Goal: Information Seeking & Learning: Check status

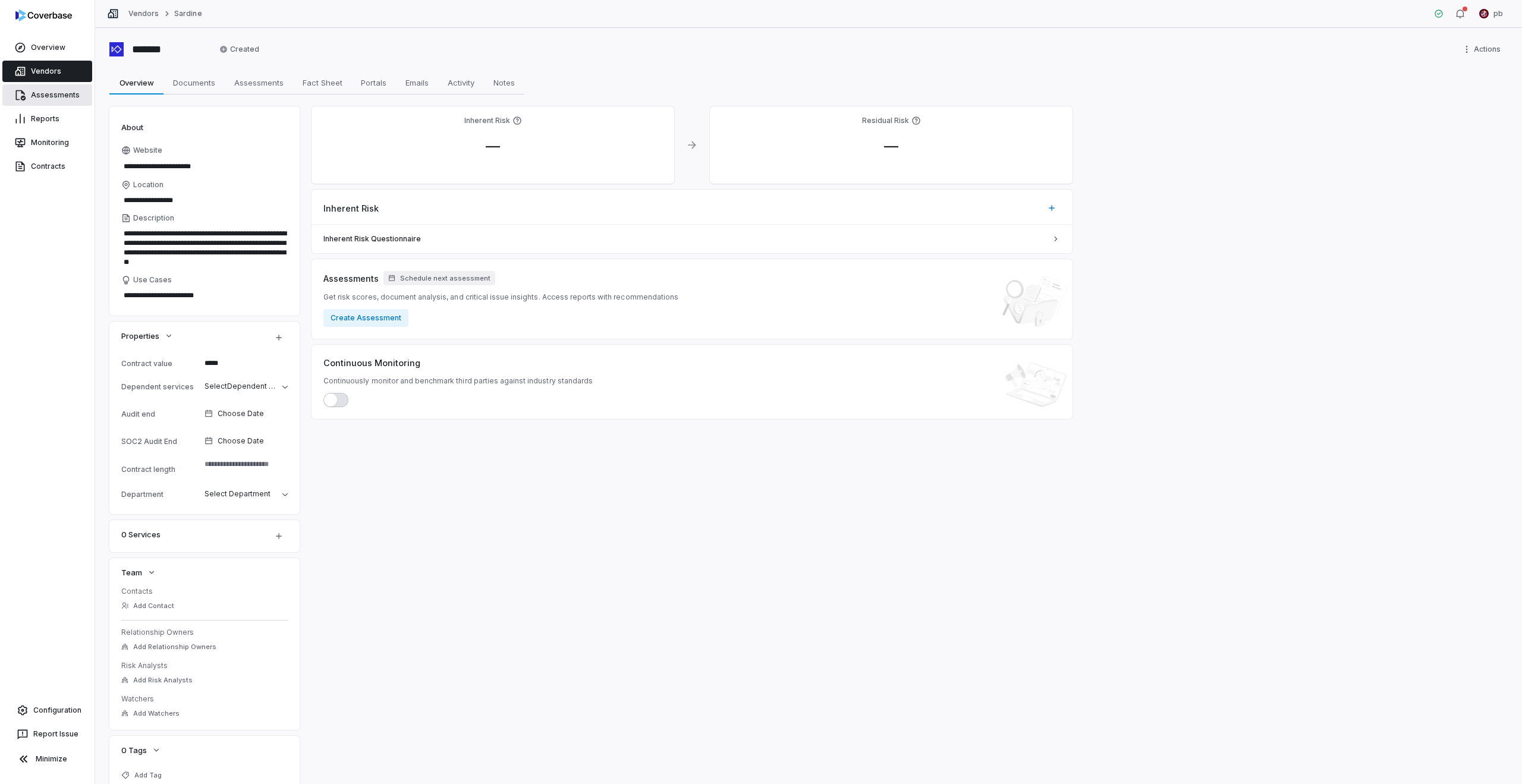
click at [80, 93] on link "Assessments" at bounding box center [47, 94] width 90 height 21
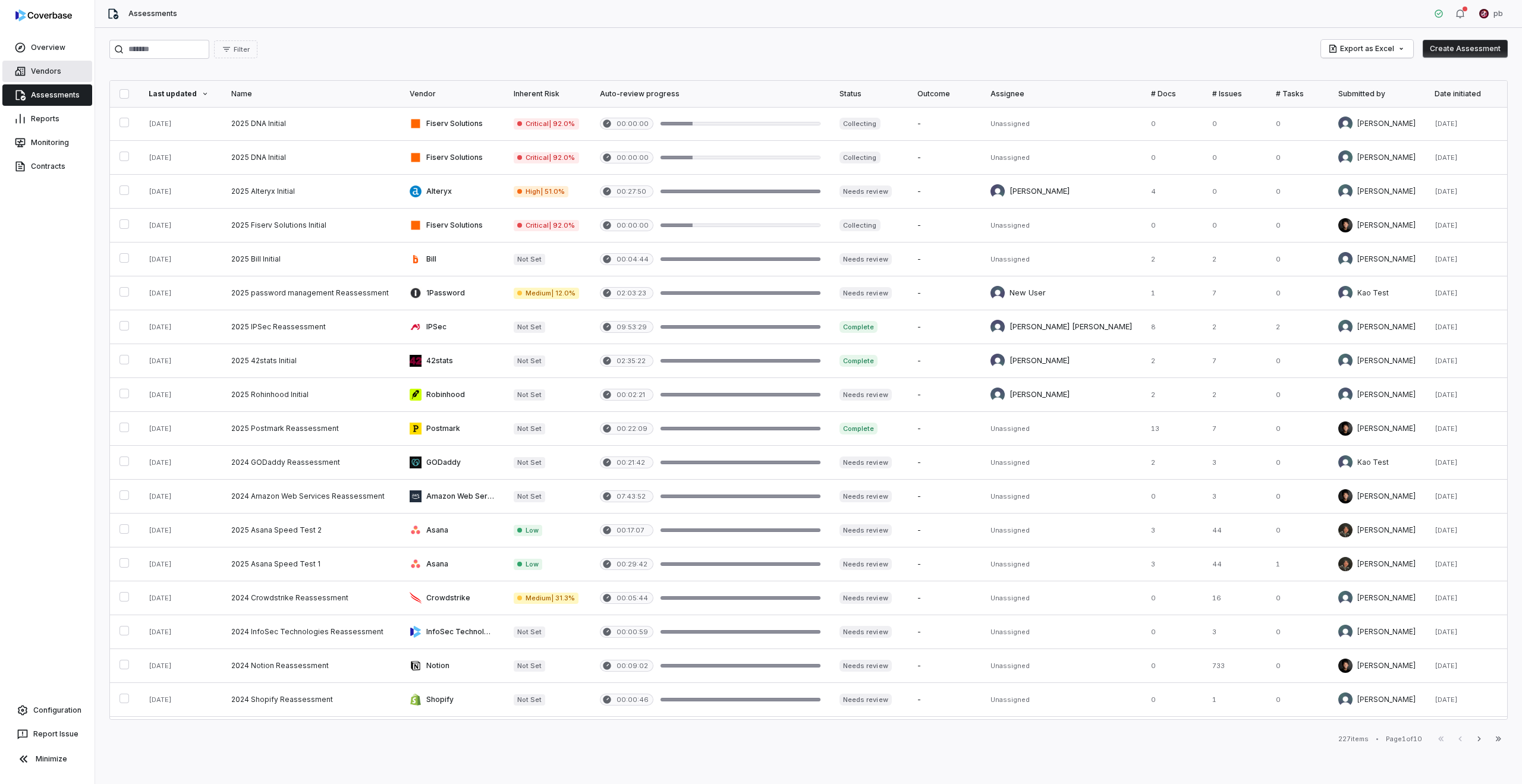
click at [79, 80] on link "Vendors" at bounding box center [47, 71] width 90 height 21
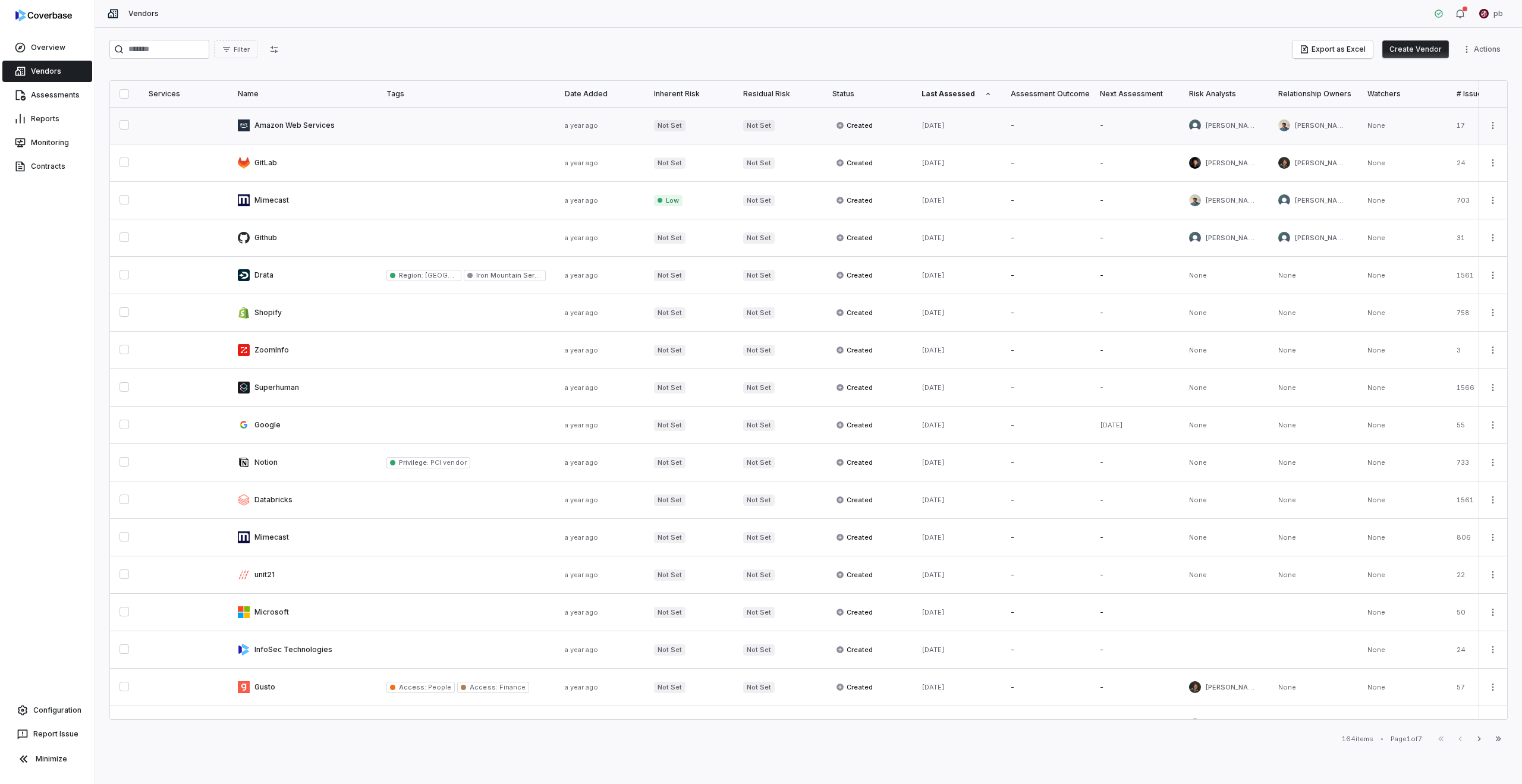
click at [241, 123] on link at bounding box center [302, 125] width 149 height 37
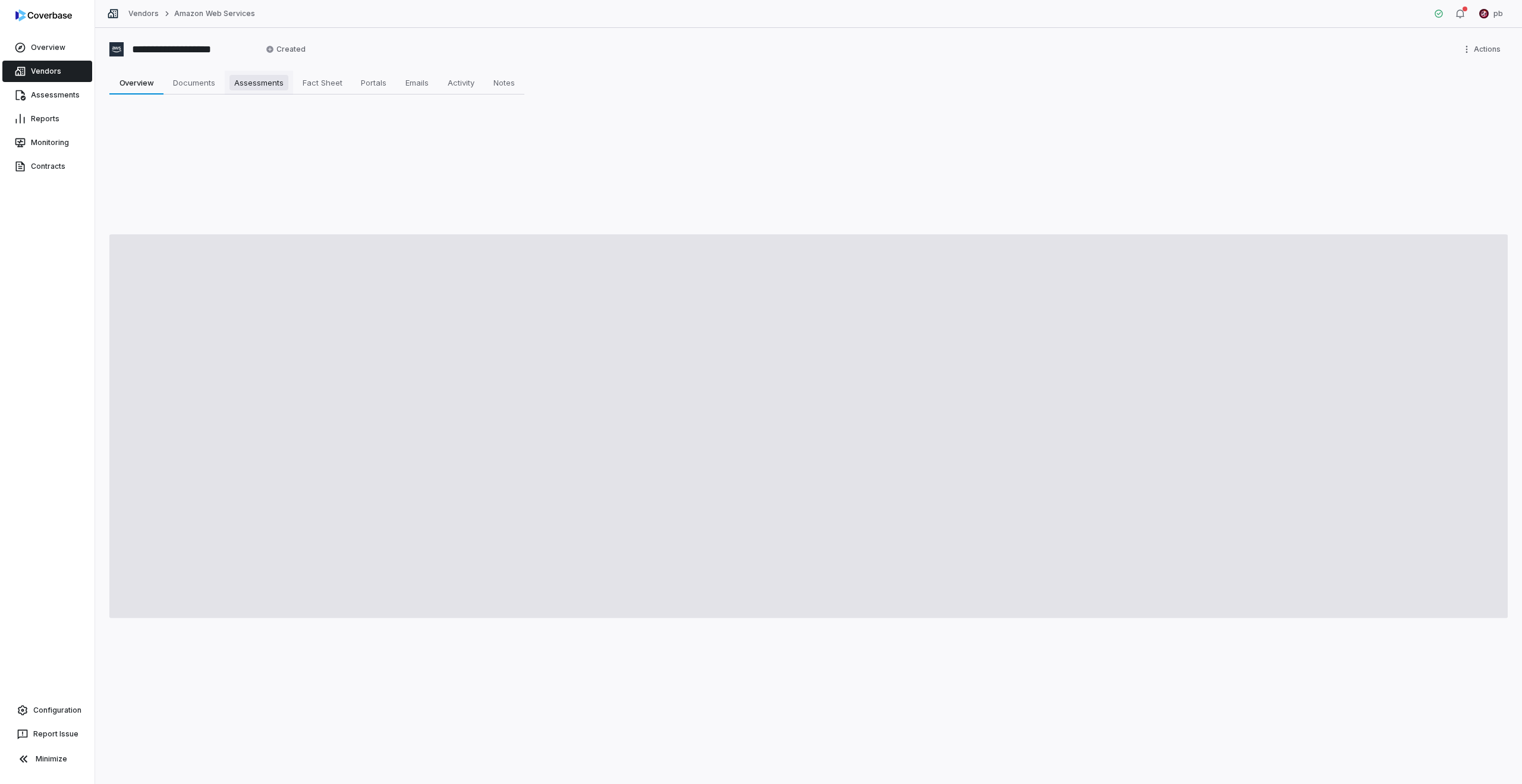
click at [271, 89] on span "Assessments" at bounding box center [259, 82] width 59 height 15
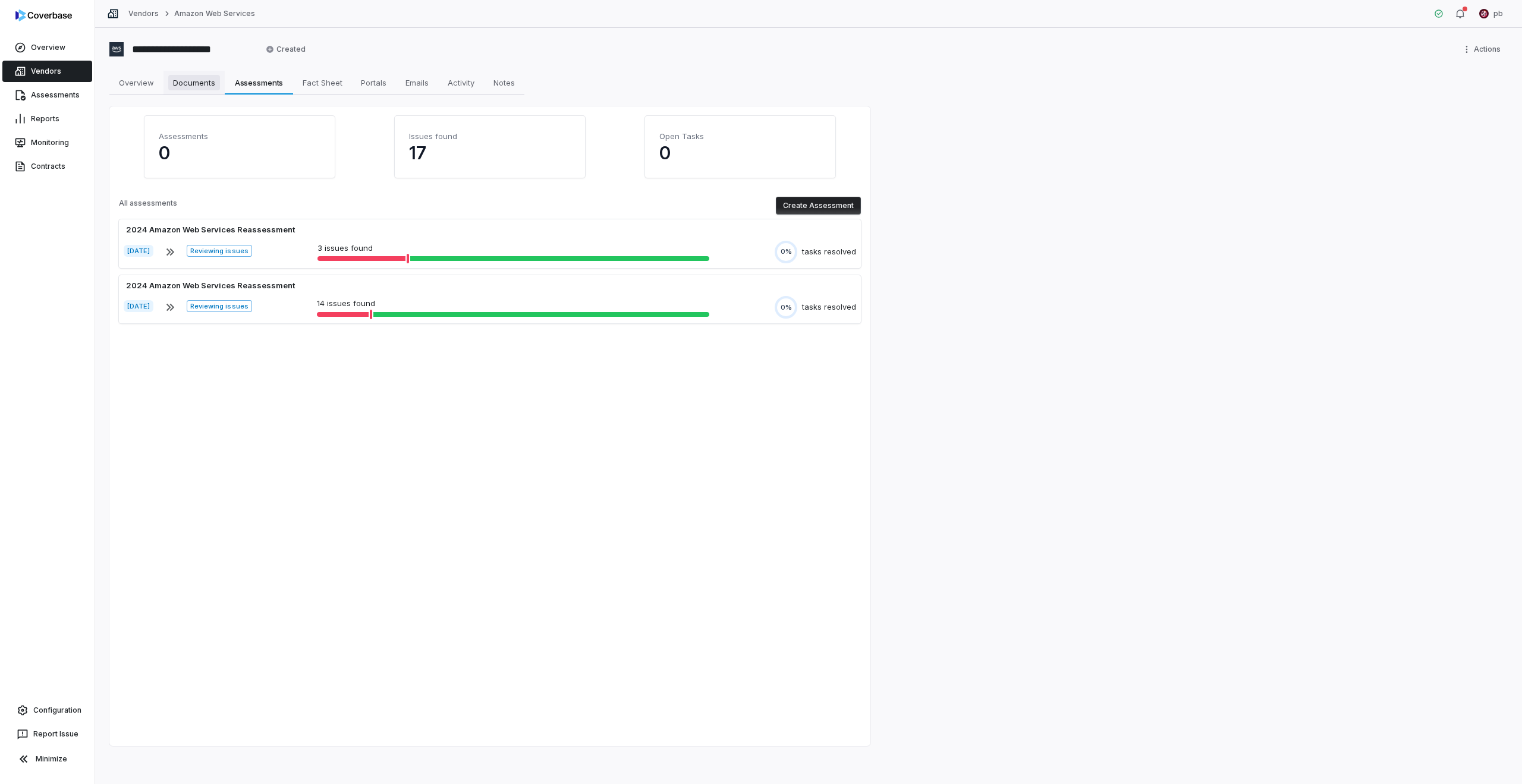
click at [188, 78] on span "Documents" at bounding box center [194, 82] width 51 height 15
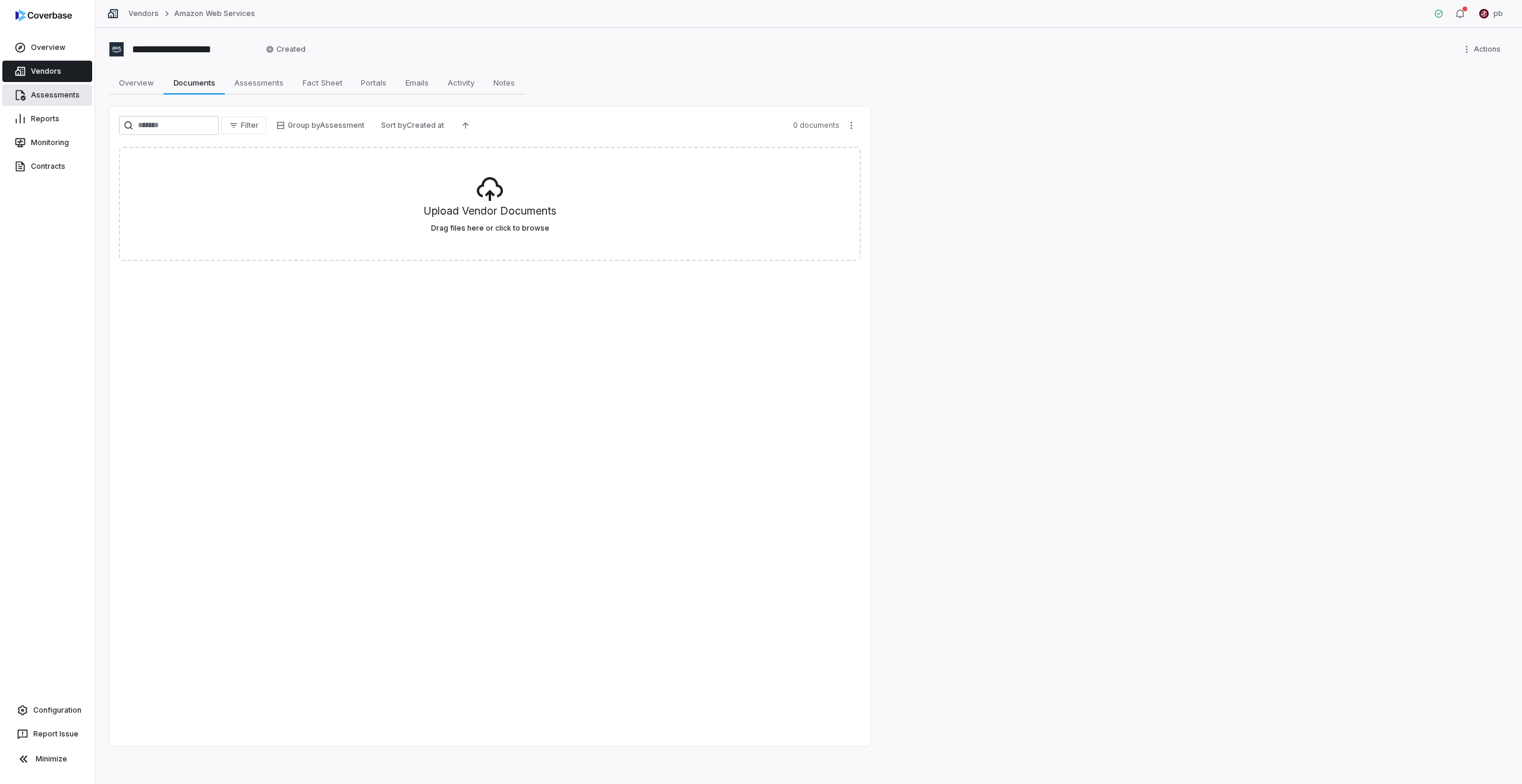
click at [60, 84] on link "Assessments" at bounding box center [47, 94] width 90 height 21
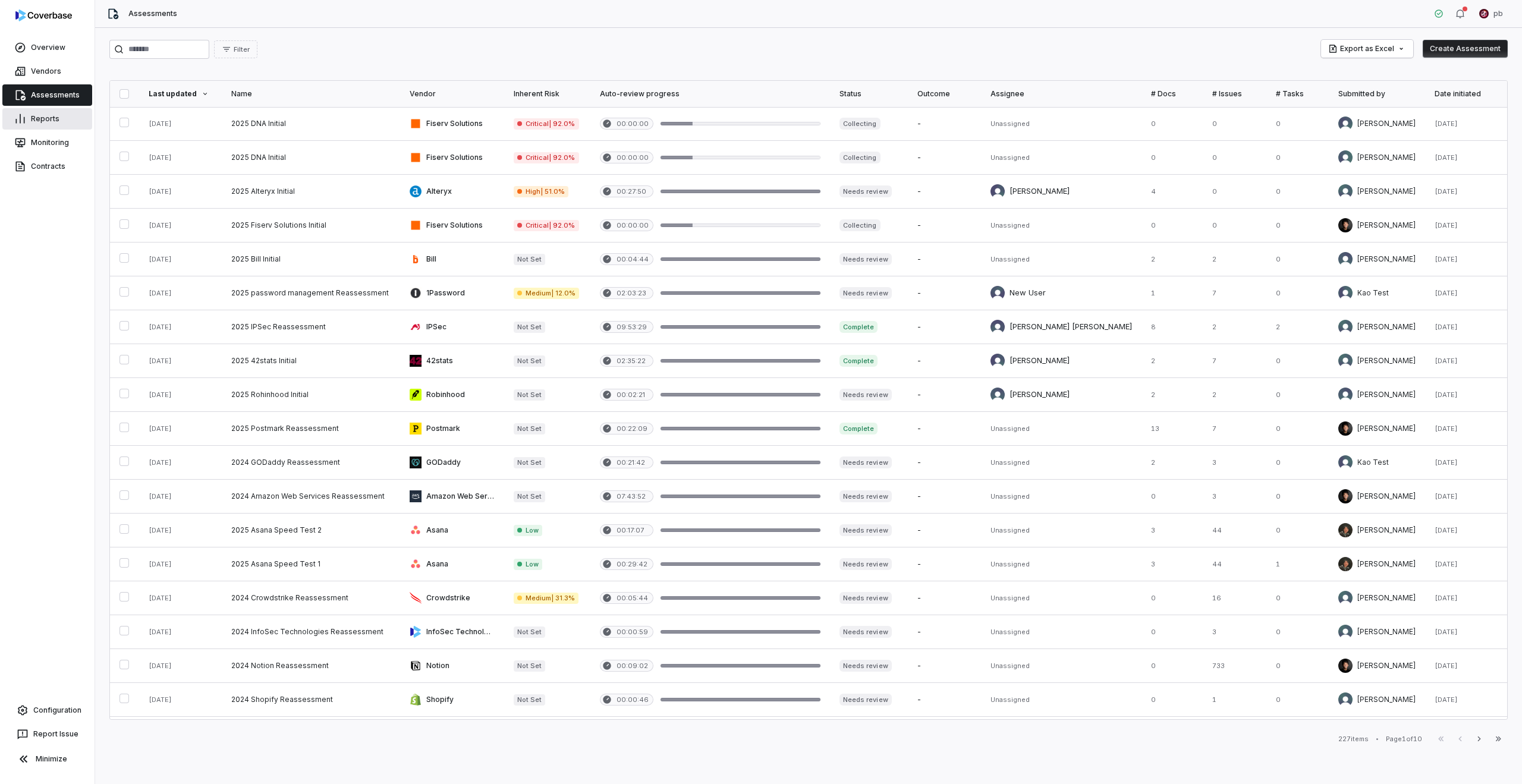
click at [66, 121] on link "Reports" at bounding box center [47, 119] width 90 height 21
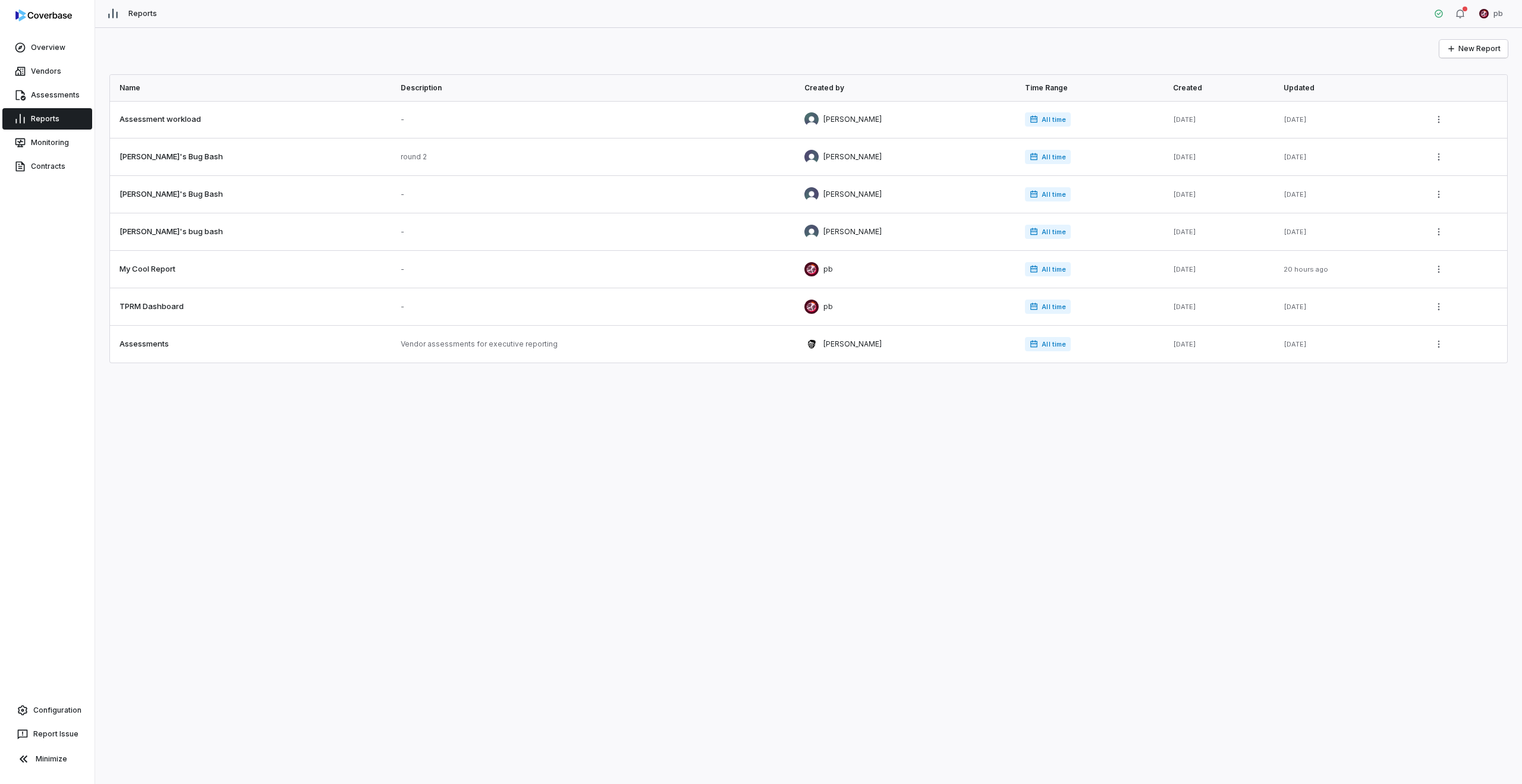
click at [58, 109] on link "Reports" at bounding box center [47, 119] width 90 height 21
click at [56, 98] on link "Assessments" at bounding box center [47, 94] width 90 height 21
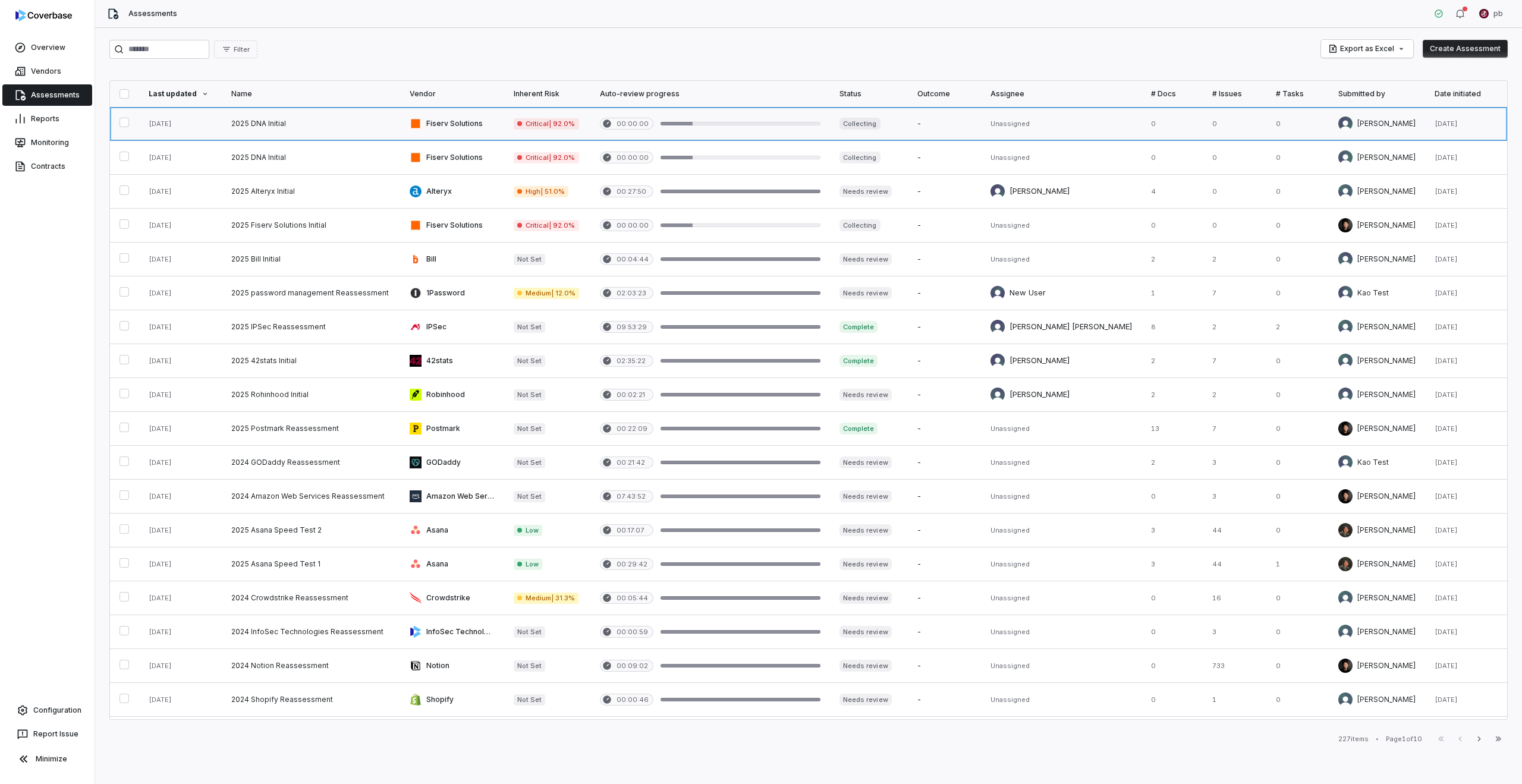
click at [278, 127] on link at bounding box center [311, 124] width 178 height 34
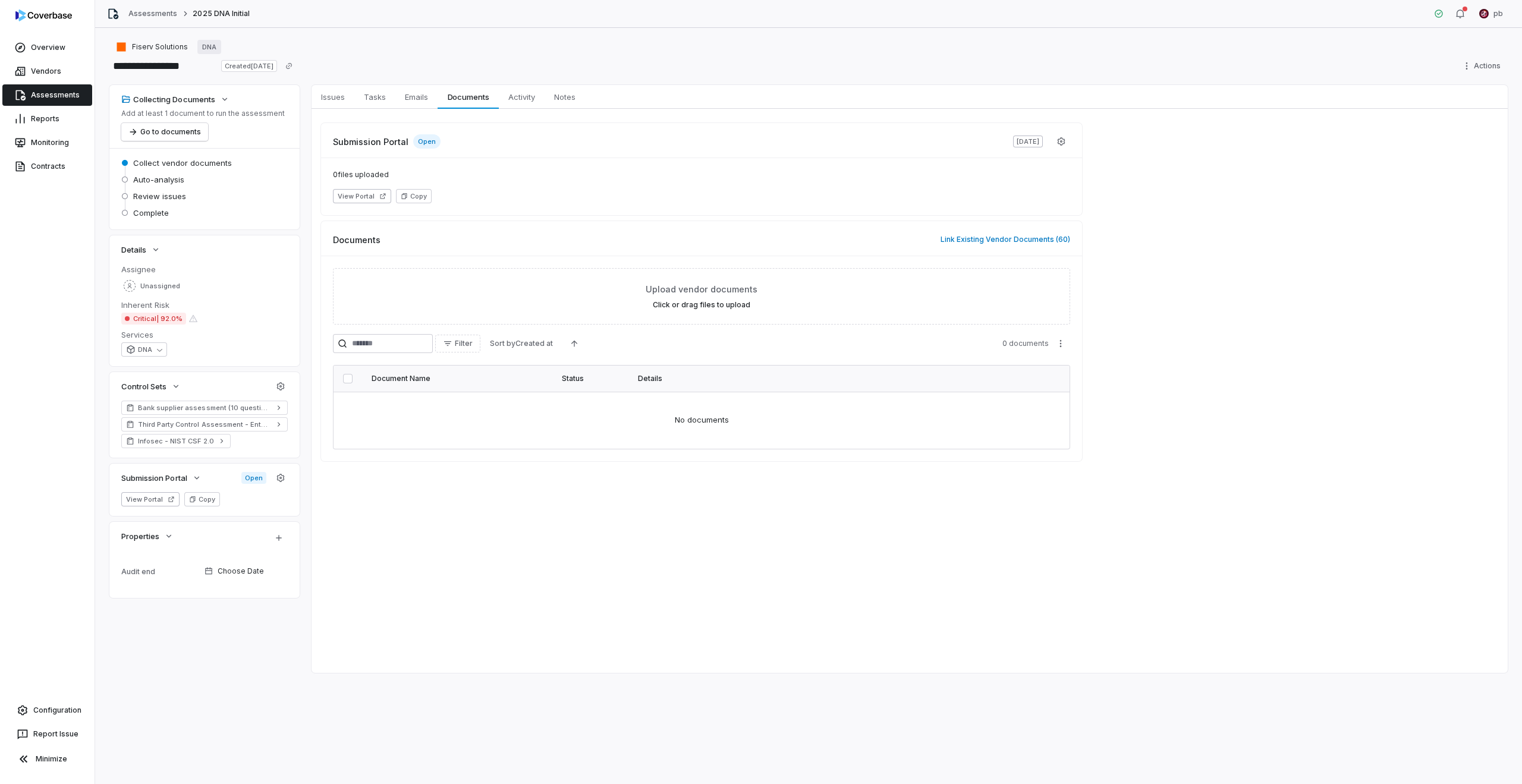
click at [64, 97] on link "Assessments" at bounding box center [47, 94] width 90 height 21
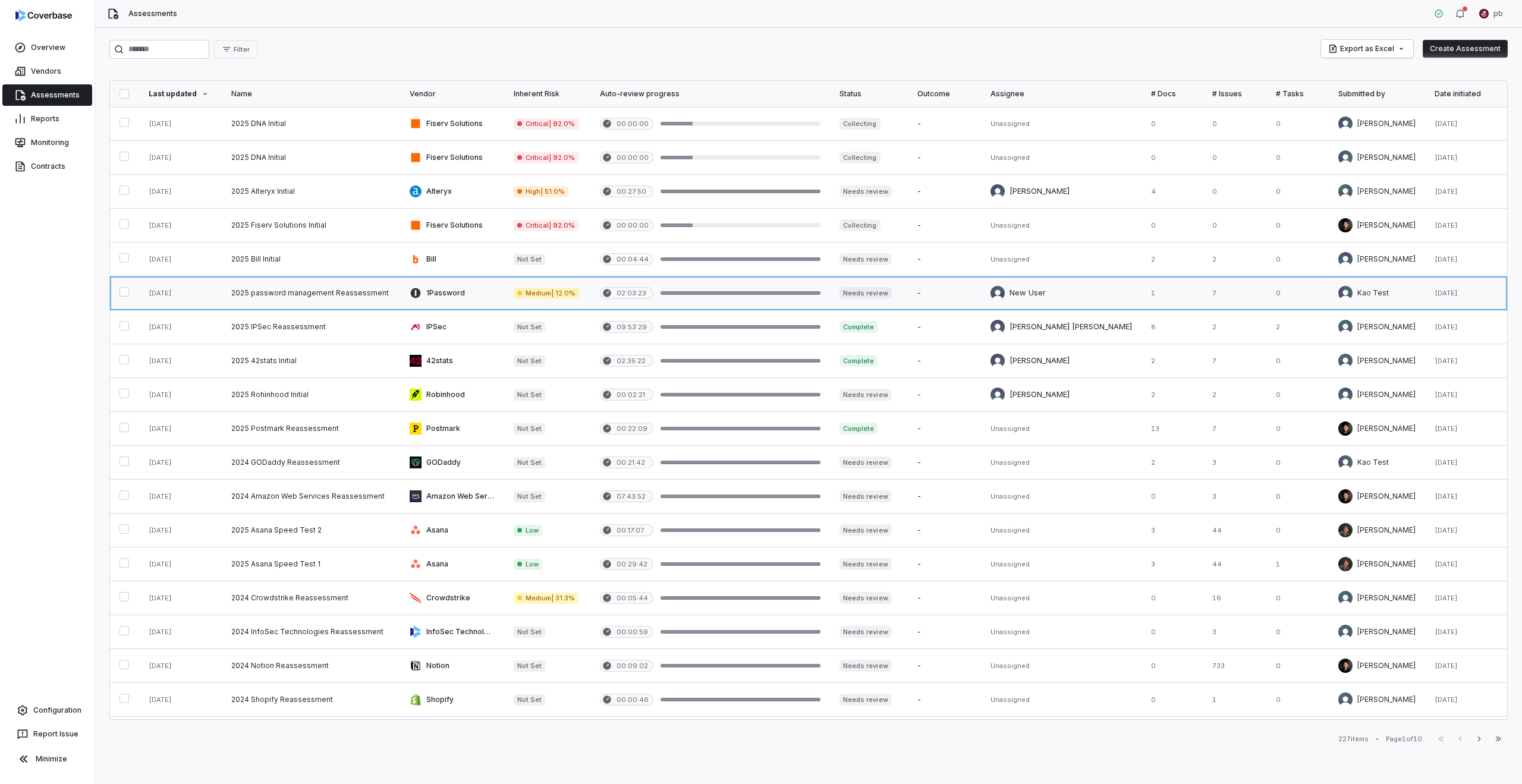
click at [317, 292] on link at bounding box center [311, 294] width 178 height 34
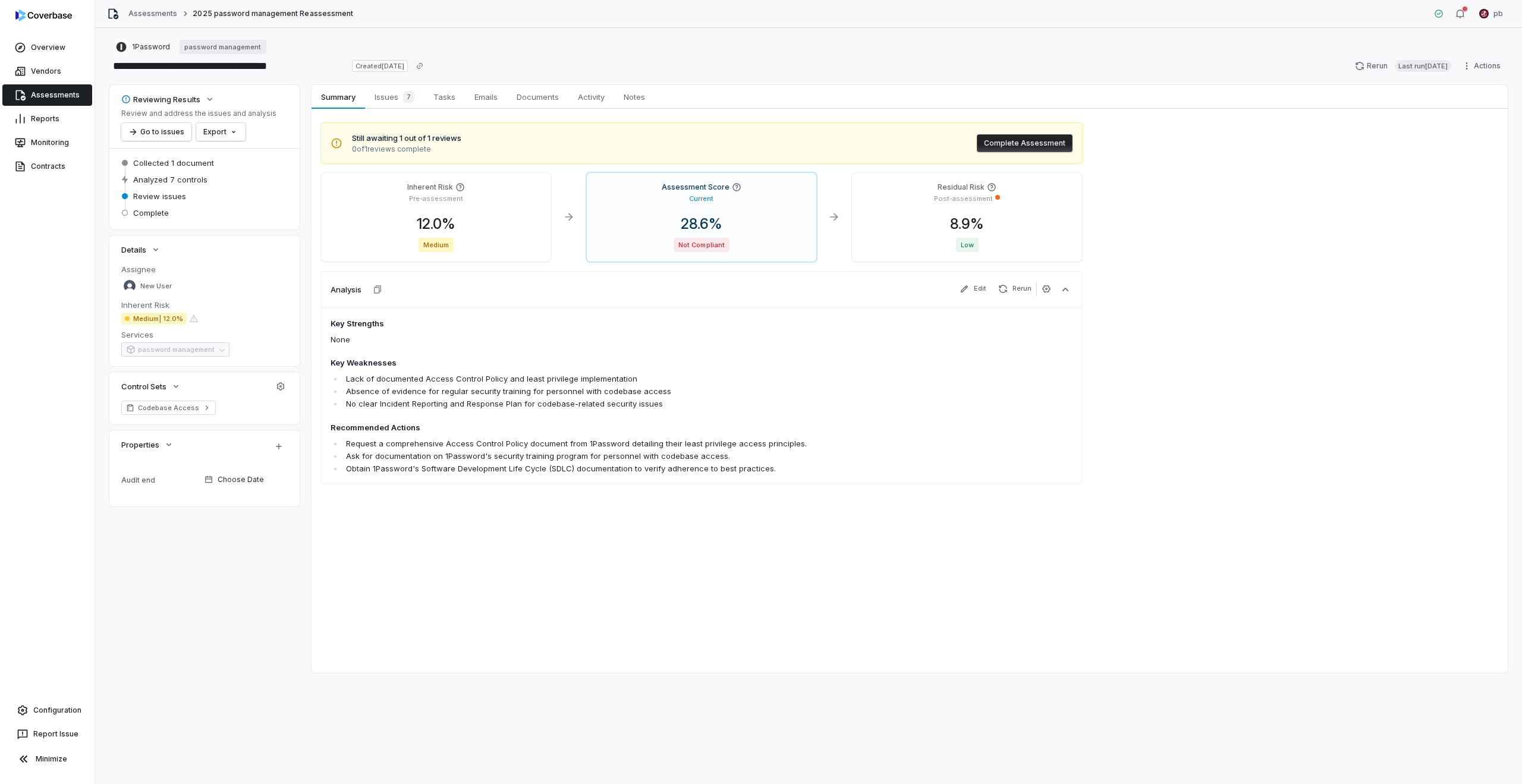
click at [74, 93] on link "Assessments" at bounding box center [47, 94] width 90 height 21
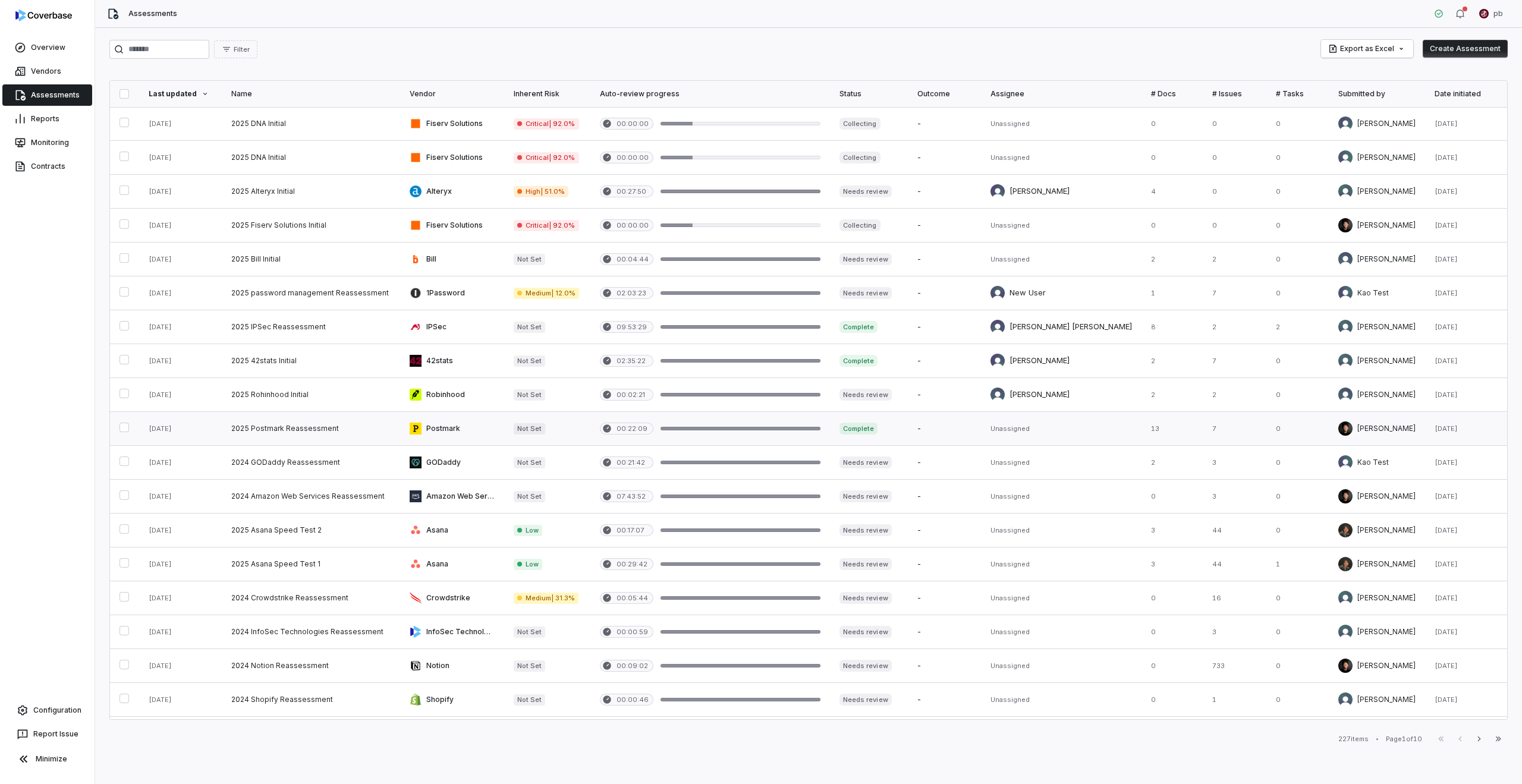
click at [342, 430] on link at bounding box center [311, 429] width 178 height 34
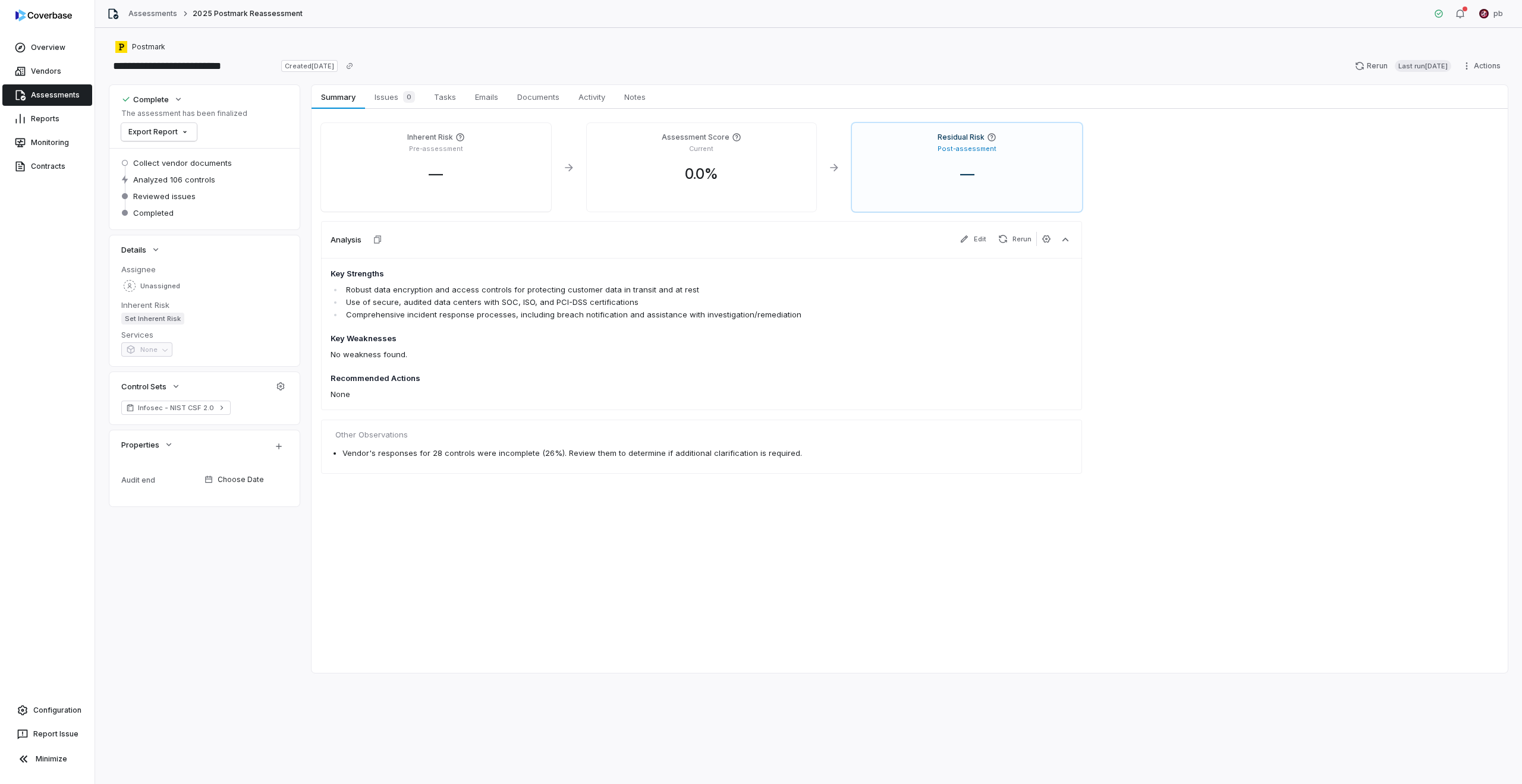
click at [64, 96] on link "Assessments" at bounding box center [47, 94] width 90 height 21
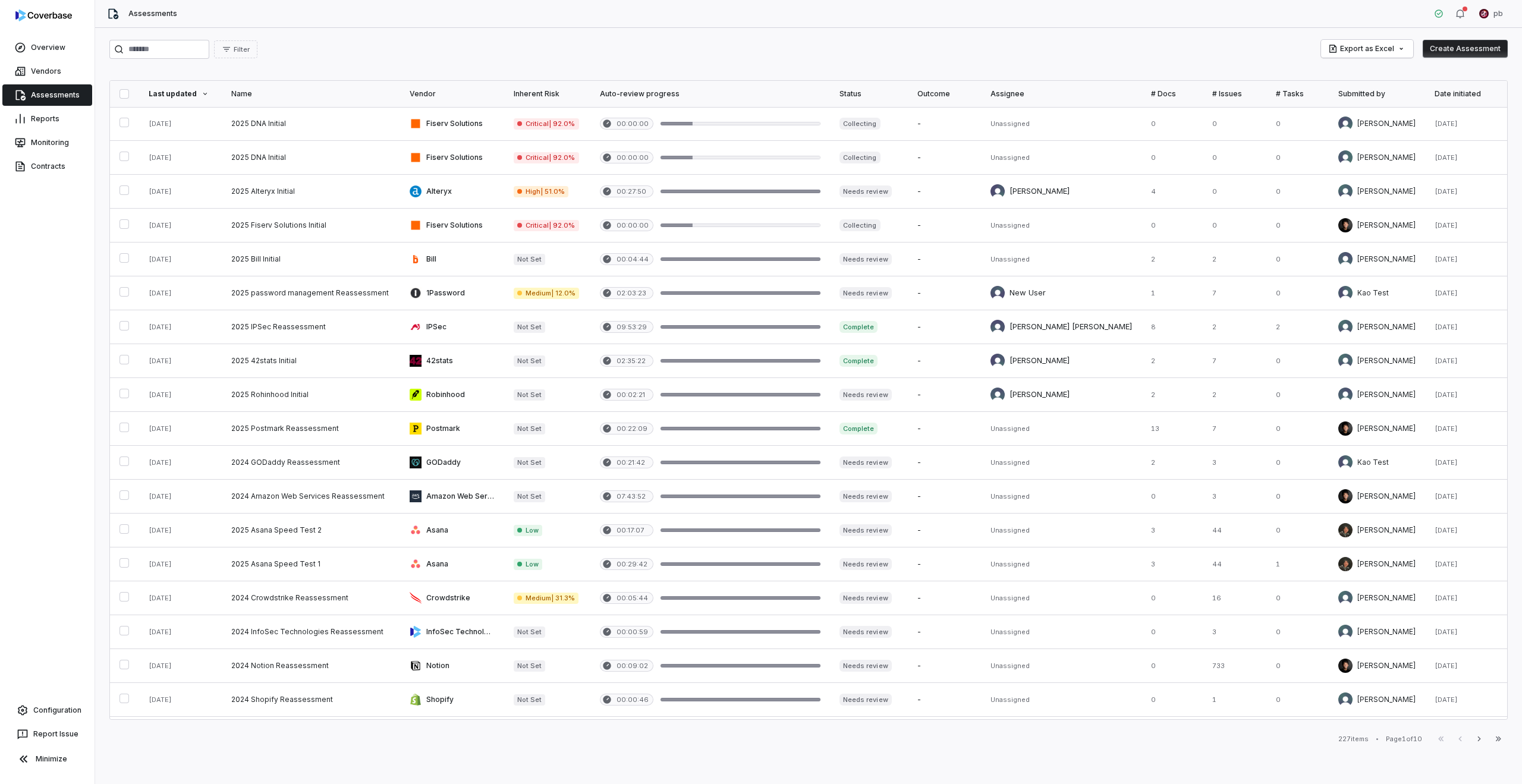
click at [65, 95] on link "Assessments" at bounding box center [47, 94] width 90 height 21
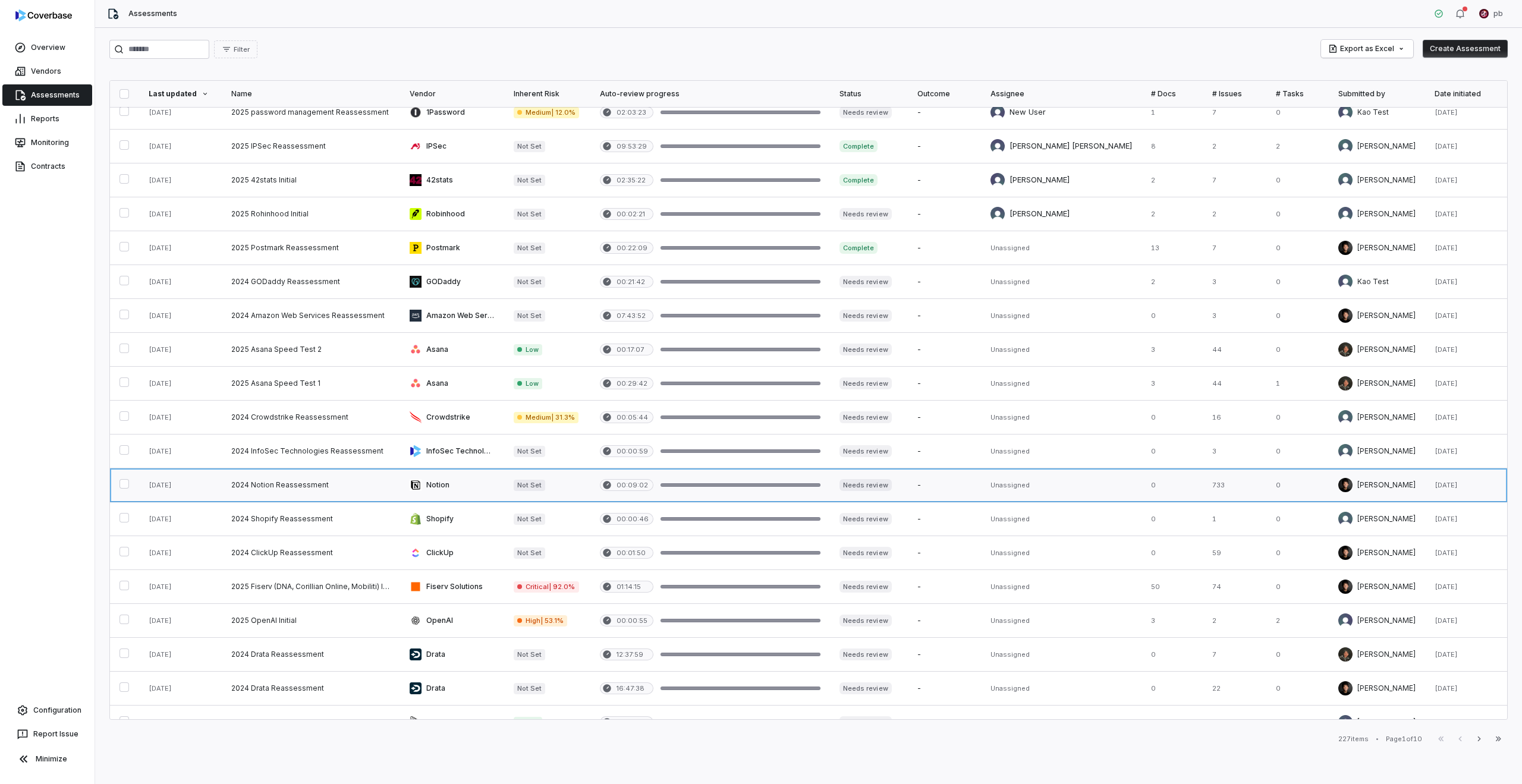
click at [276, 486] on link at bounding box center [311, 485] width 178 height 34
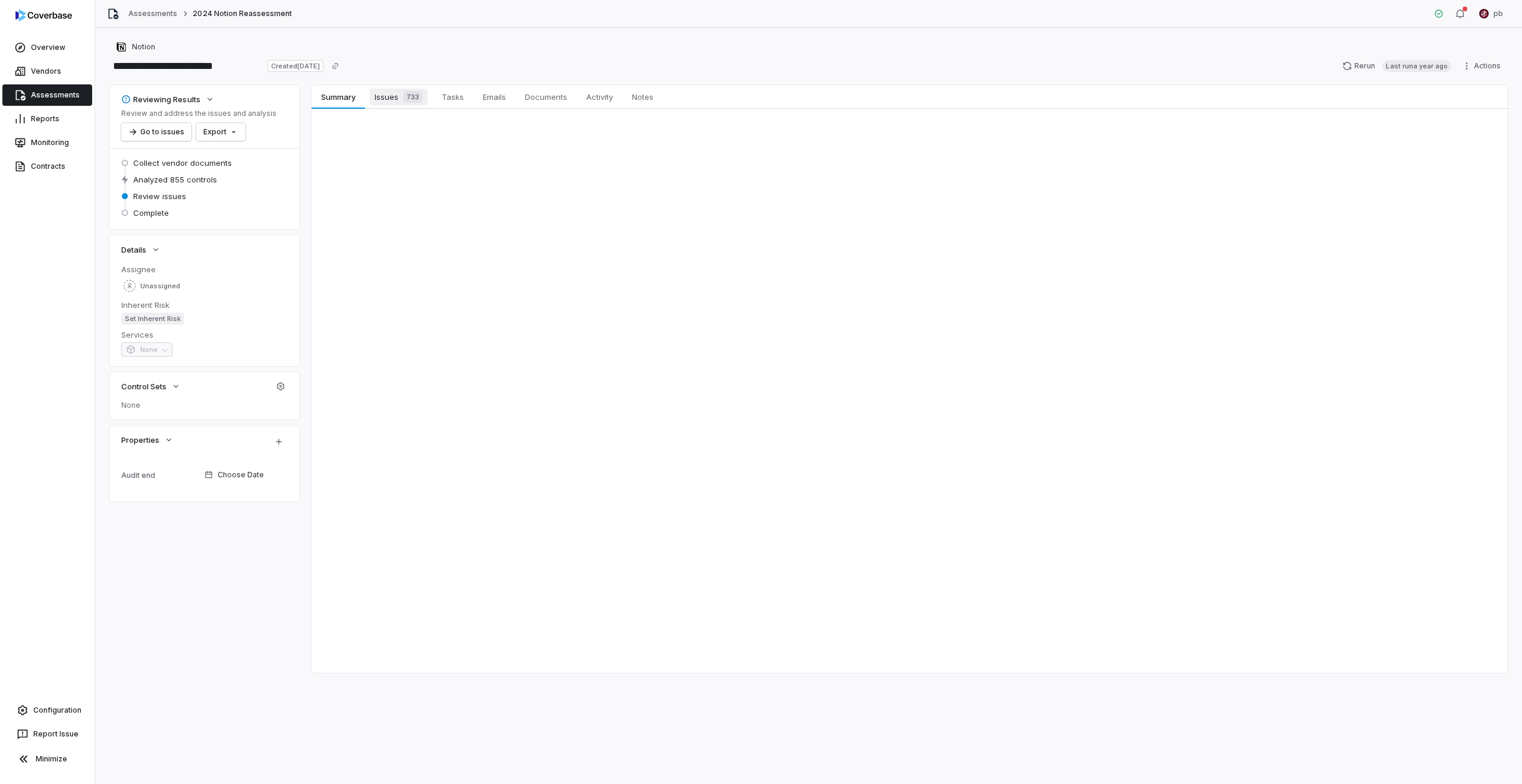
click at [418, 105] on link "Issues 733 Issues 733" at bounding box center [399, 97] width 67 height 24
click at [359, 93] on span "Summary" at bounding box center [338, 97] width 44 height 15
click at [399, 96] on div "733" at bounding box center [410, 97] width 24 height 12
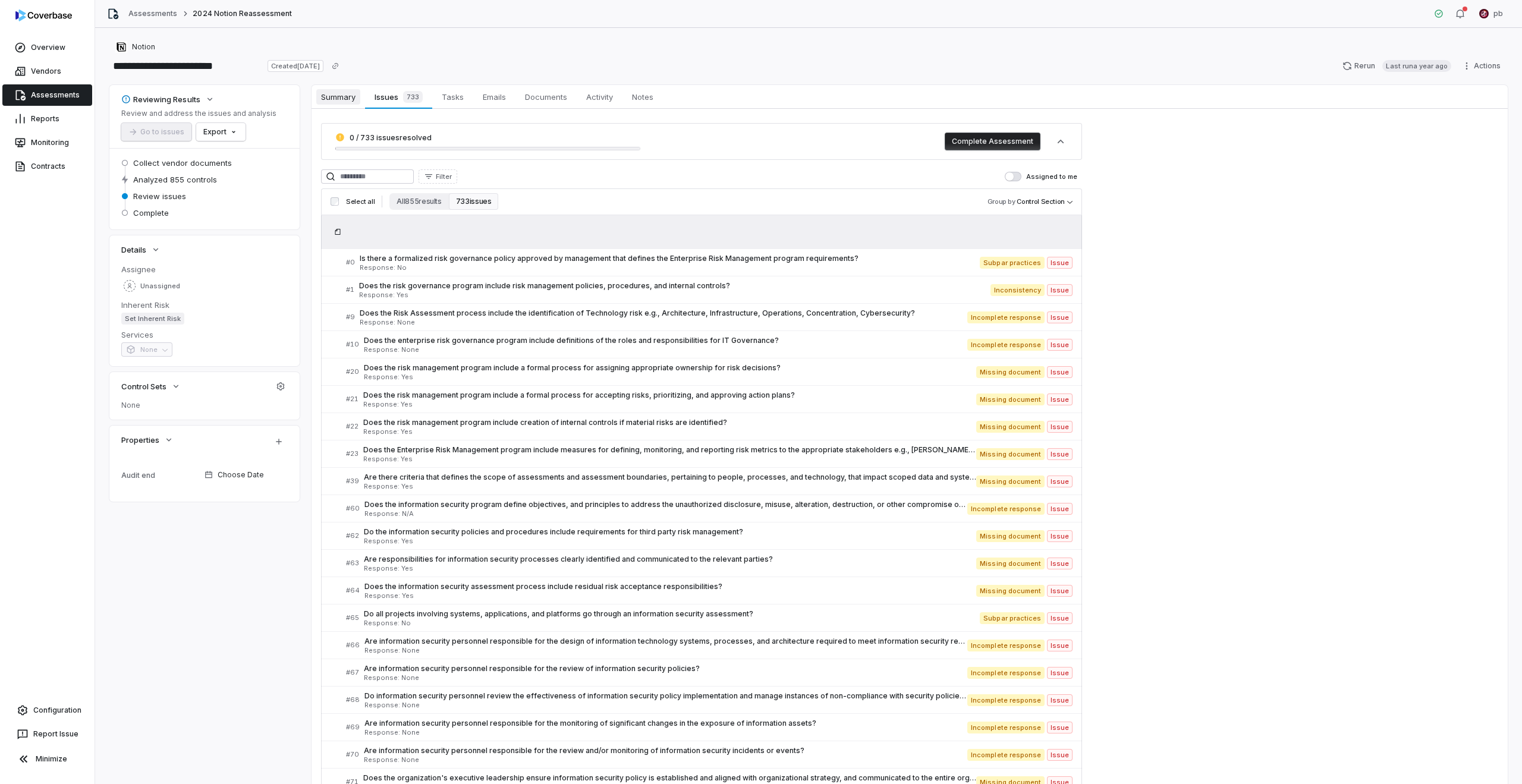
click at [350, 100] on span "Summary" at bounding box center [338, 97] width 44 height 15
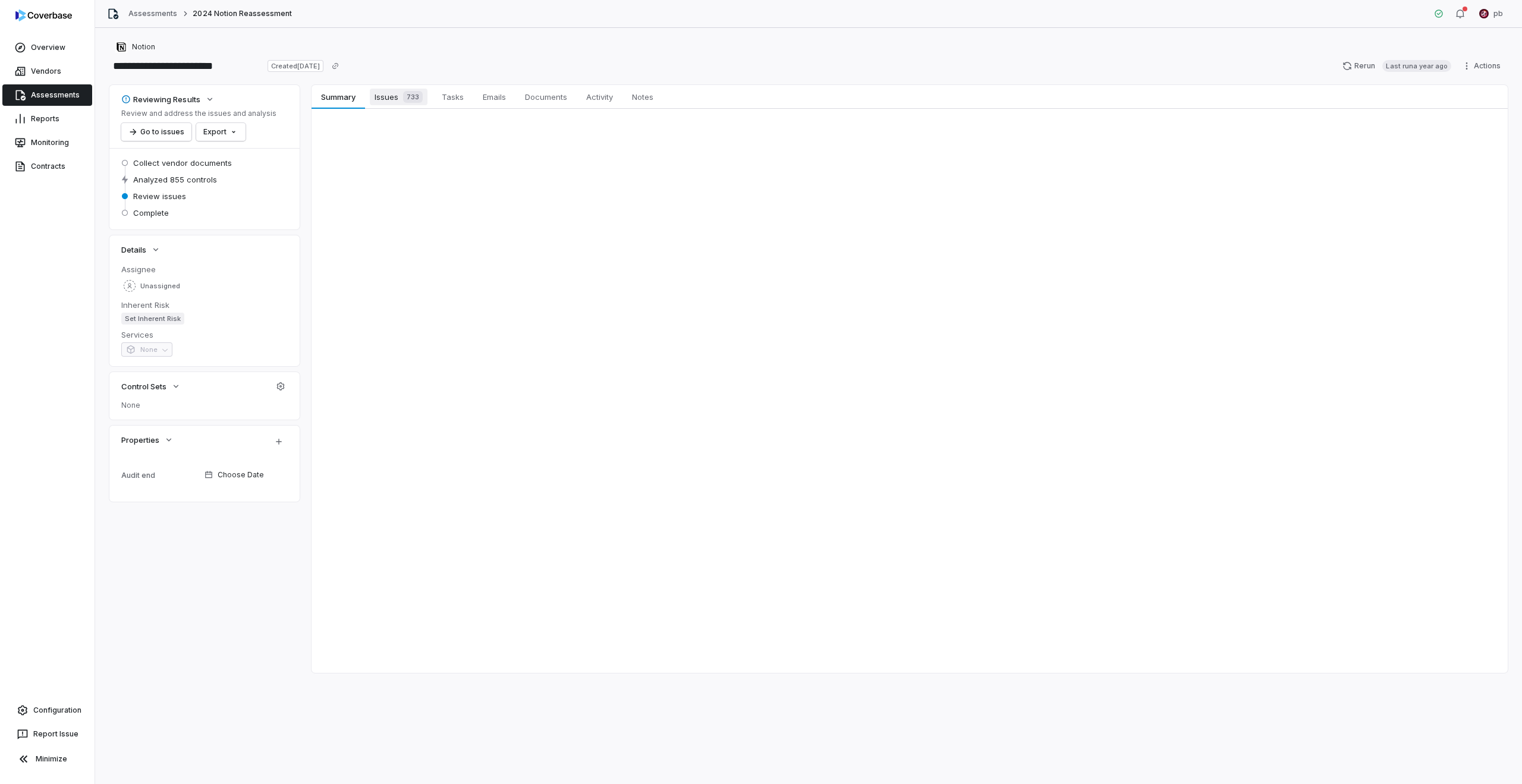
click at [385, 98] on span "Issues 733" at bounding box center [399, 97] width 58 height 17
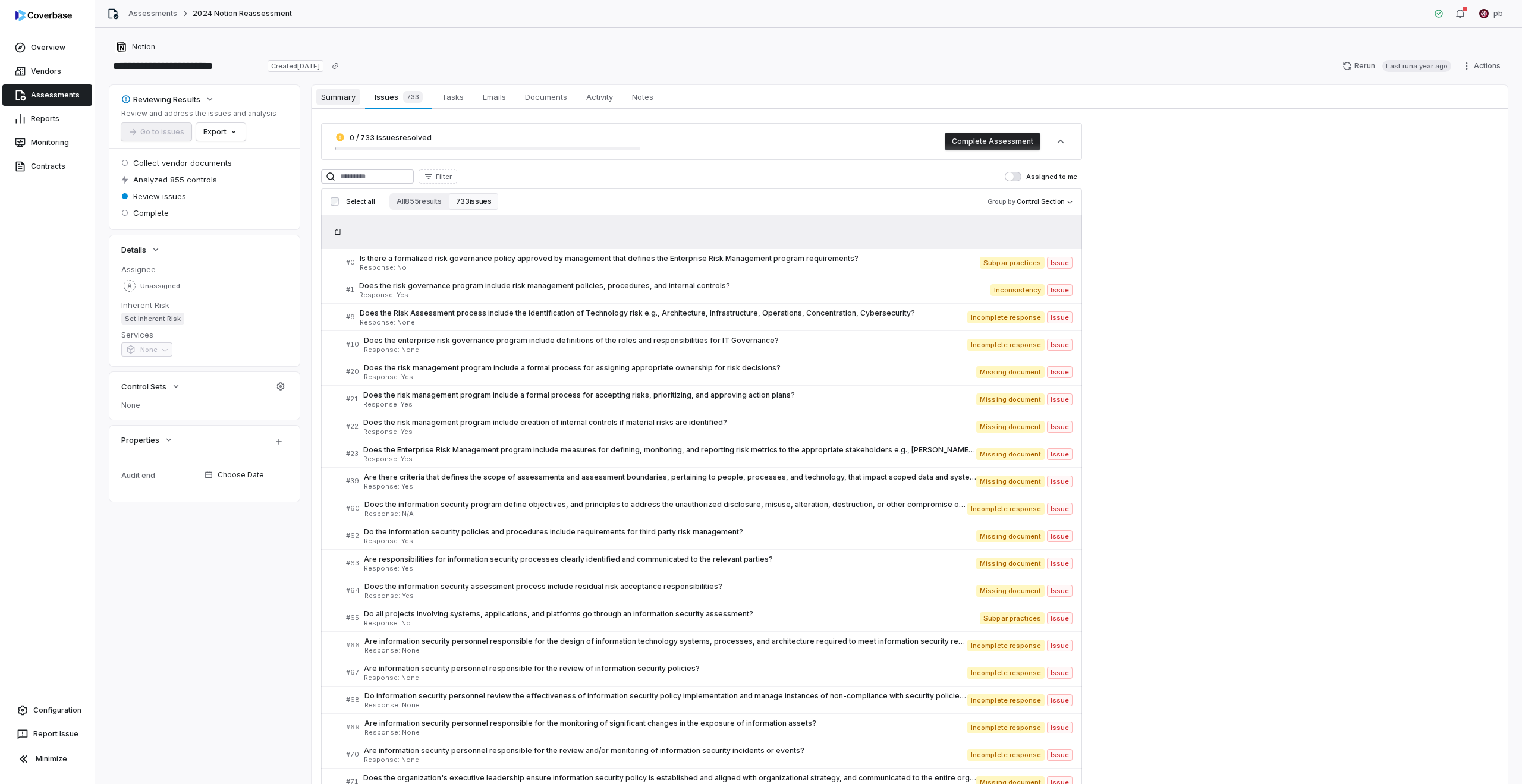
click at [339, 99] on span "Summary" at bounding box center [338, 97] width 44 height 15
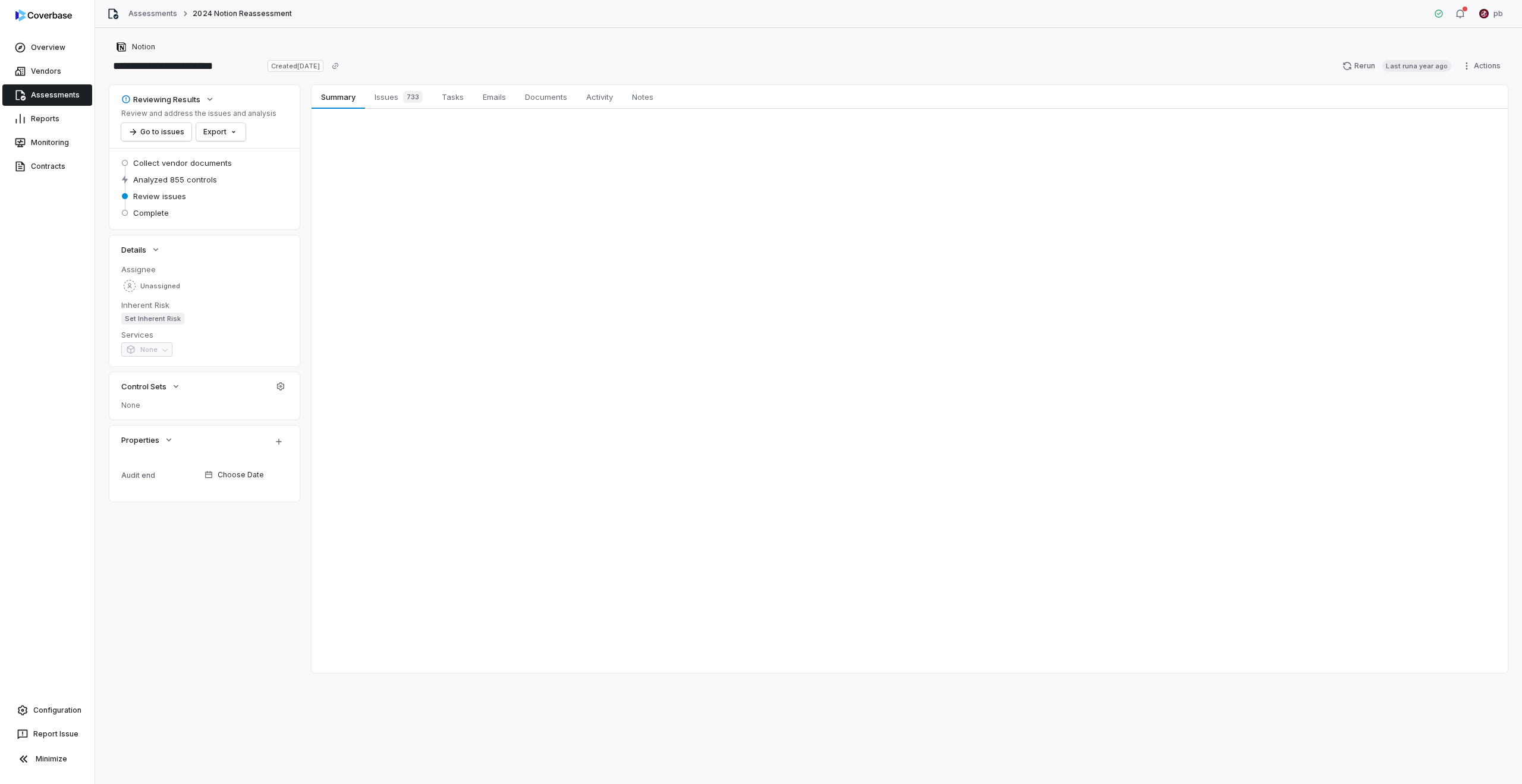
click at [453, 165] on div "Summary Summary Issues 733 Issues 733 Tasks Tasks Emails Emails Documents Docum…" at bounding box center [909, 379] width 1196 height 588
click at [475, 106] on link "Emails Emails" at bounding box center [494, 97] width 42 height 24
click at [465, 99] on span "Tasks" at bounding box center [452, 97] width 31 height 15
click at [388, 96] on span "Issues 733" at bounding box center [399, 97] width 58 height 17
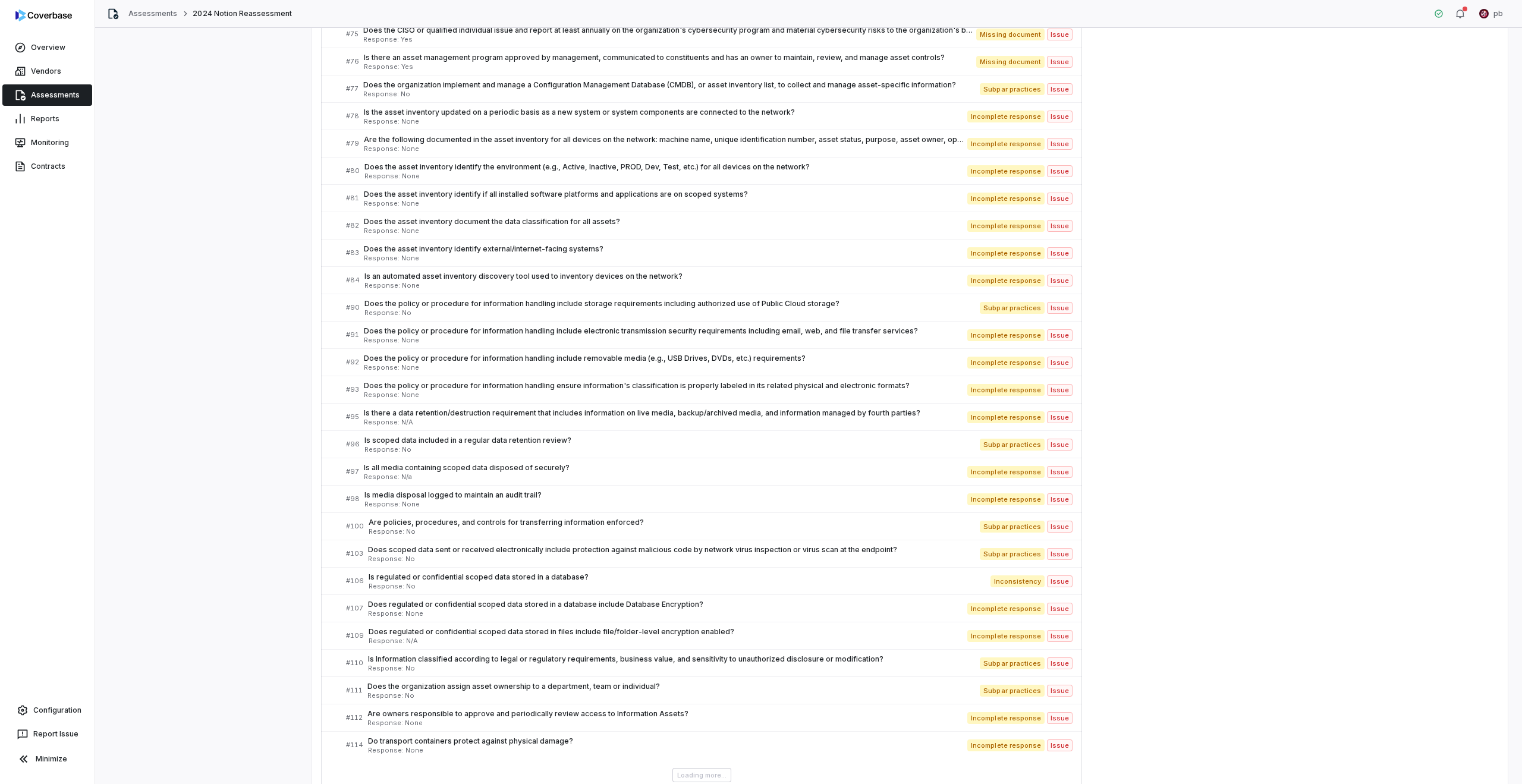
scroll to position [917, 0]
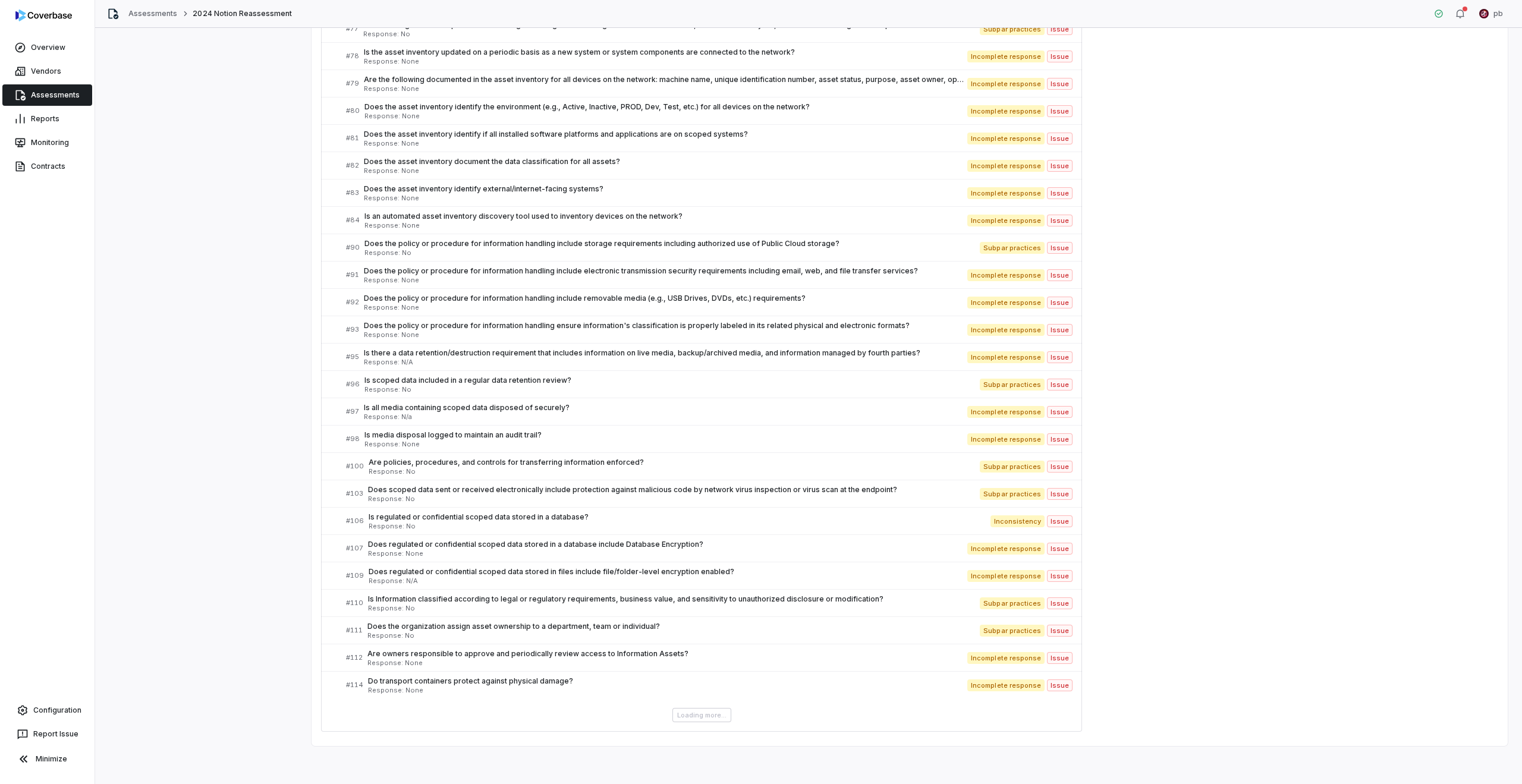
click at [539, 497] on span "Response: No" at bounding box center [673, 499] width 612 height 7
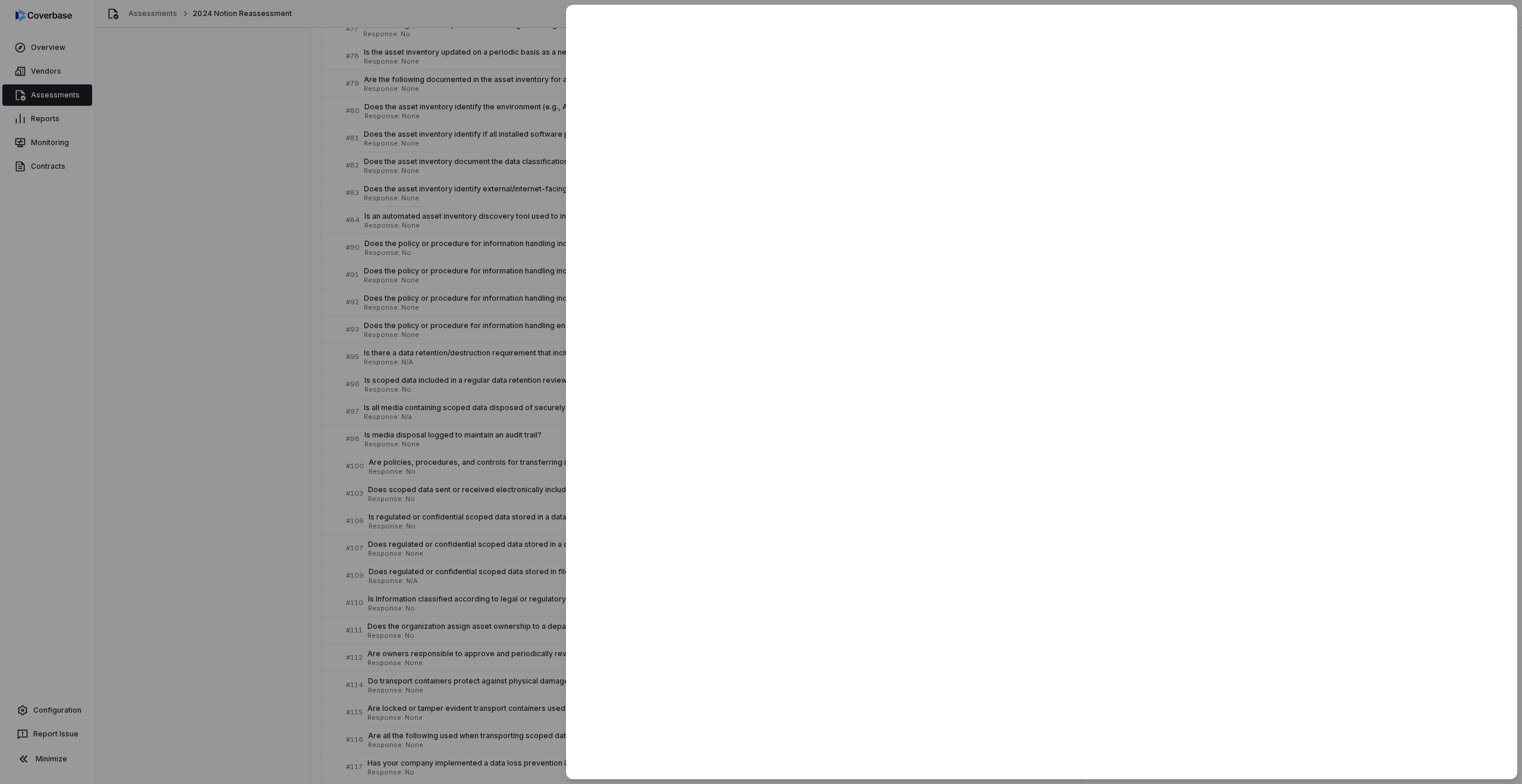
click at [469, 447] on div at bounding box center [761, 392] width 1522 height 784
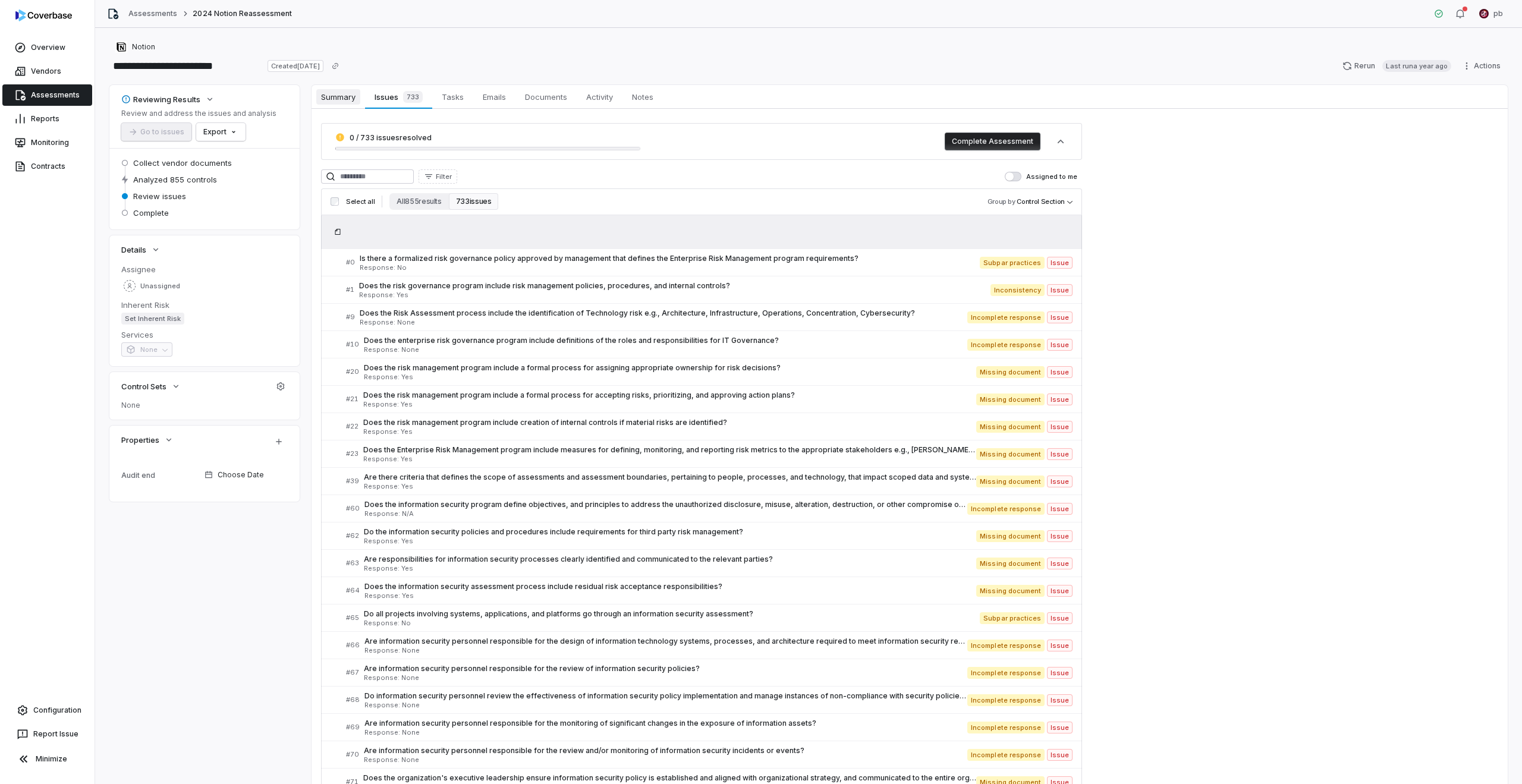
click at [347, 104] on link "Summary Summary" at bounding box center [338, 97] width 54 height 24
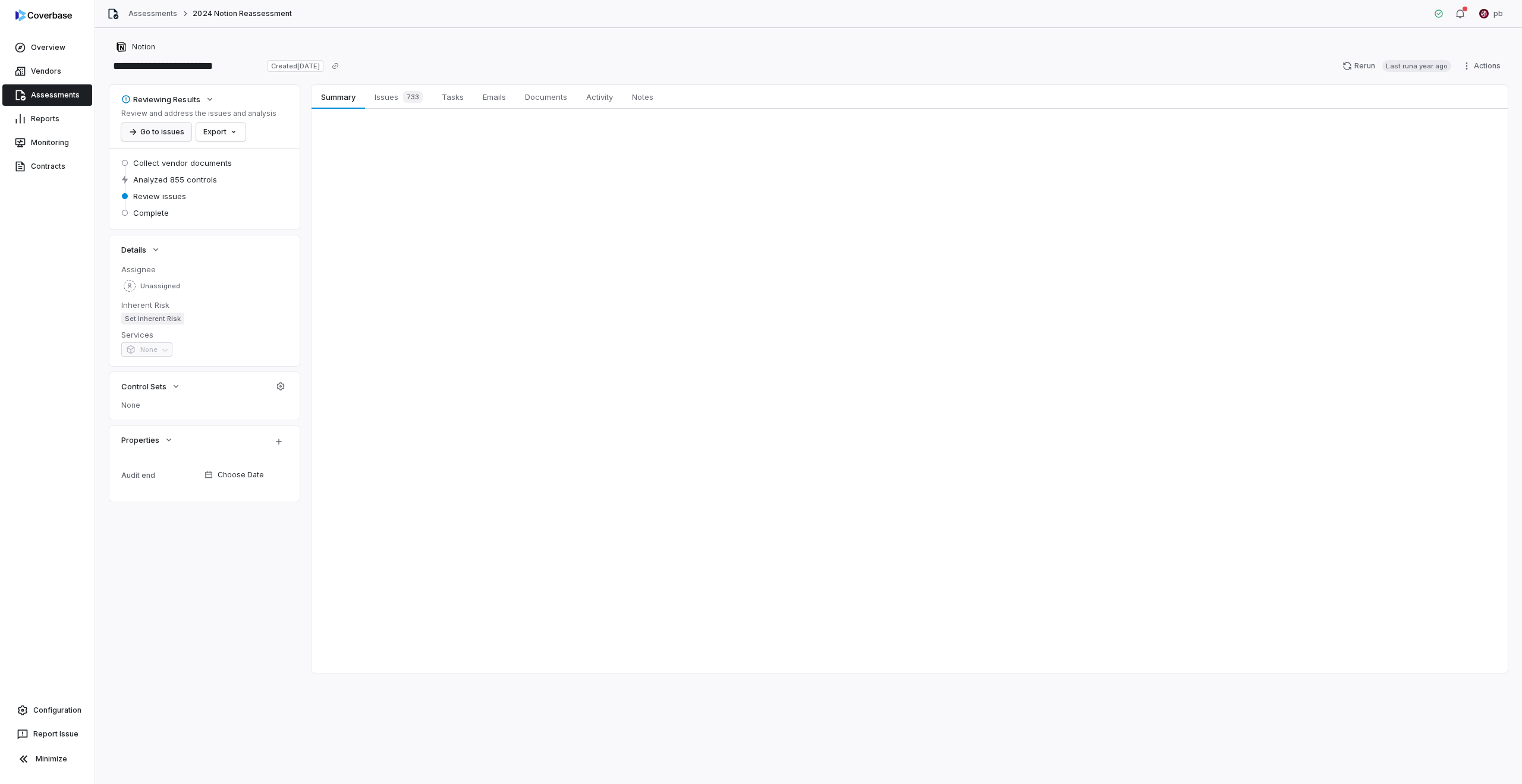
click at [158, 127] on button "Go to issues" at bounding box center [156, 131] width 70 height 18
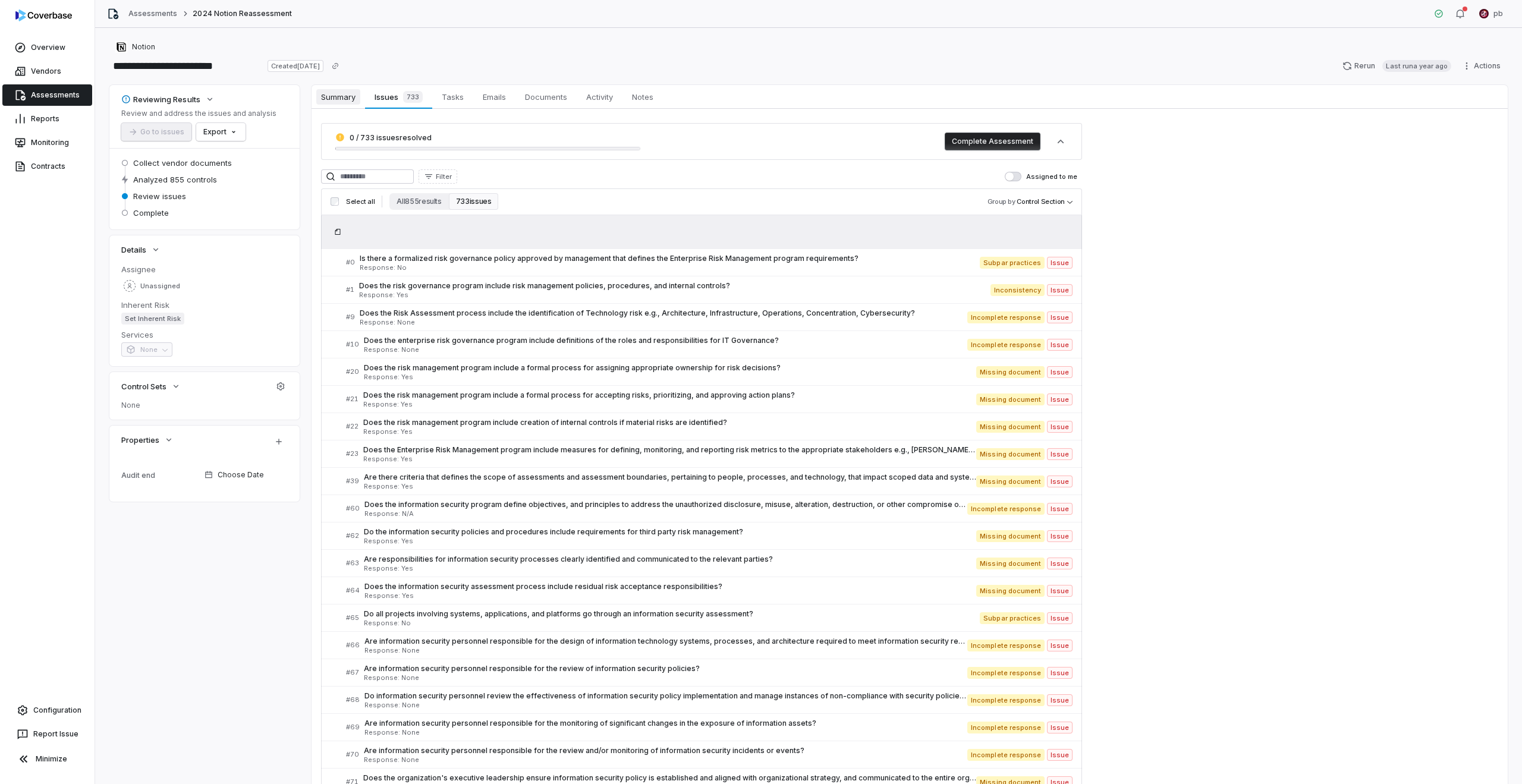
click at [315, 98] on link "Summary Summary" at bounding box center [338, 97] width 54 height 24
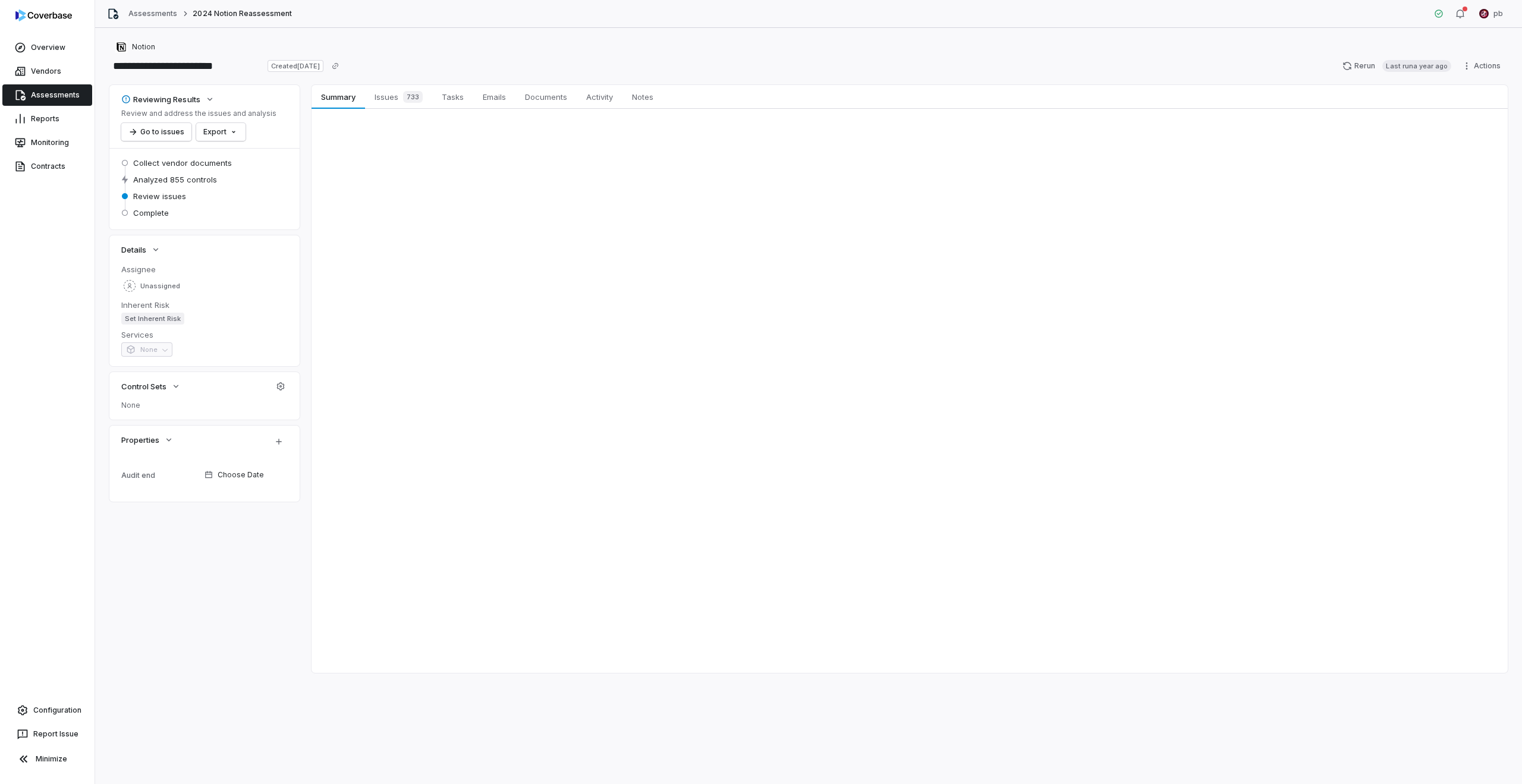
click at [402, 172] on div "Summary Summary Issues 733 Issues 733 Tasks Tasks Emails Emails Documents Docum…" at bounding box center [909, 379] width 1196 height 588
click at [450, 100] on span "Tasks" at bounding box center [452, 97] width 31 height 15
click at [53, 107] on div "Reports" at bounding box center [47, 119] width 94 height 24
click at [76, 89] on link "Assessments" at bounding box center [47, 94] width 90 height 21
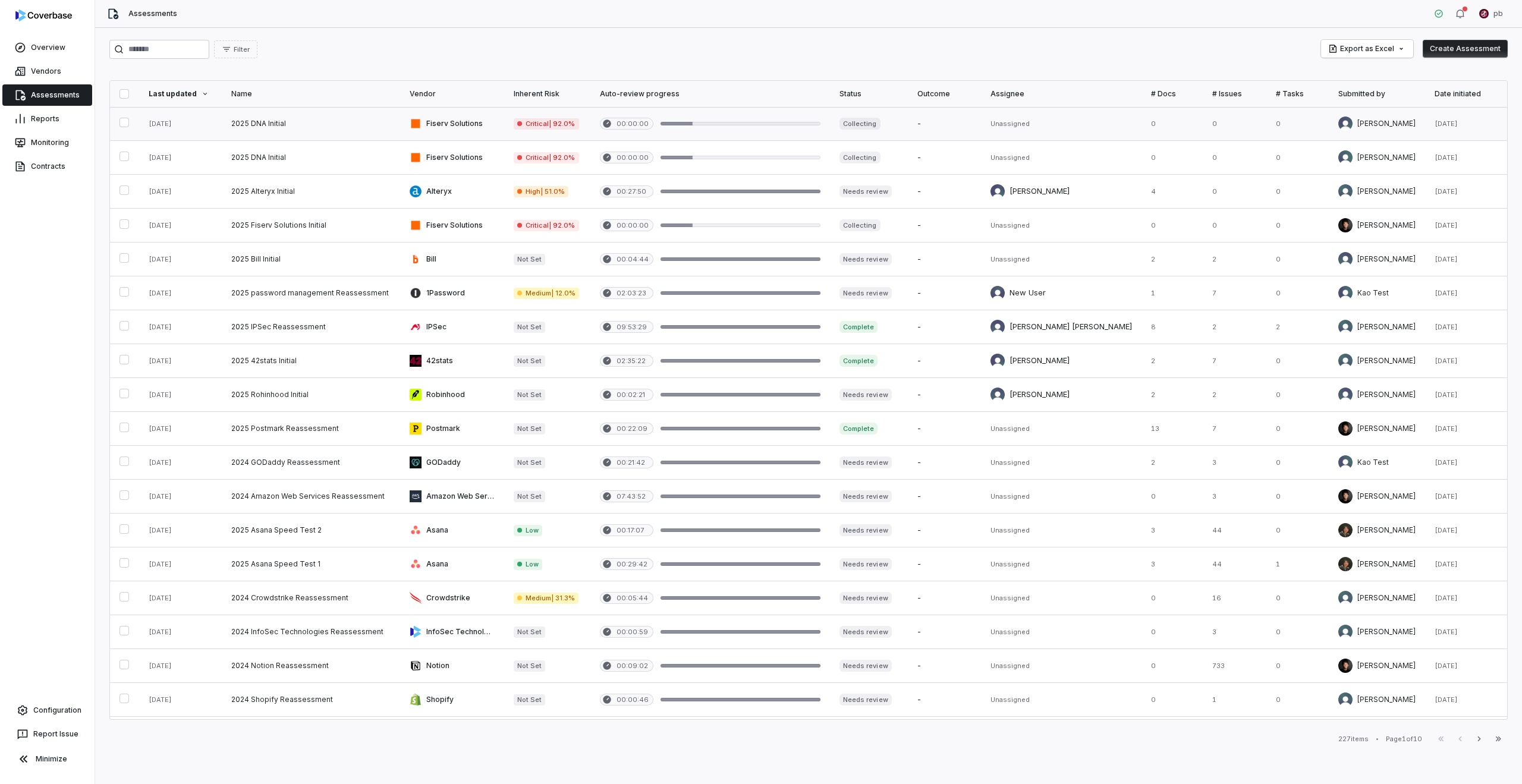
click at [305, 116] on link at bounding box center [311, 124] width 178 height 34
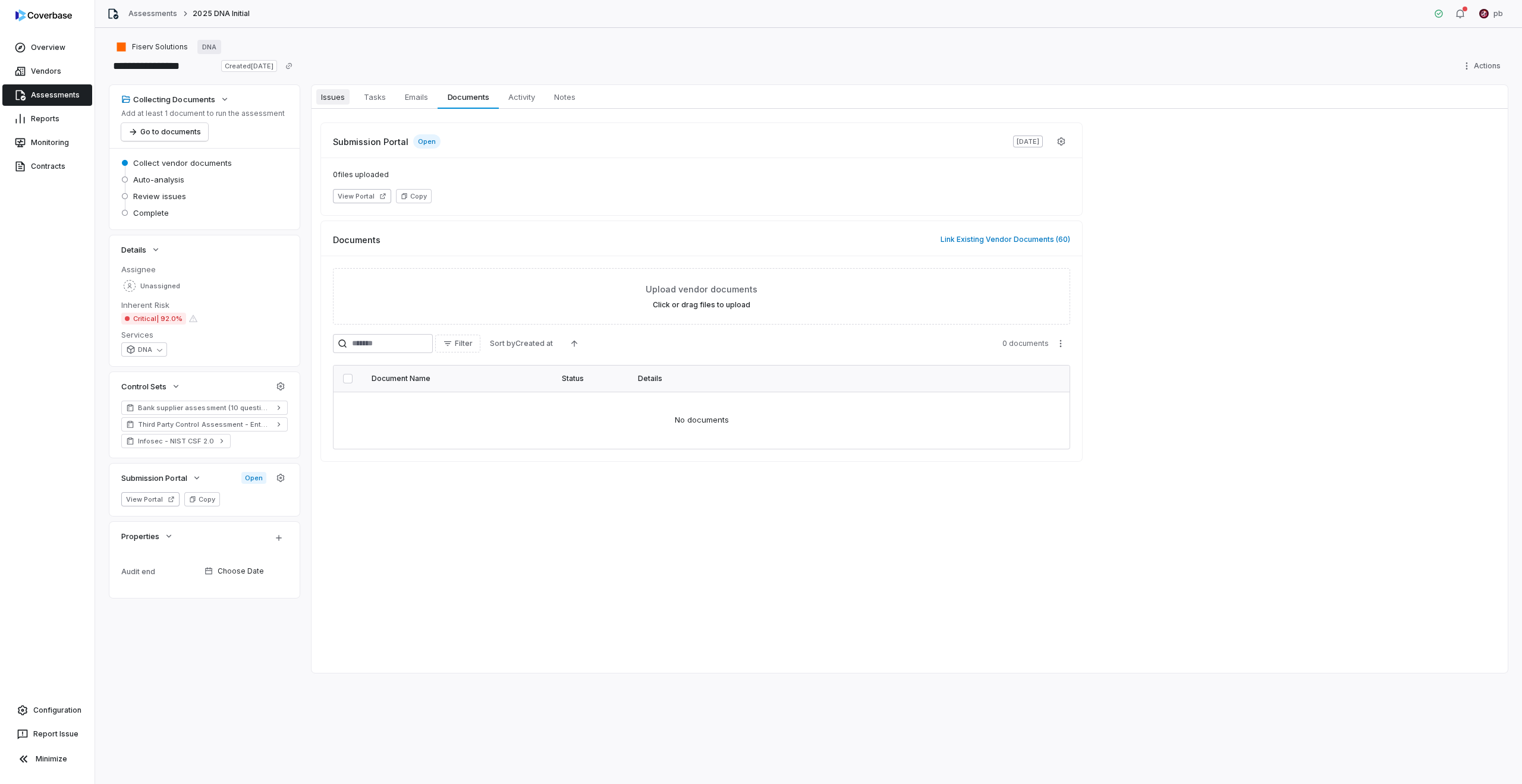
click at [336, 88] on link "Issues Issues" at bounding box center [332, 97] width 43 height 24
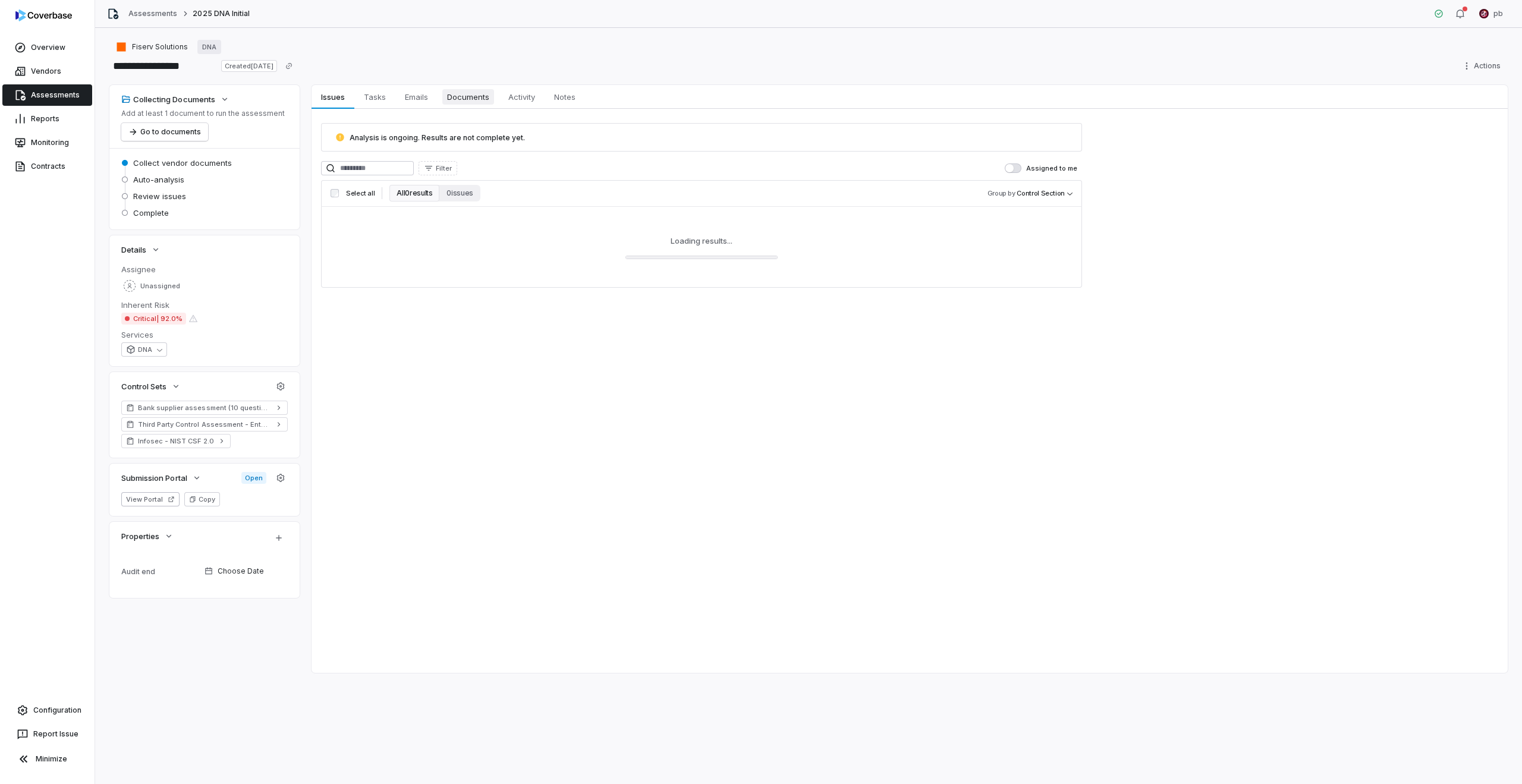
click at [455, 96] on span "Documents" at bounding box center [468, 97] width 51 height 15
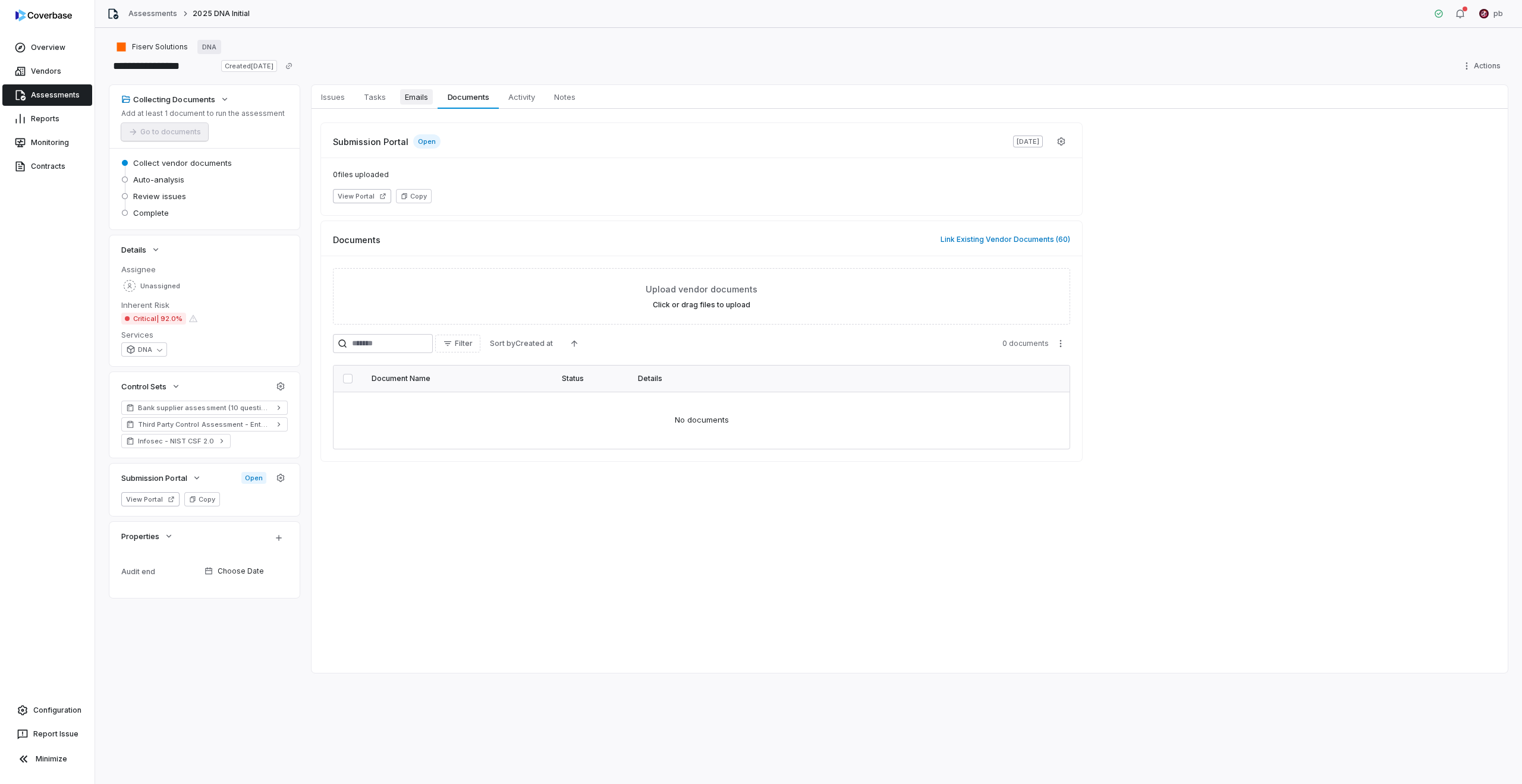
click at [409, 103] on span "Emails" at bounding box center [416, 97] width 33 height 15
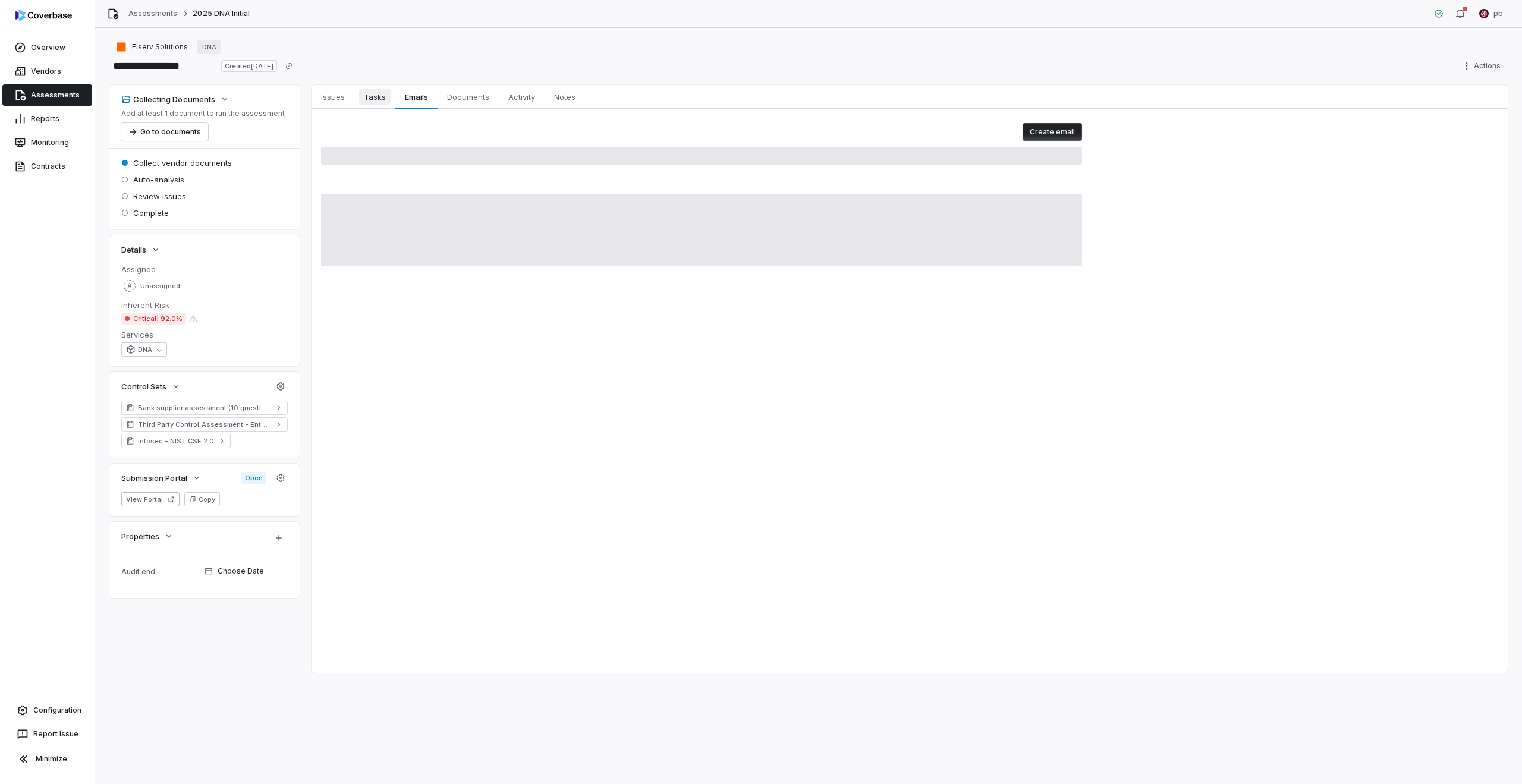
click at [385, 98] on span "Tasks" at bounding box center [374, 97] width 31 height 15
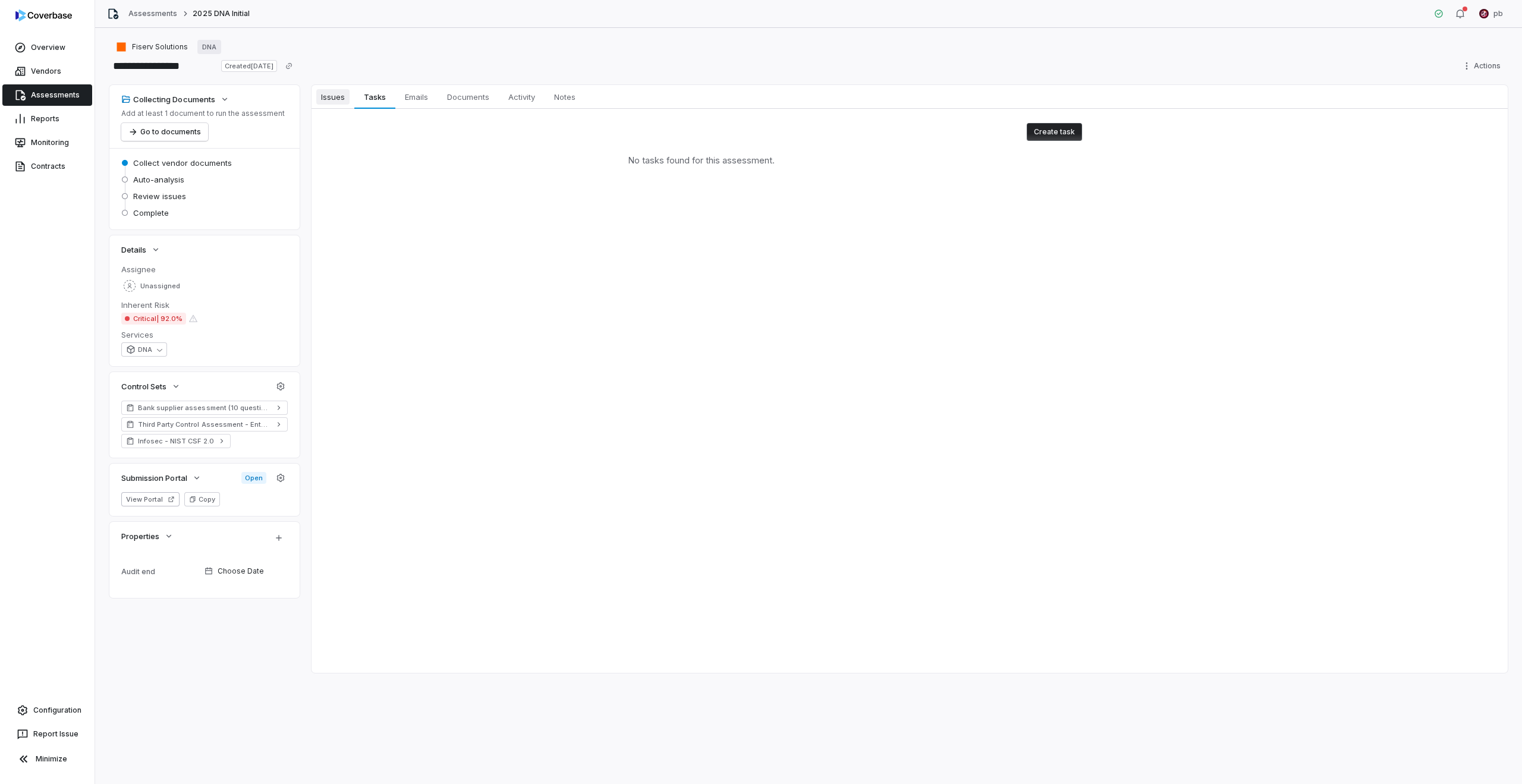
click at [337, 89] on span "Issues" at bounding box center [333, 97] width 34 height 15
click at [383, 89] on span "Tasks" at bounding box center [374, 97] width 31 height 15
click at [449, 106] on link "Documents Documents" at bounding box center [468, 97] width 61 height 24
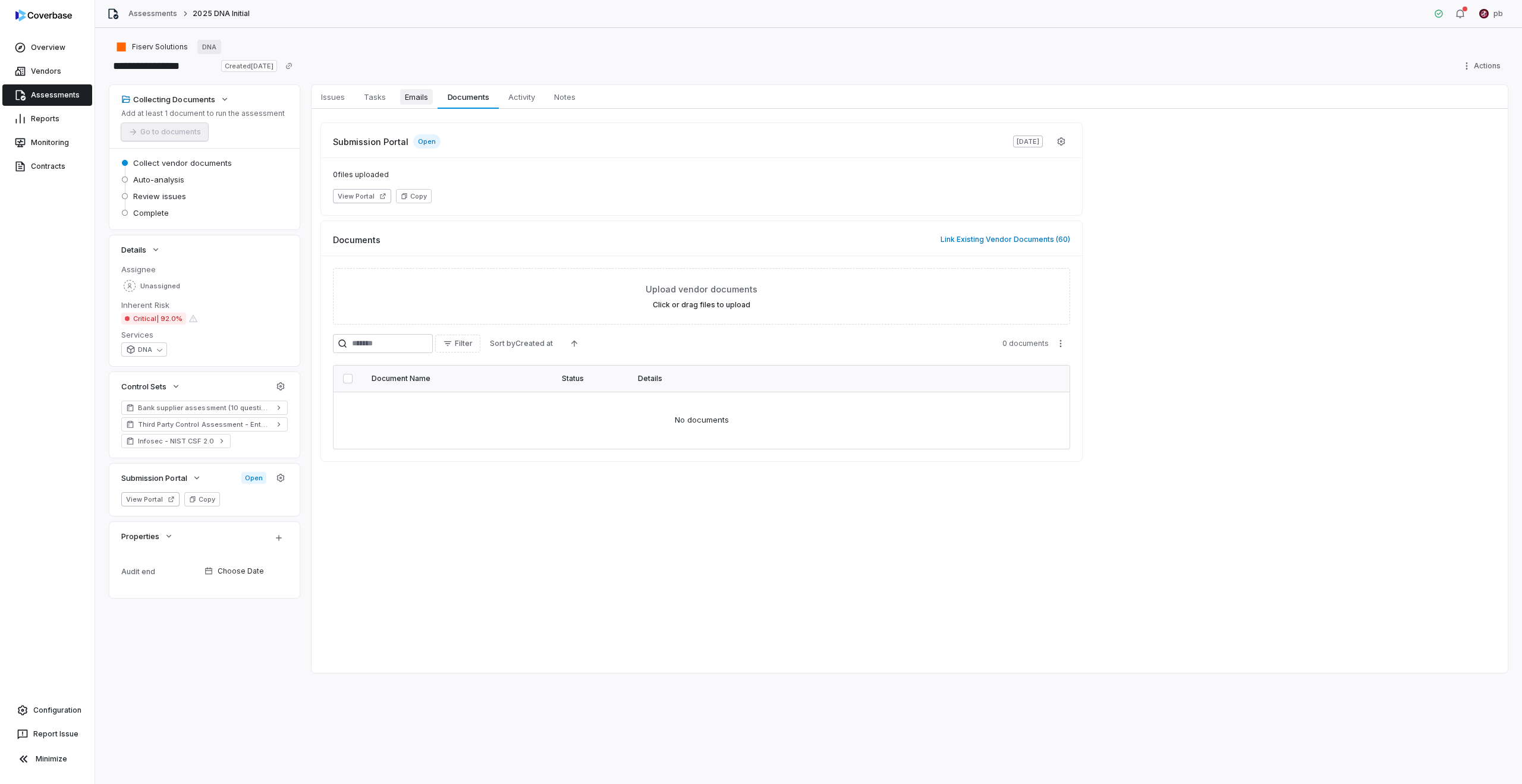
click at [427, 100] on span "Emails" at bounding box center [416, 97] width 33 height 15
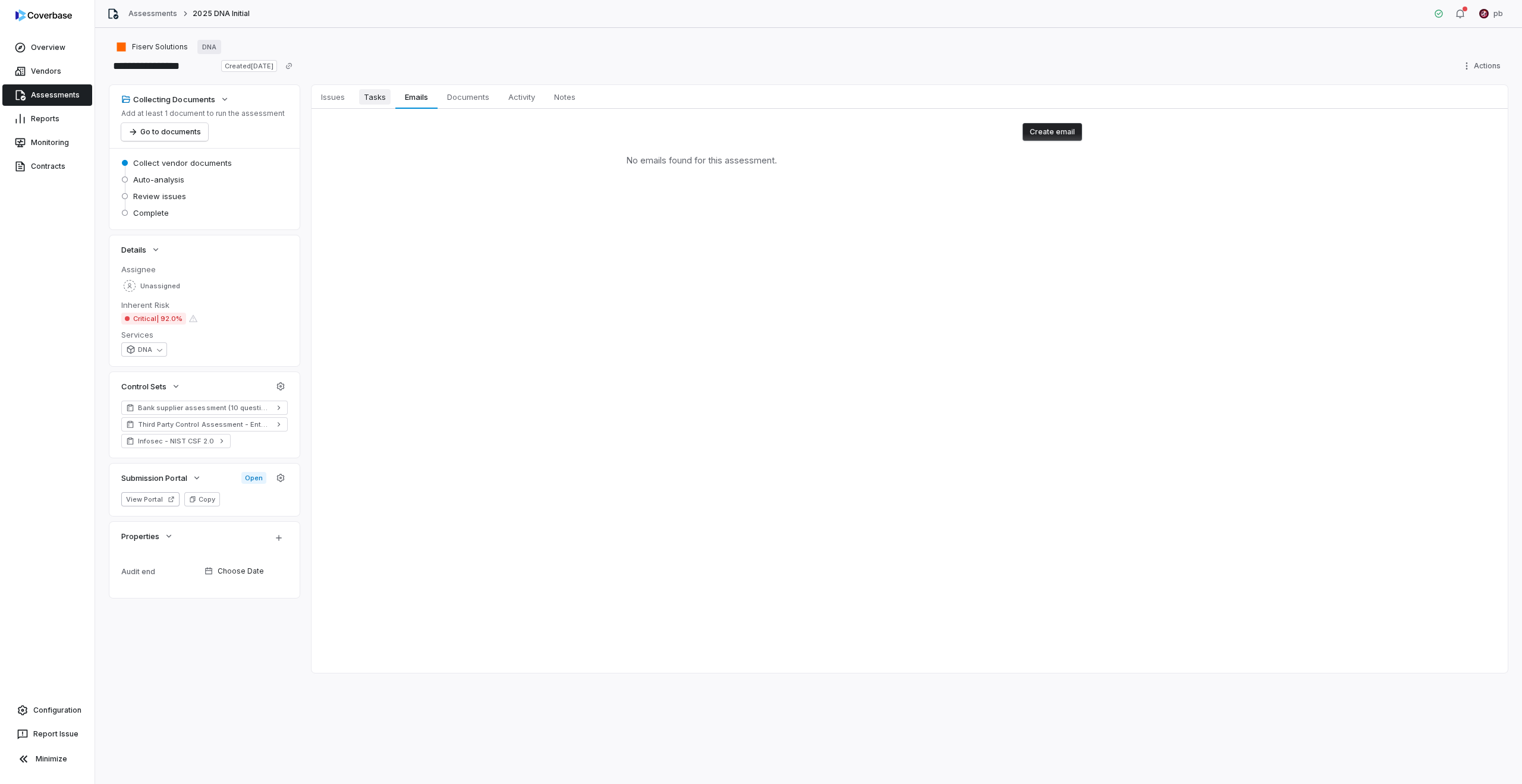
click at [369, 94] on span "Tasks" at bounding box center [374, 97] width 31 height 15
click at [318, 94] on span "Issues" at bounding box center [333, 97] width 34 height 15
click at [64, 88] on link "Assessments" at bounding box center [47, 94] width 90 height 21
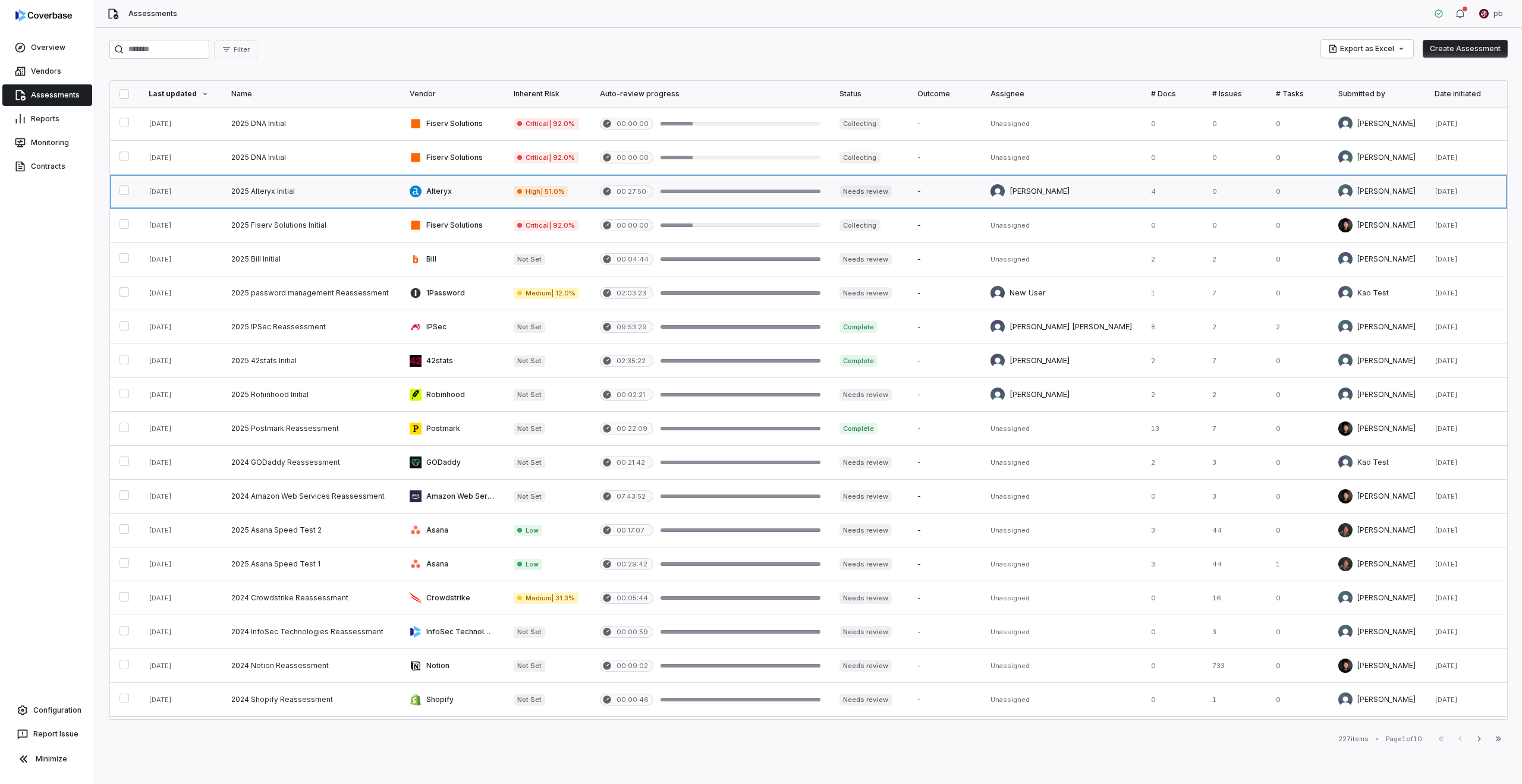
click at [327, 193] on link at bounding box center [311, 192] width 178 height 34
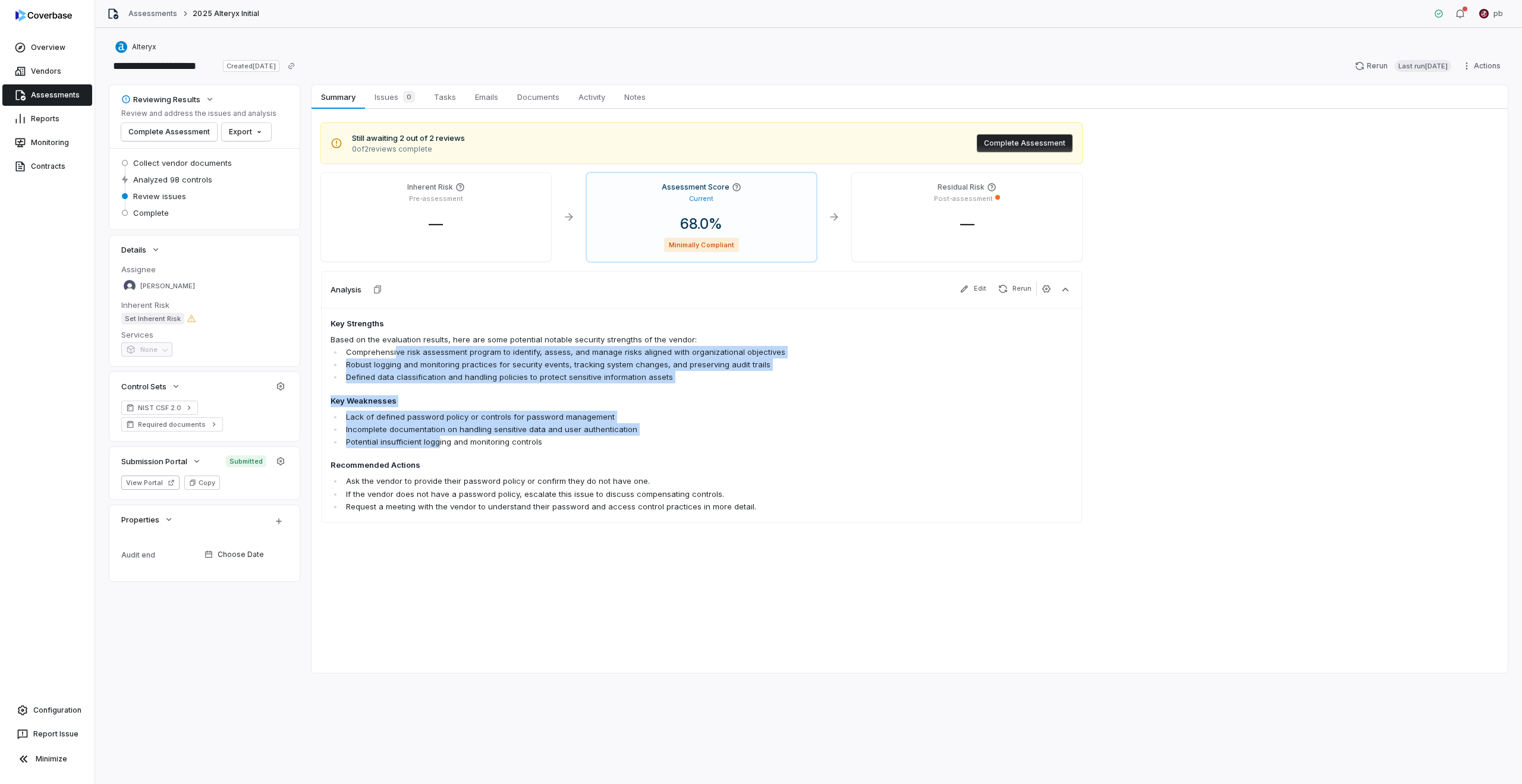
drag, startPoint x: 395, startPoint y: 348, endPoint x: 436, endPoint y: 442, distance: 102.6
click at [436, 442] on span "Key Strengths Based on the evaluation results, here are some potential notable …" at bounding box center [627, 416] width 593 height 195
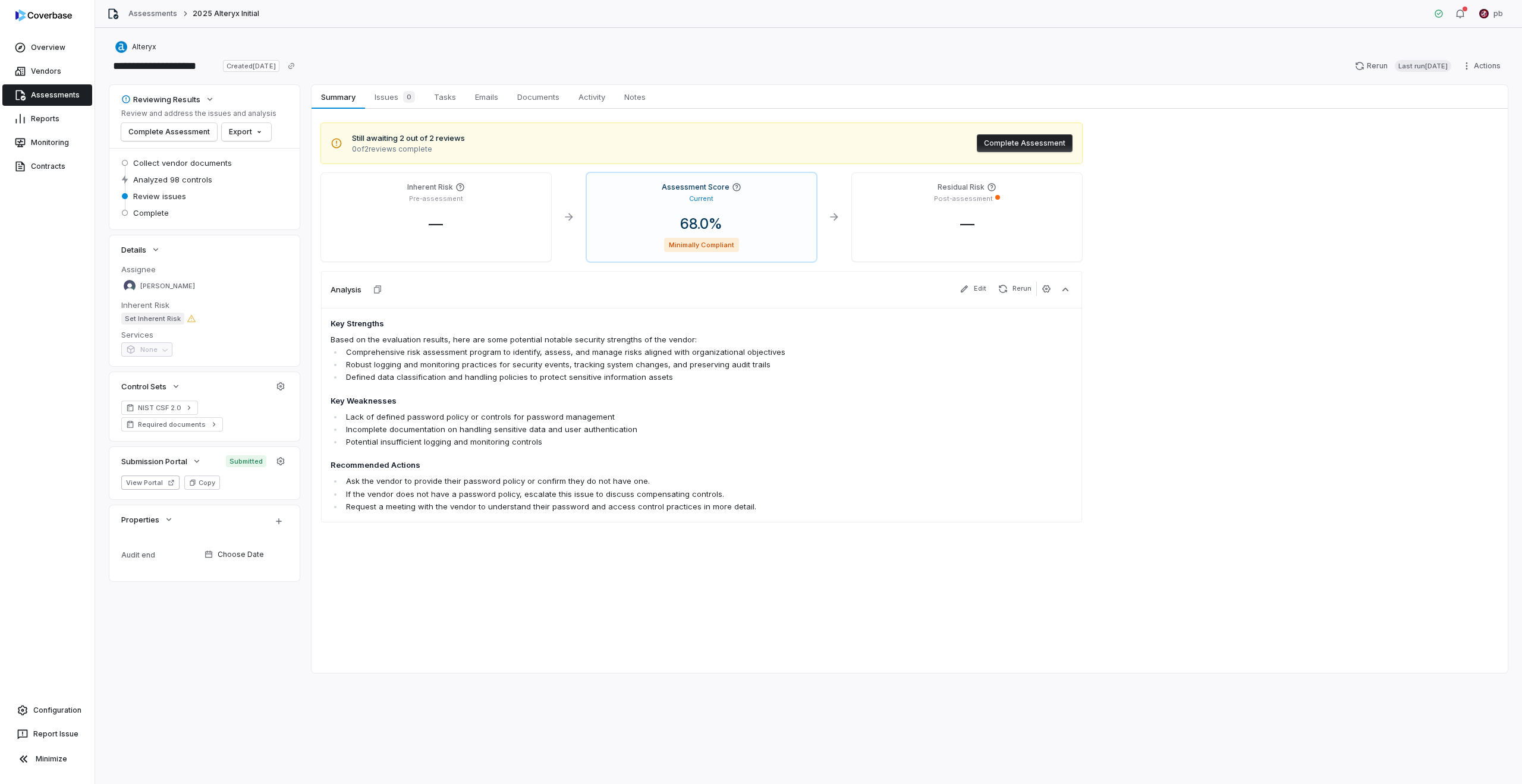
click at [436, 442] on li "Potential insufficient logging and monitoring controls" at bounding box center [634, 442] width 581 height 13
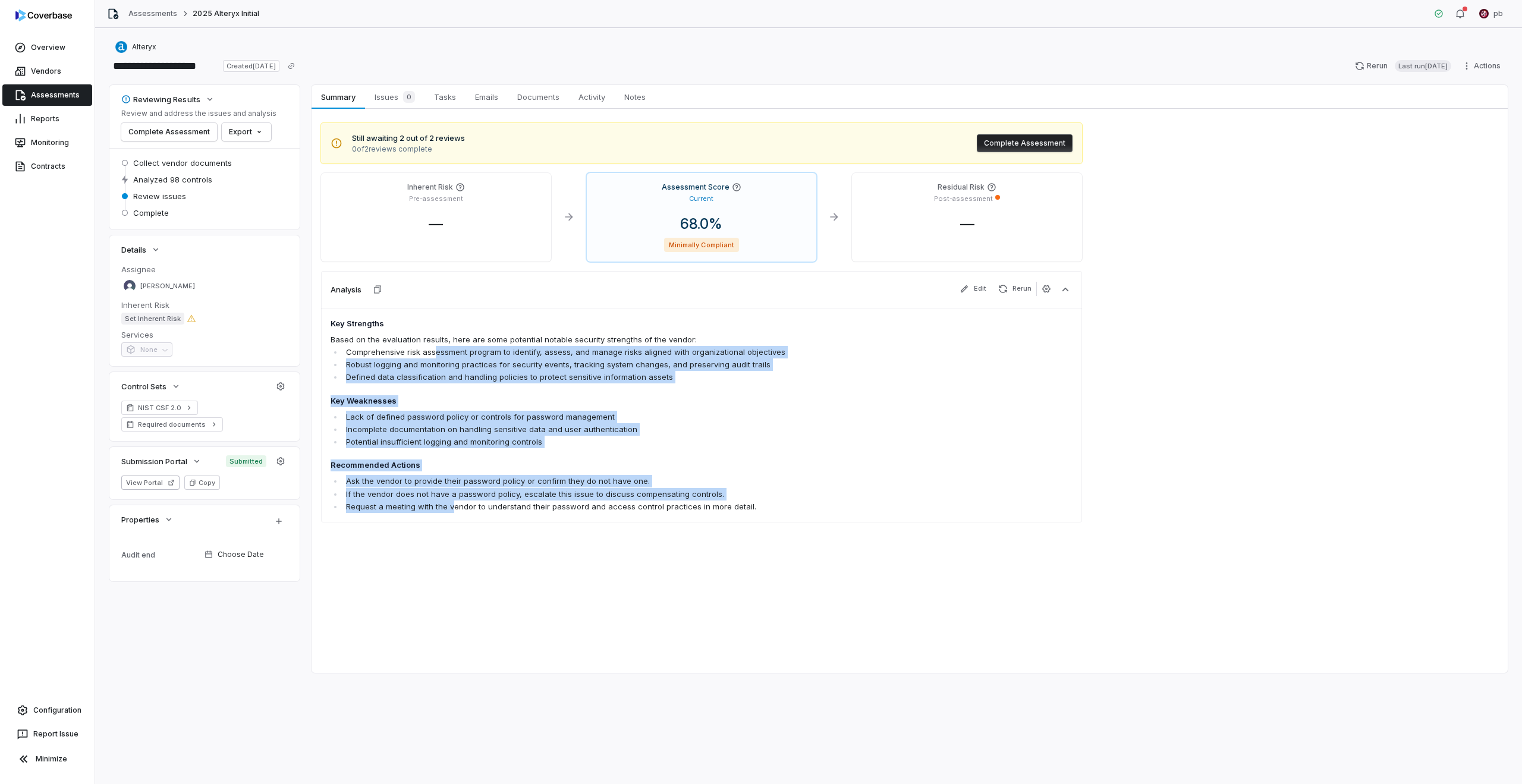
drag, startPoint x: 452, startPoint y: 505, endPoint x: 433, endPoint y: 354, distance: 152.2
click at [433, 354] on span "Key Strengths Based on the evaluation results, here are some potential notable …" at bounding box center [627, 416] width 593 height 195
click at [433, 354] on li "Comprehensive risk assessment program to identify, assess, and manage risks ali…" at bounding box center [634, 352] width 581 height 13
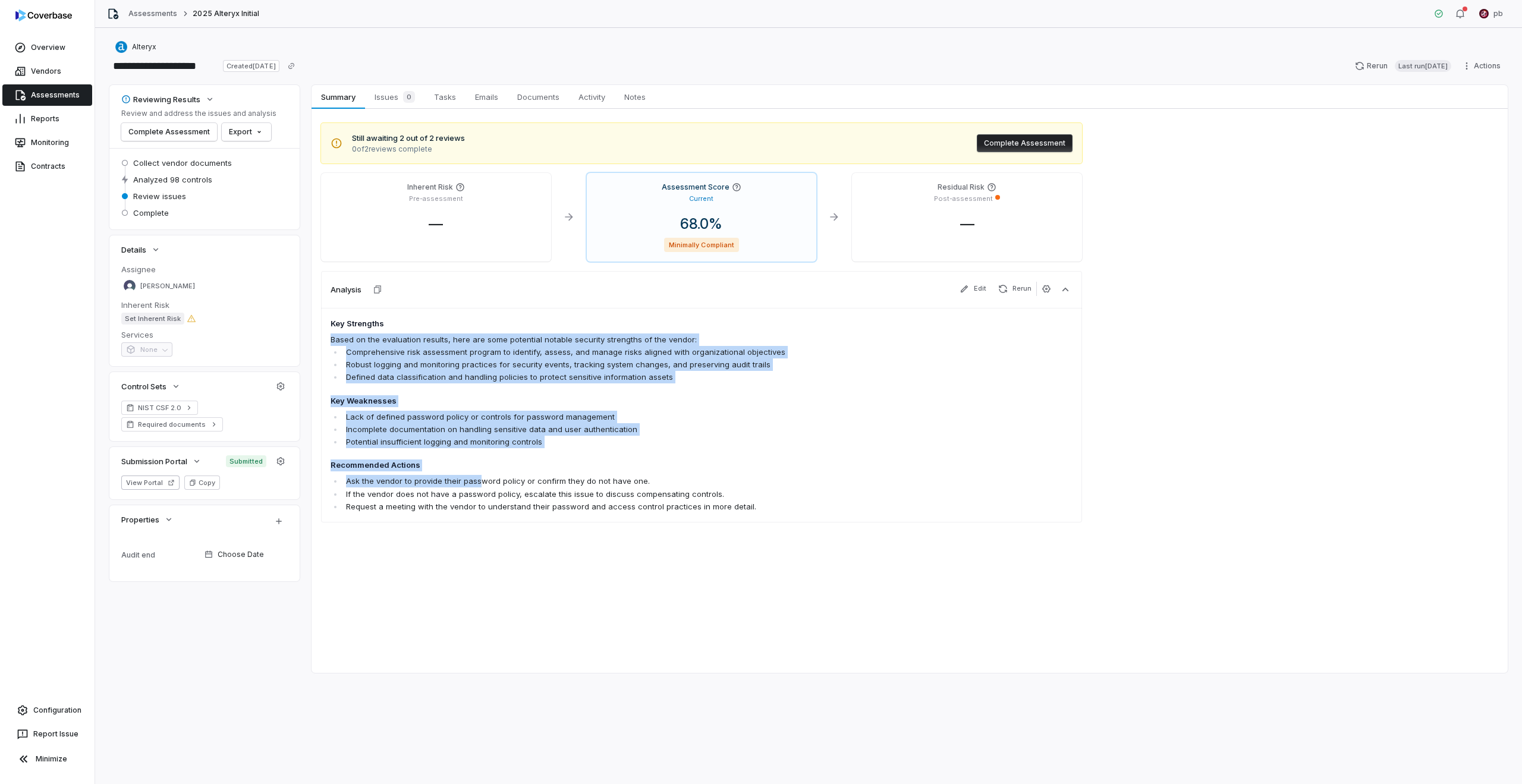
drag, startPoint x: 427, startPoint y: 331, endPoint x: 481, endPoint y: 483, distance: 161.3
click at [481, 482] on span "Key Strengths Based on the evaluation results, here are some potential notable …" at bounding box center [627, 416] width 593 height 195
click at [481, 483] on li "Ask the vendor to provide their password policy or confirm they do not have one." at bounding box center [634, 481] width 581 height 13
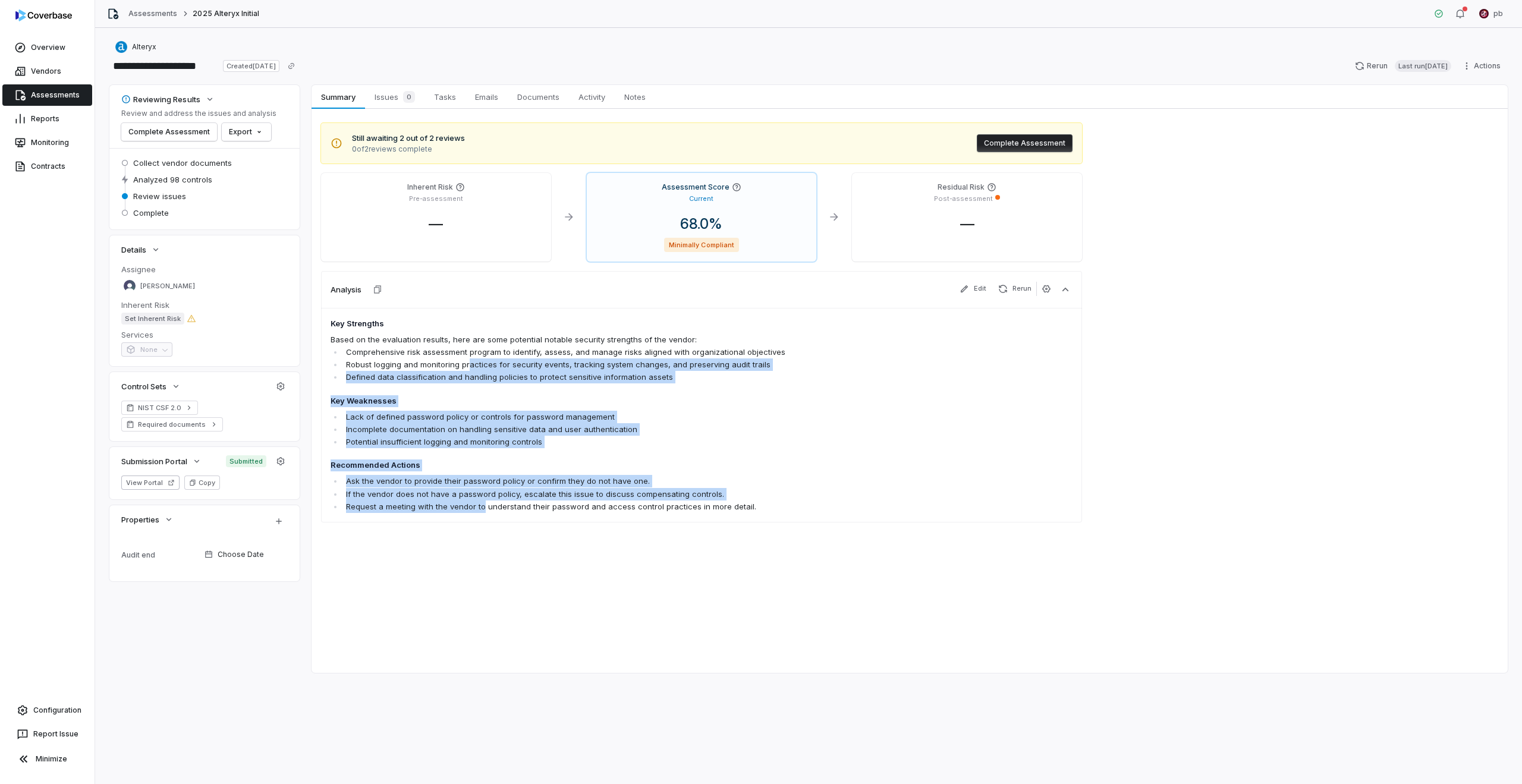
drag, startPoint x: 481, startPoint y: 507, endPoint x: 466, endPoint y: 359, distance: 148.8
click at [466, 359] on span "Key Strengths Based on the evaluation results, here are some potential notable …" at bounding box center [627, 416] width 593 height 195
click at [466, 359] on li "Robust logging and monitoring practices for security events, tracking system ch…" at bounding box center [634, 364] width 581 height 13
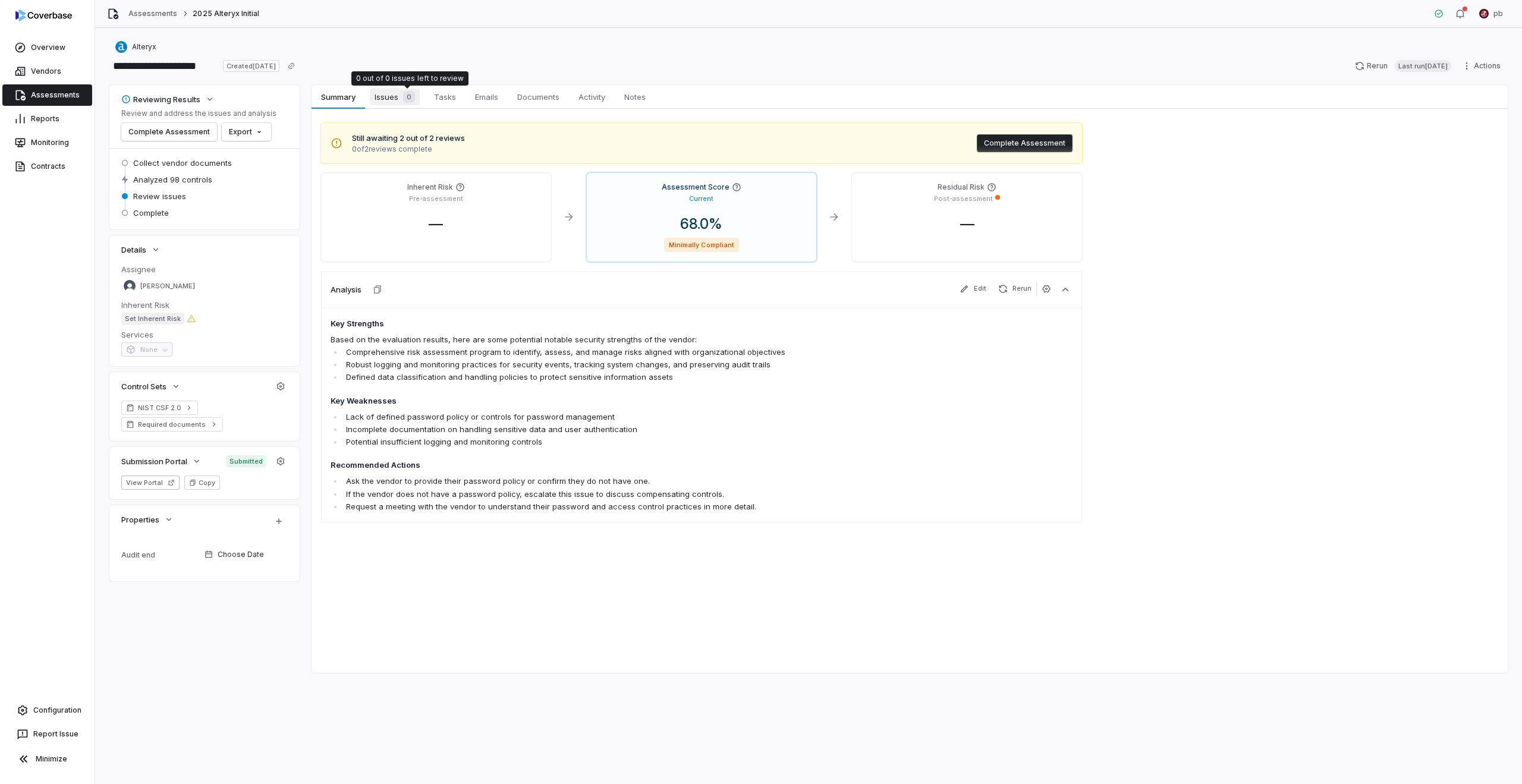
click at [406, 101] on span "0" at bounding box center [409, 97] width 12 height 12
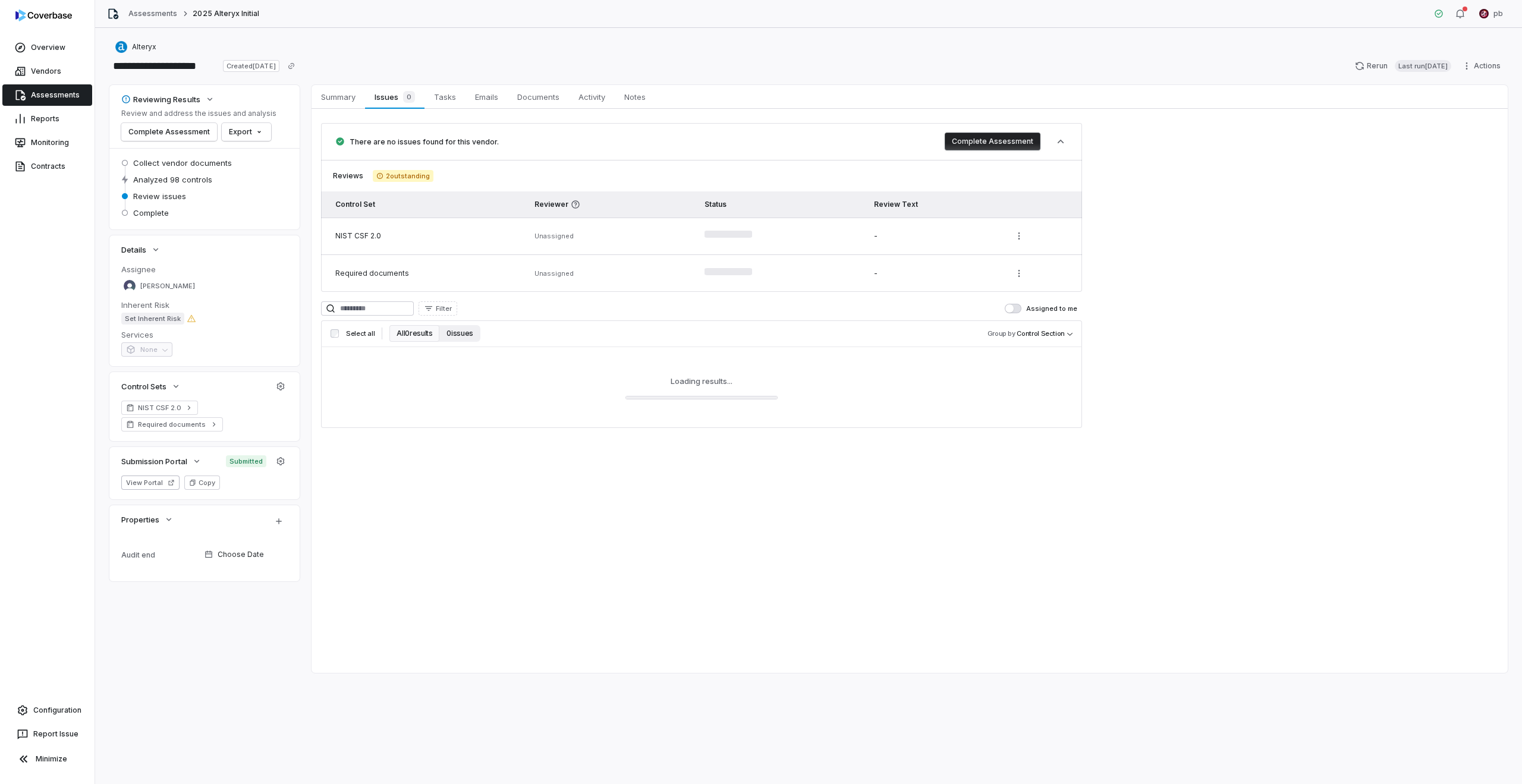
click at [454, 333] on button "0 issues" at bounding box center [459, 334] width 40 height 17
click at [420, 337] on button "All 98 results" at bounding box center [416, 334] width 55 height 17
drag, startPoint x: 477, startPoint y: 382, endPoint x: 566, endPoint y: 456, distance: 115.7
click at [566, 456] on div "Summary Summary Issues 0 Issues 0 Tasks Tasks Emails Emails Documents Documents…" at bounding box center [909, 379] width 1196 height 588
click at [561, 455] on div "Summary Summary Issues 0 Issues 0 Tasks Tasks Emails Emails Documents Documents…" at bounding box center [909, 379] width 1196 height 588
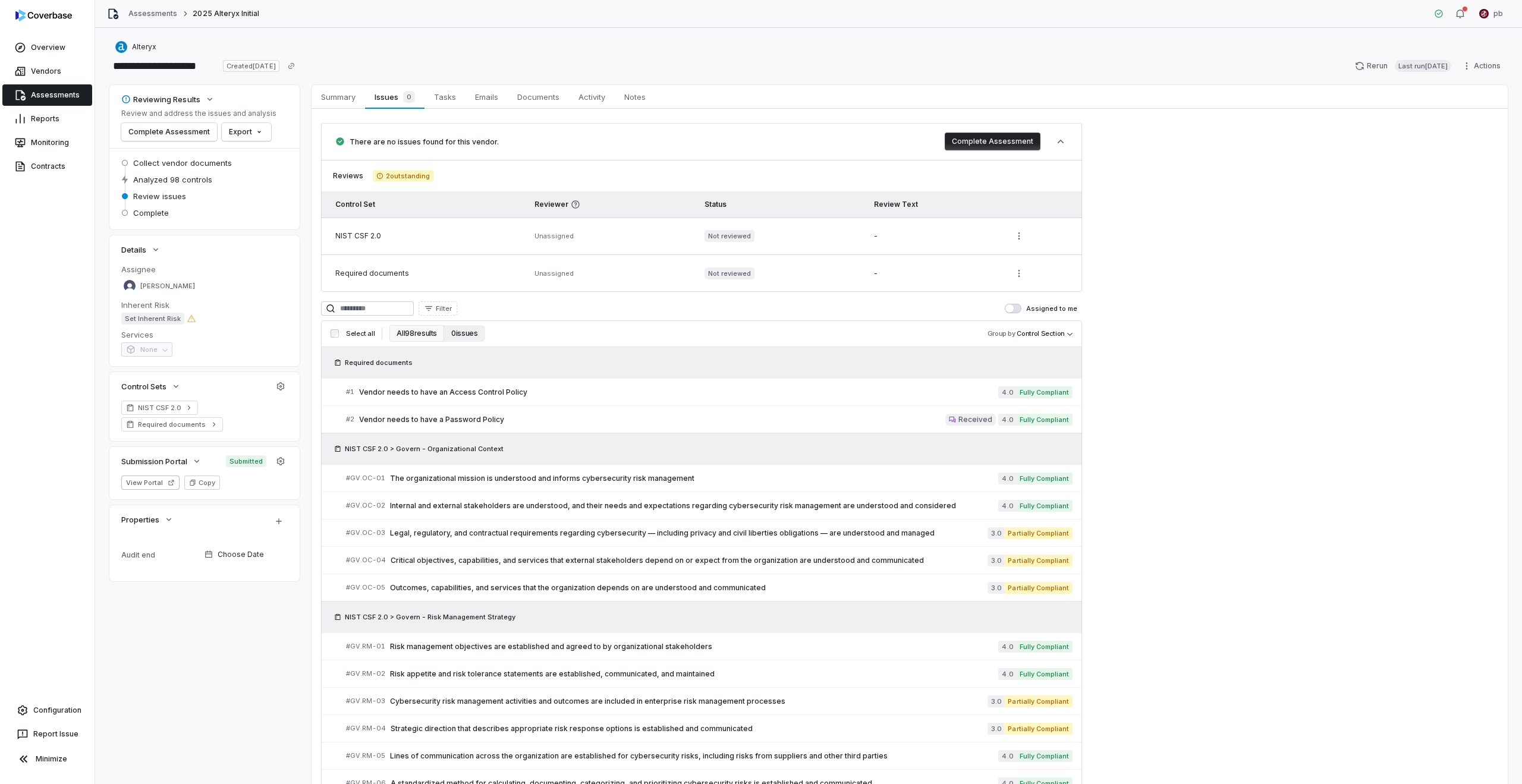
click at [452, 326] on button "0 issues" at bounding box center [464, 334] width 40 height 17
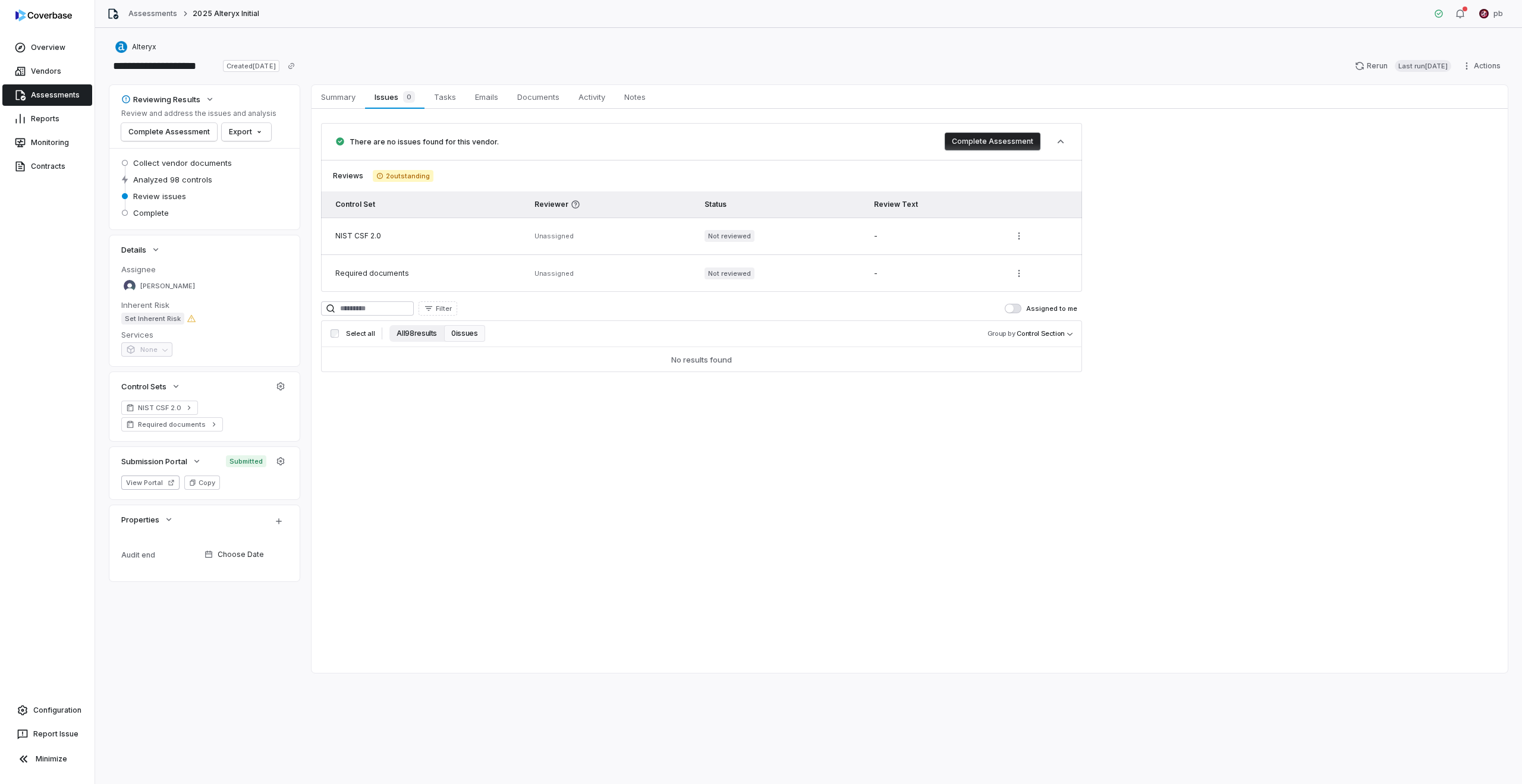
click at [422, 341] on button "All 98 results" at bounding box center [416, 334] width 55 height 17
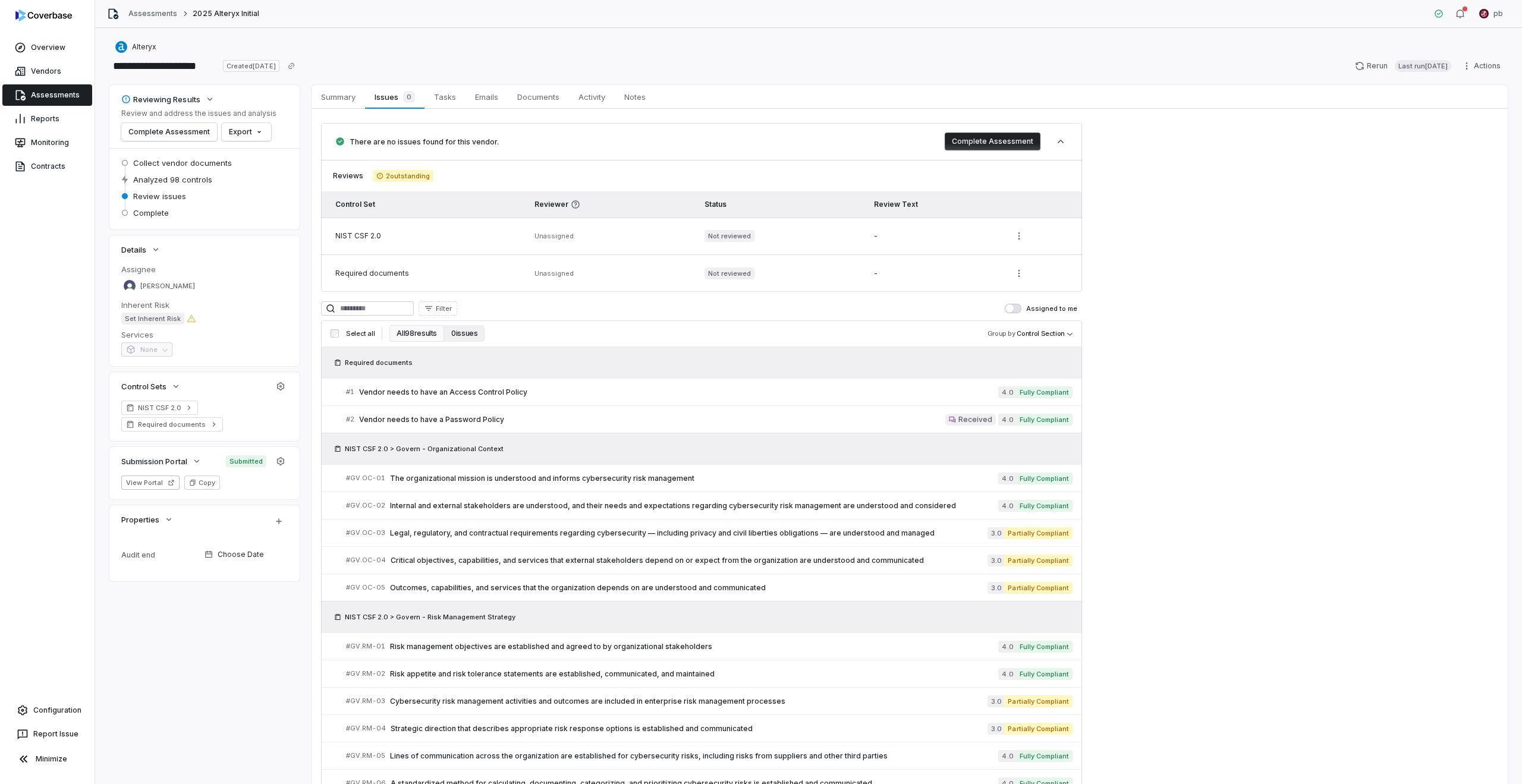
click at [465, 332] on button "0 issues" at bounding box center [464, 334] width 40 height 17
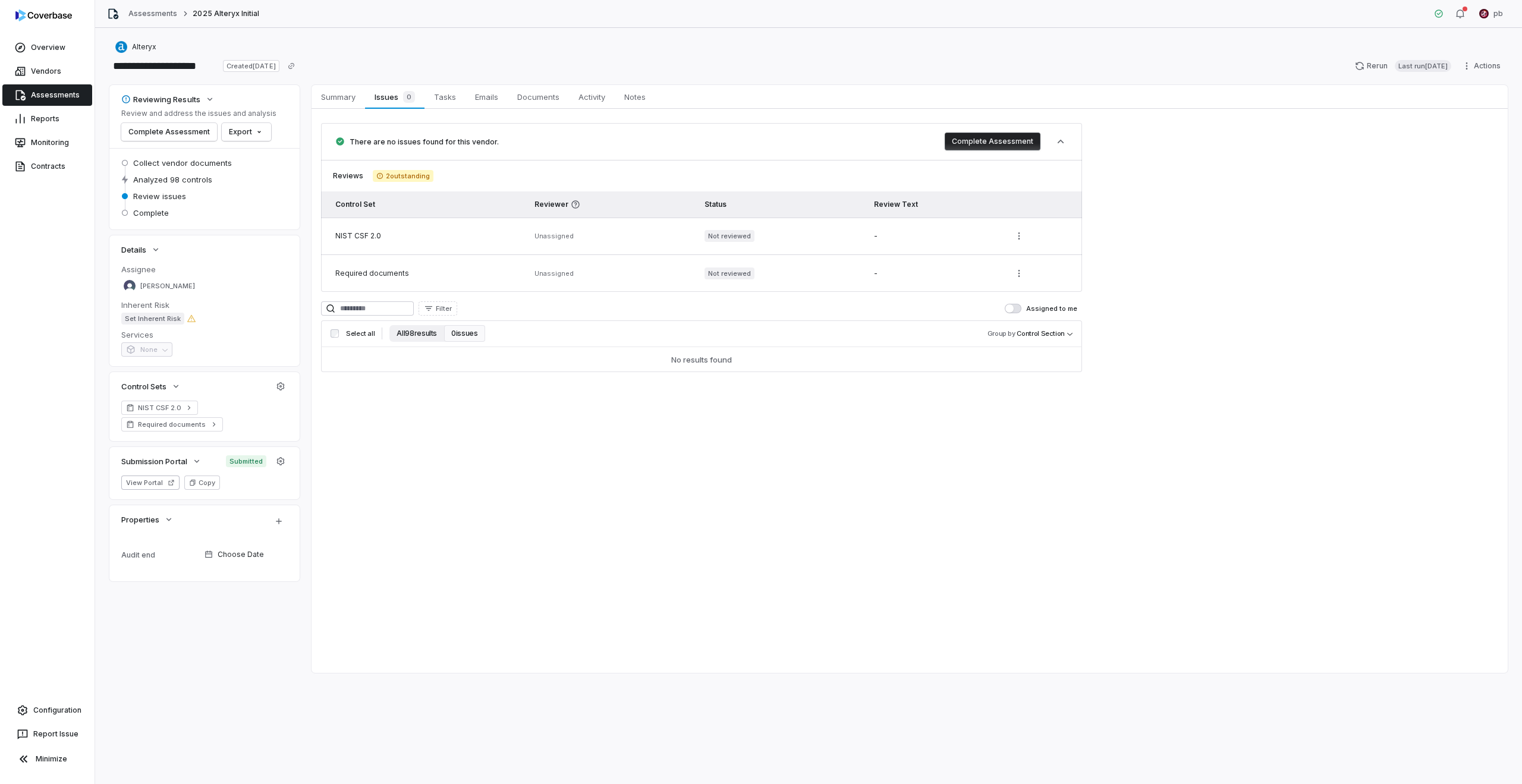
click at [418, 341] on button "All 98 results" at bounding box center [416, 334] width 55 height 17
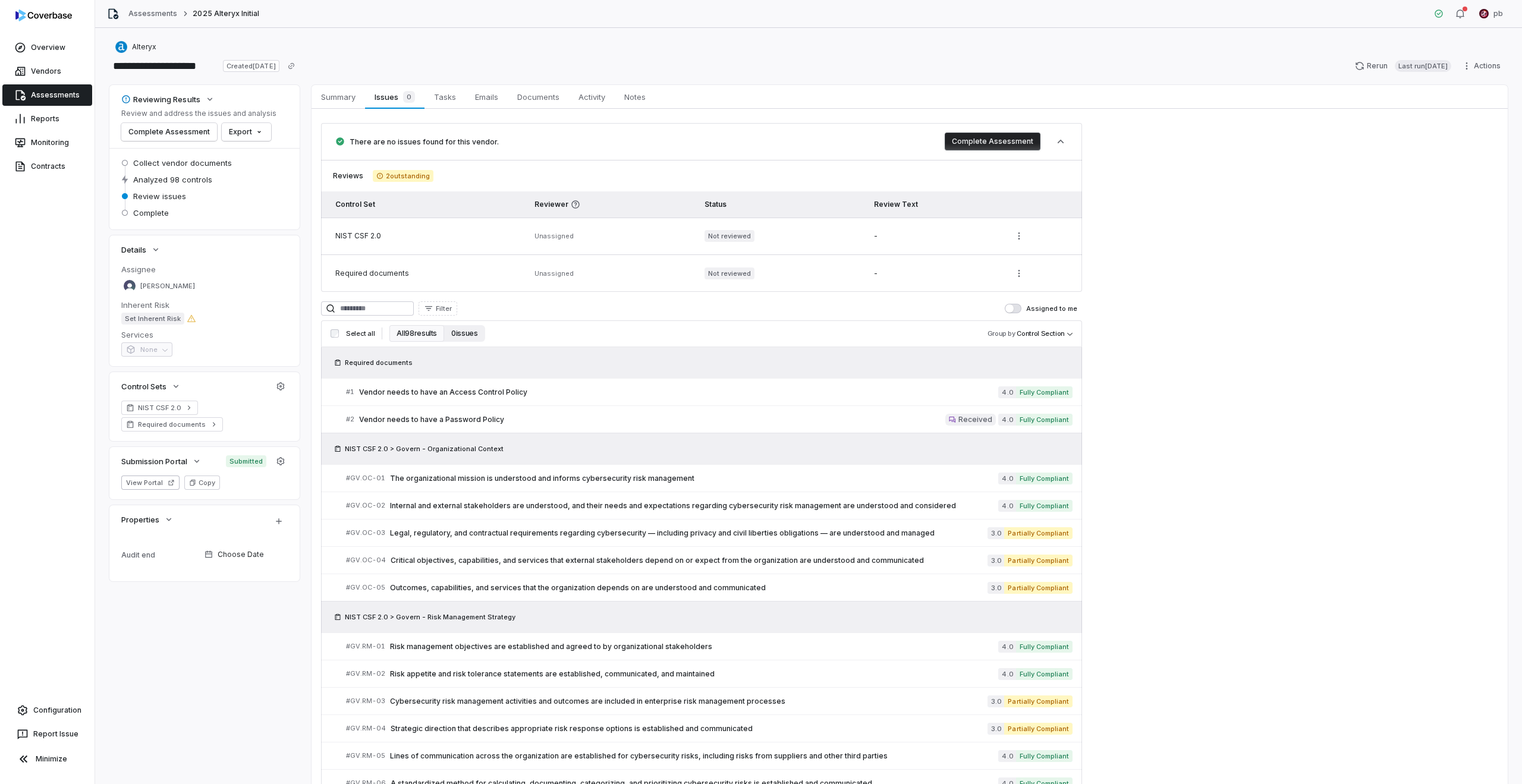
click at [466, 342] on button "0 issues" at bounding box center [464, 334] width 40 height 17
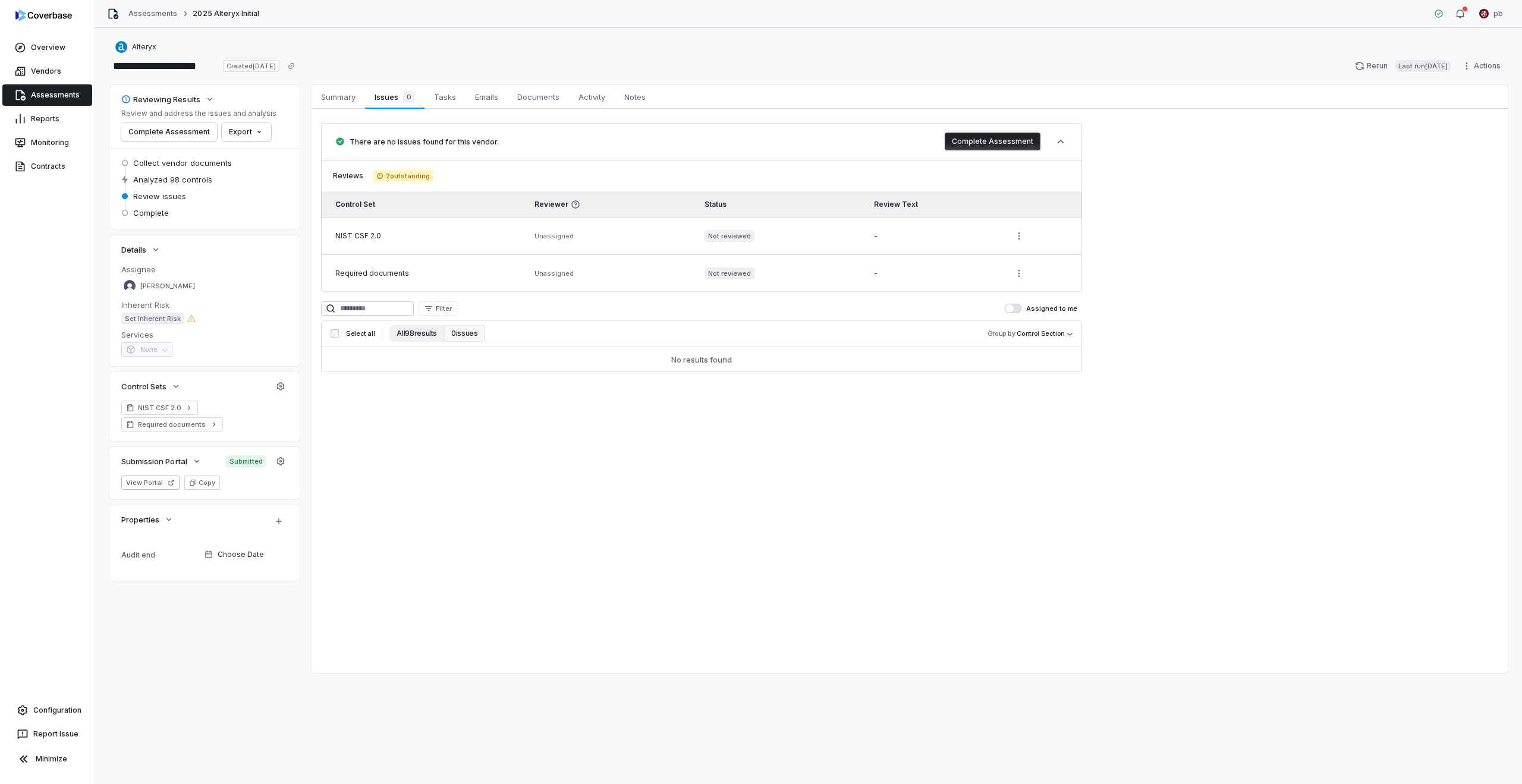
click at [423, 337] on button "All 98 results" at bounding box center [416, 334] width 55 height 17
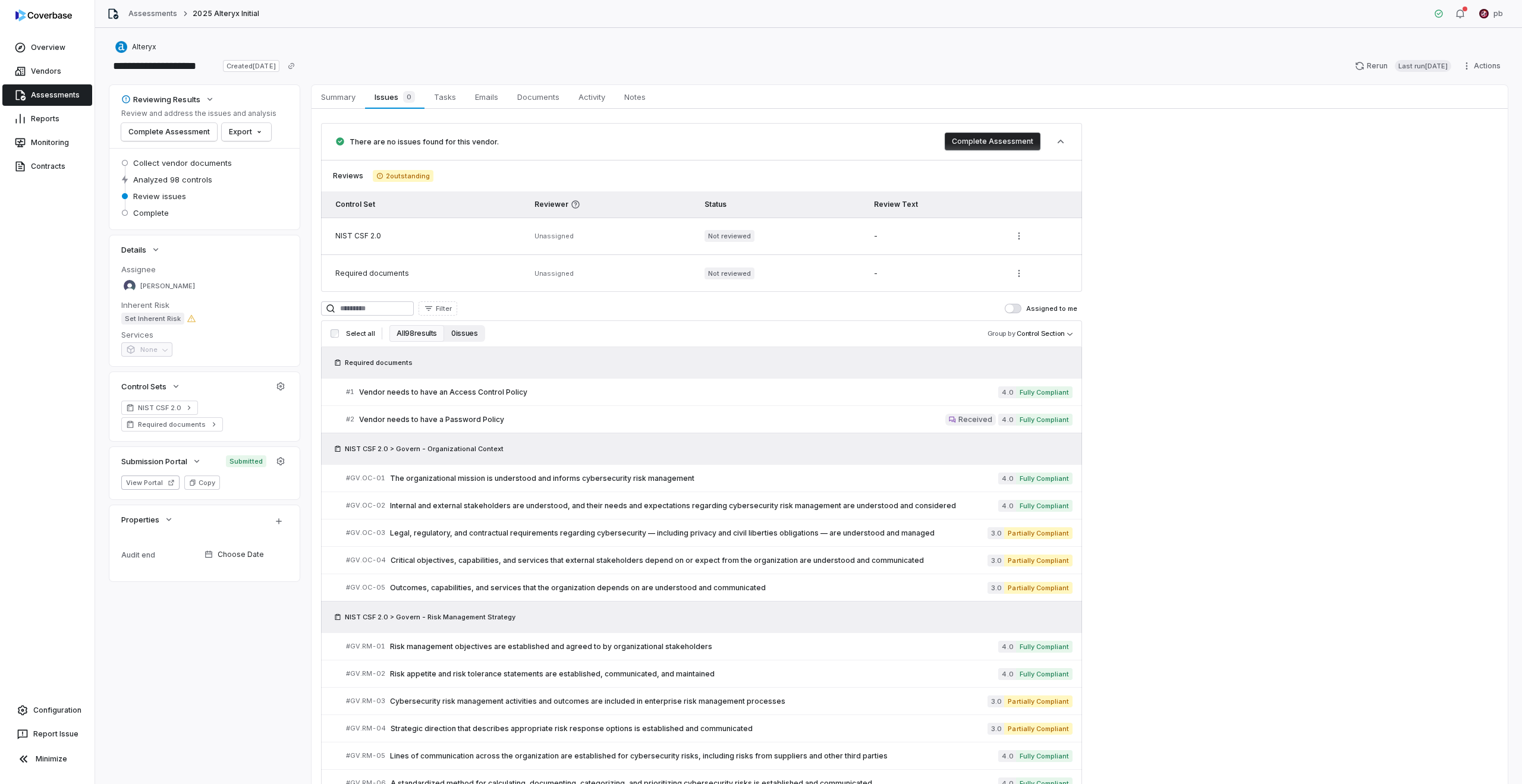
click at [453, 339] on button "0 issues" at bounding box center [464, 334] width 40 height 17
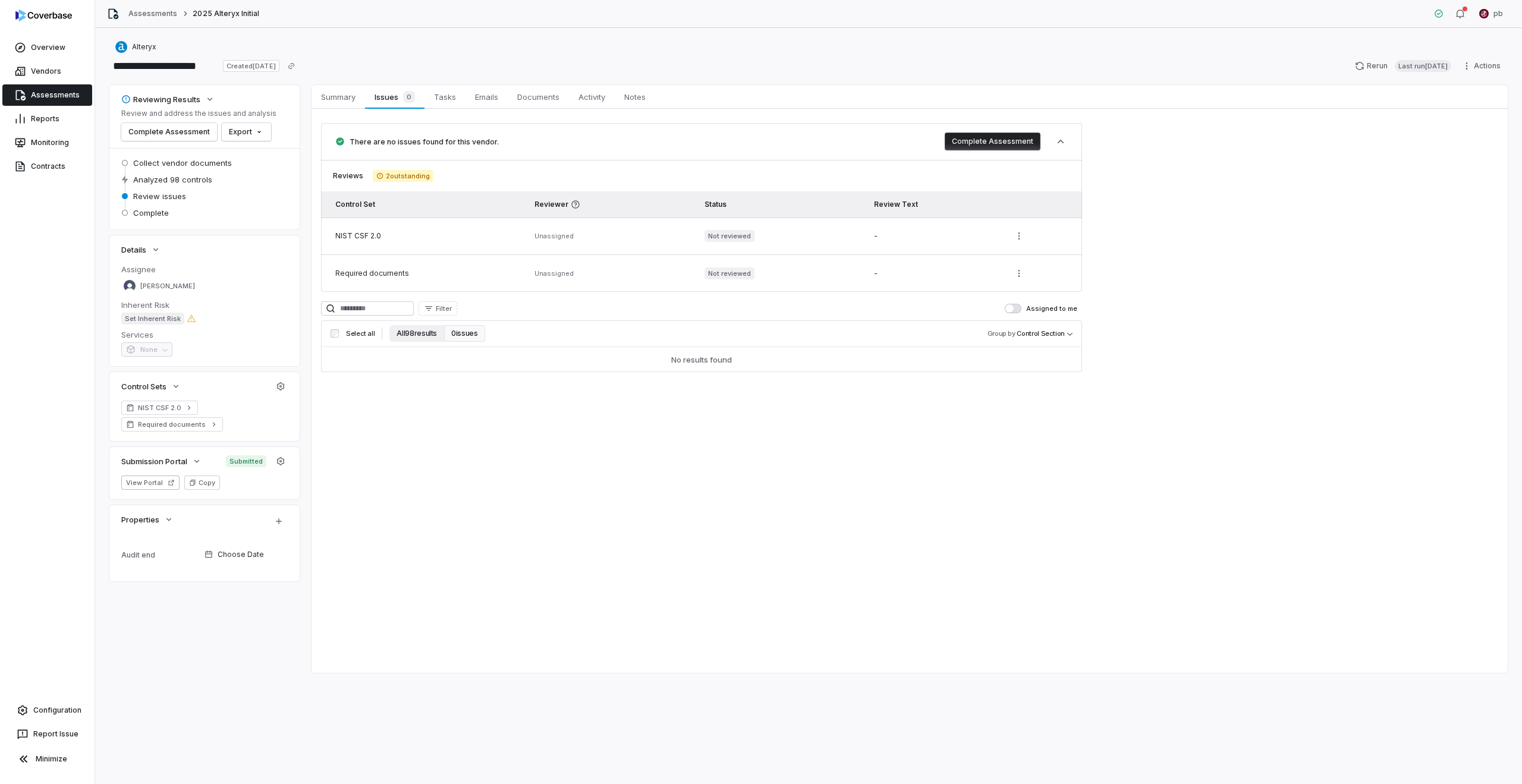
click at [418, 337] on button "All 98 results" at bounding box center [416, 334] width 55 height 17
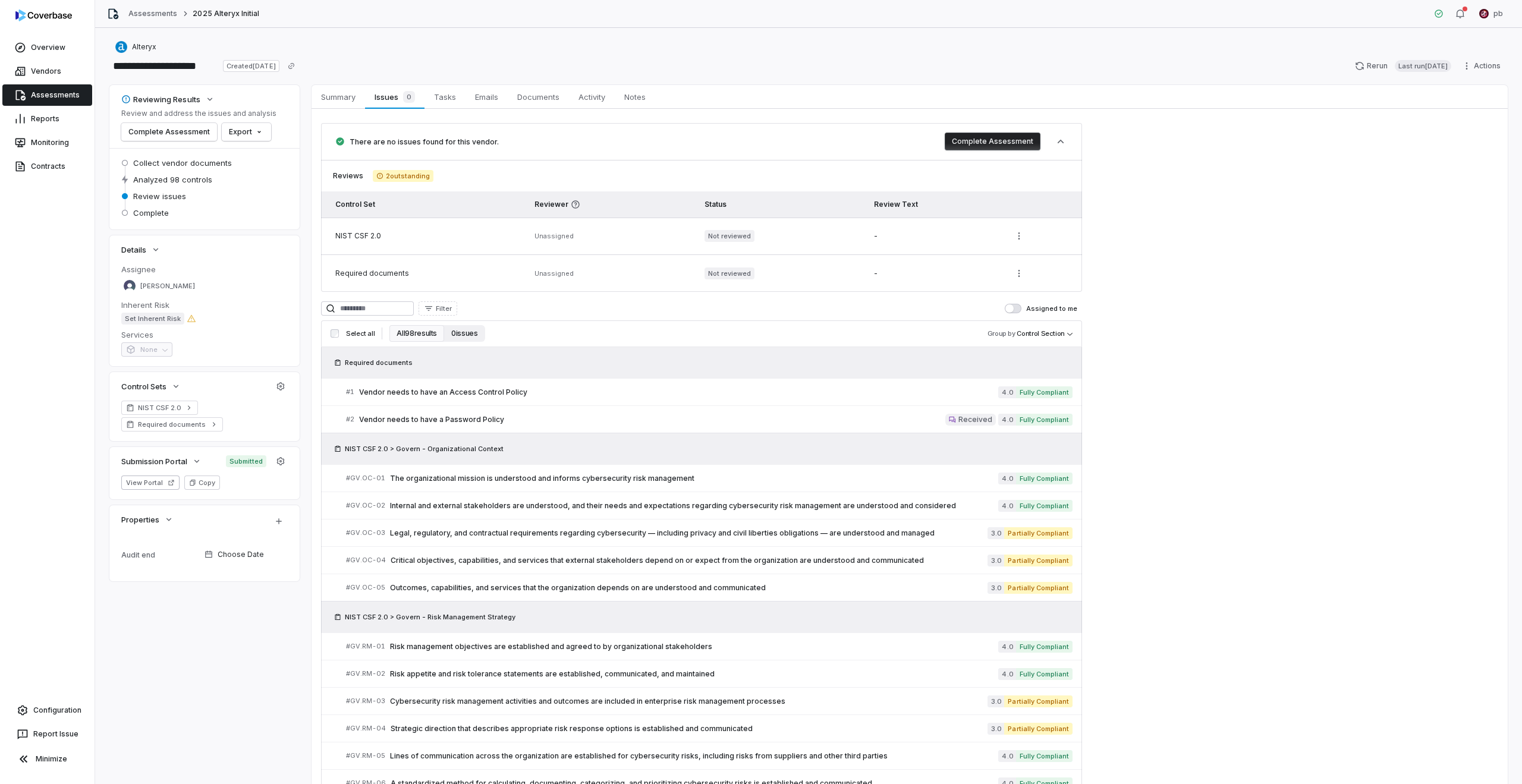
click at [460, 335] on button "0 issues" at bounding box center [464, 334] width 40 height 17
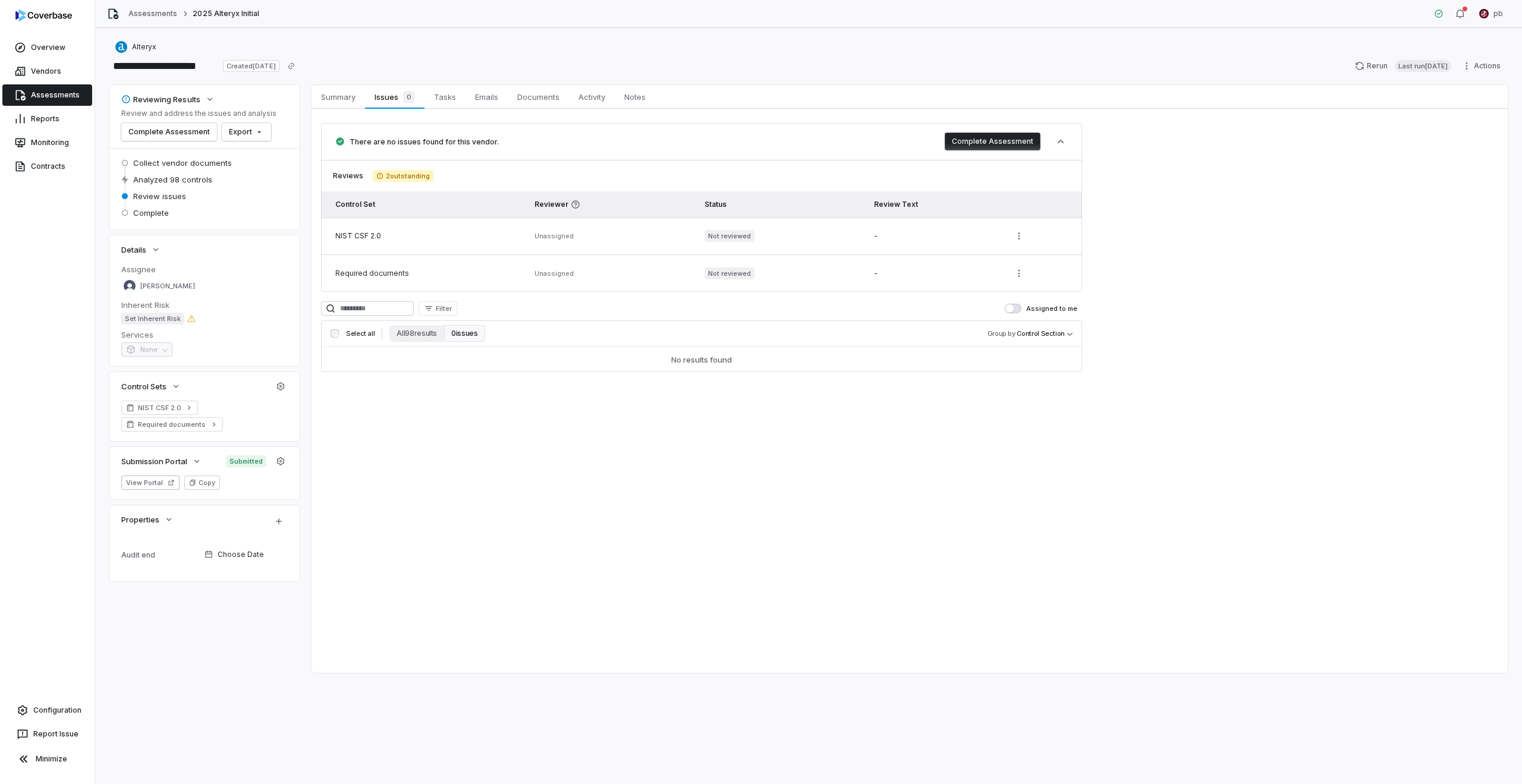
click at [420, 343] on div "Select all All 98 results 0 issues Group by Control Section" at bounding box center [702, 334] width 761 height 27
click at [419, 337] on button "All 98 results" at bounding box center [416, 334] width 55 height 17
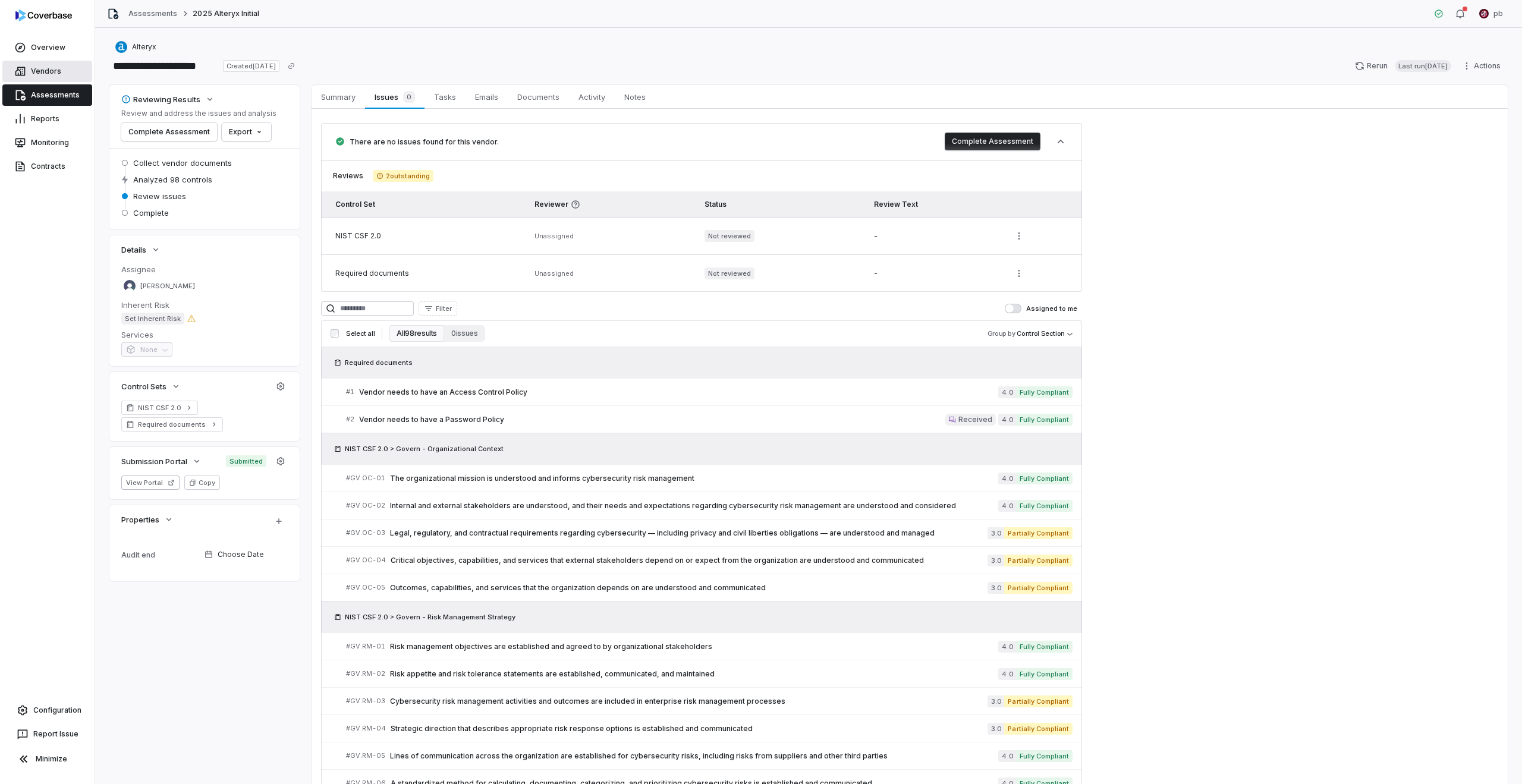
click at [71, 70] on link "Vendors" at bounding box center [47, 71] width 90 height 21
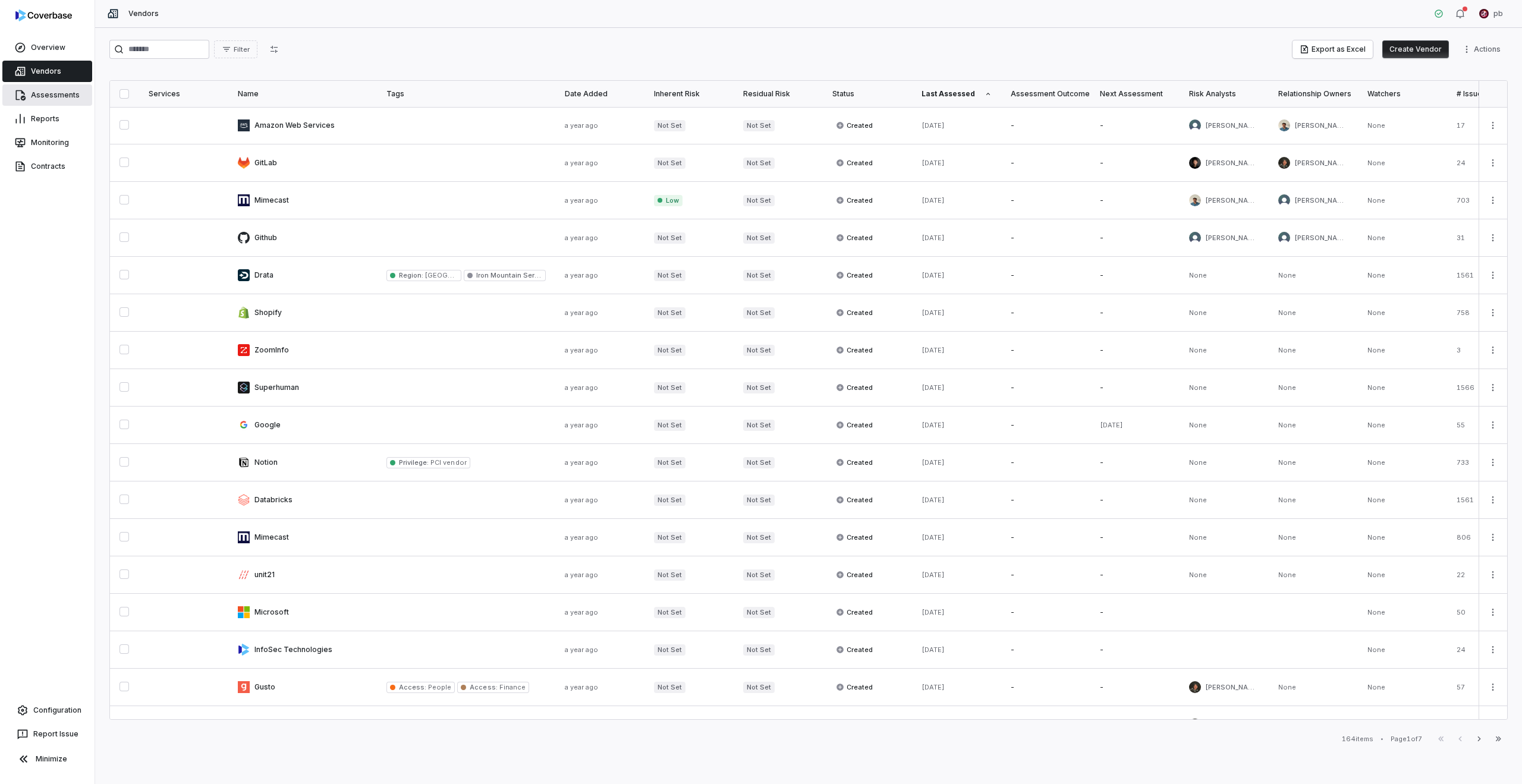
click at [48, 91] on link "Assessments" at bounding box center [47, 94] width 90 height 21
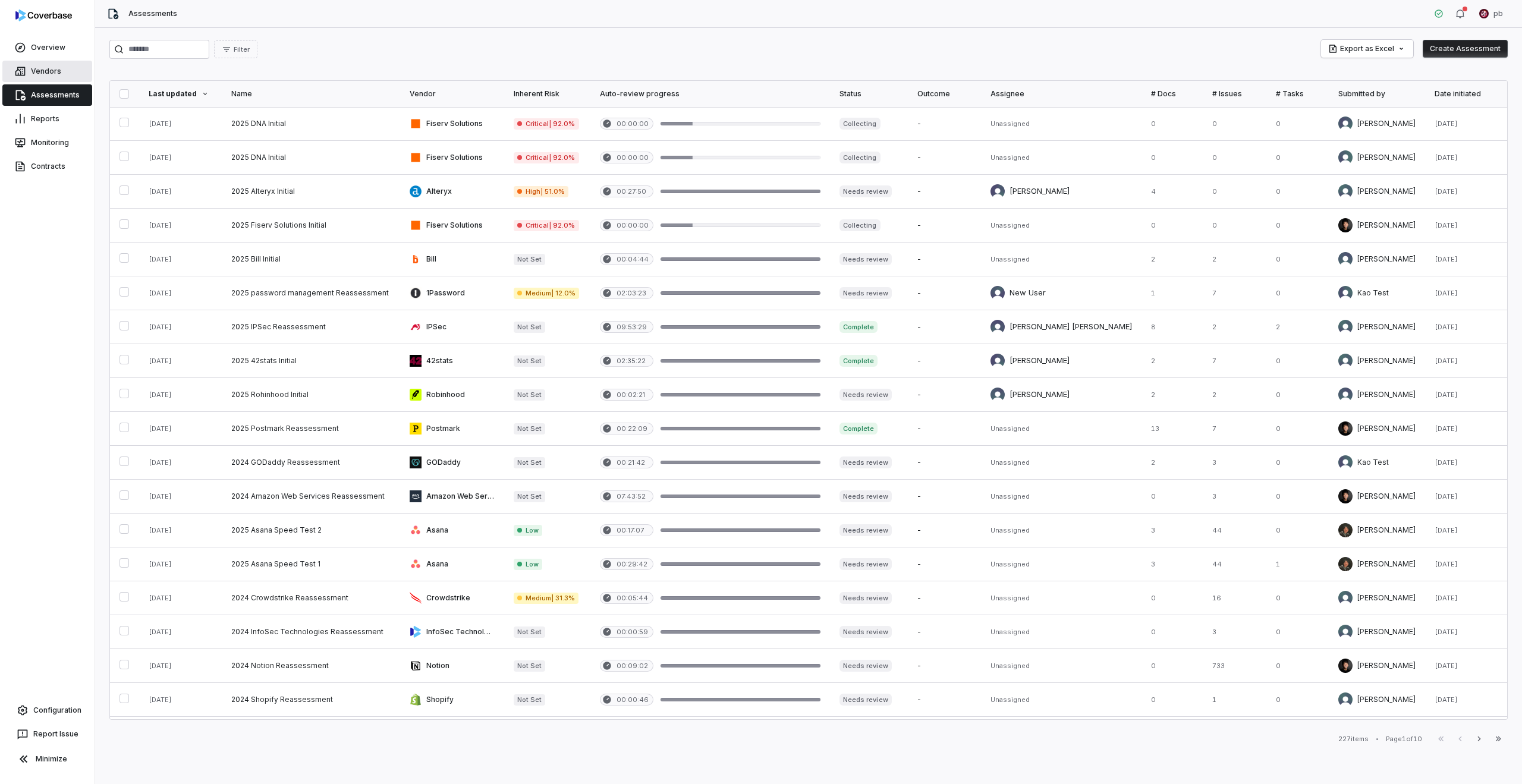
click at [54, 64] on link "Vendors" at bounding box center [47, 71] width 90 height 21
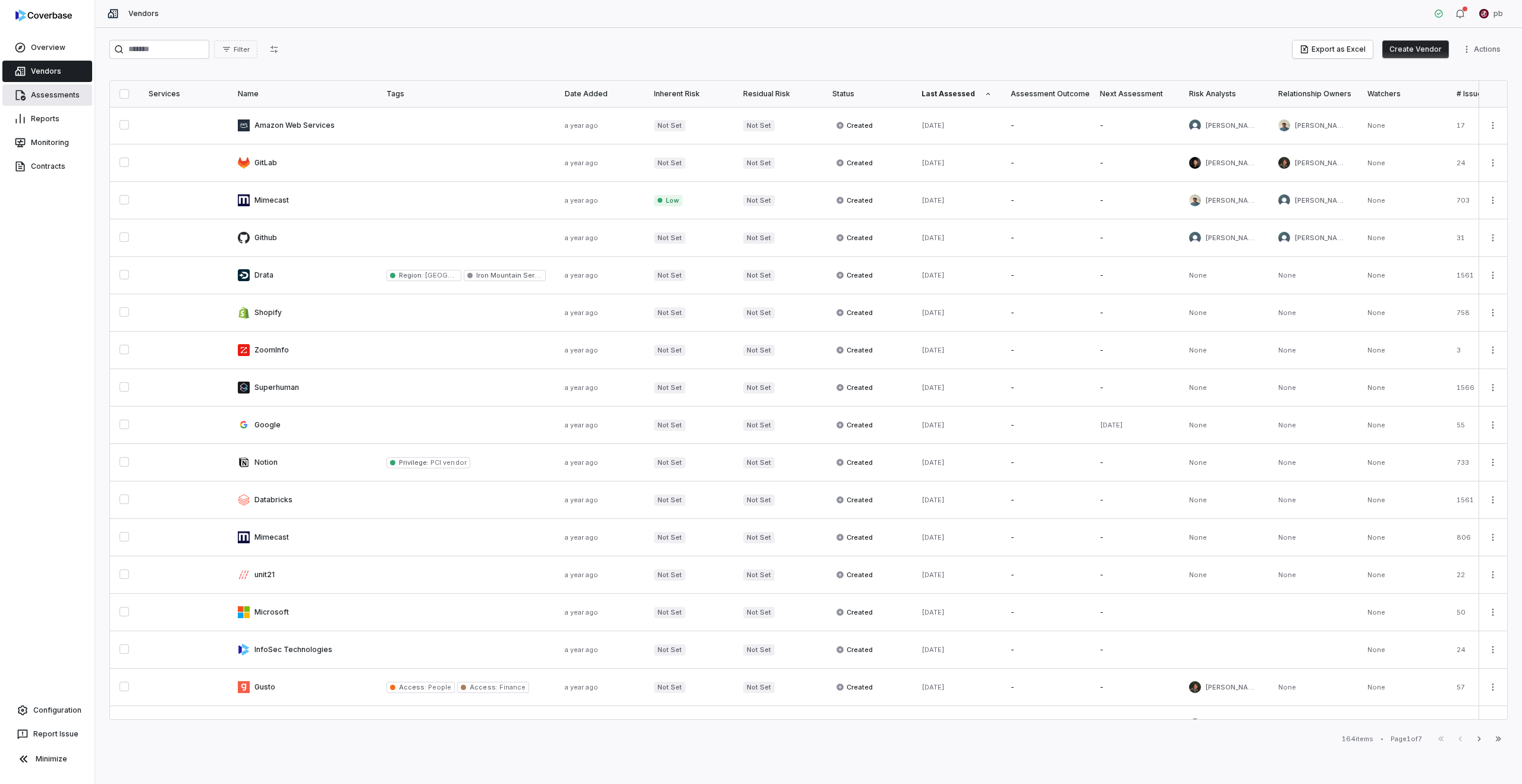
click at [50, 90] on link "Assessments" at bounding box center [47, 94] width 90 height 21
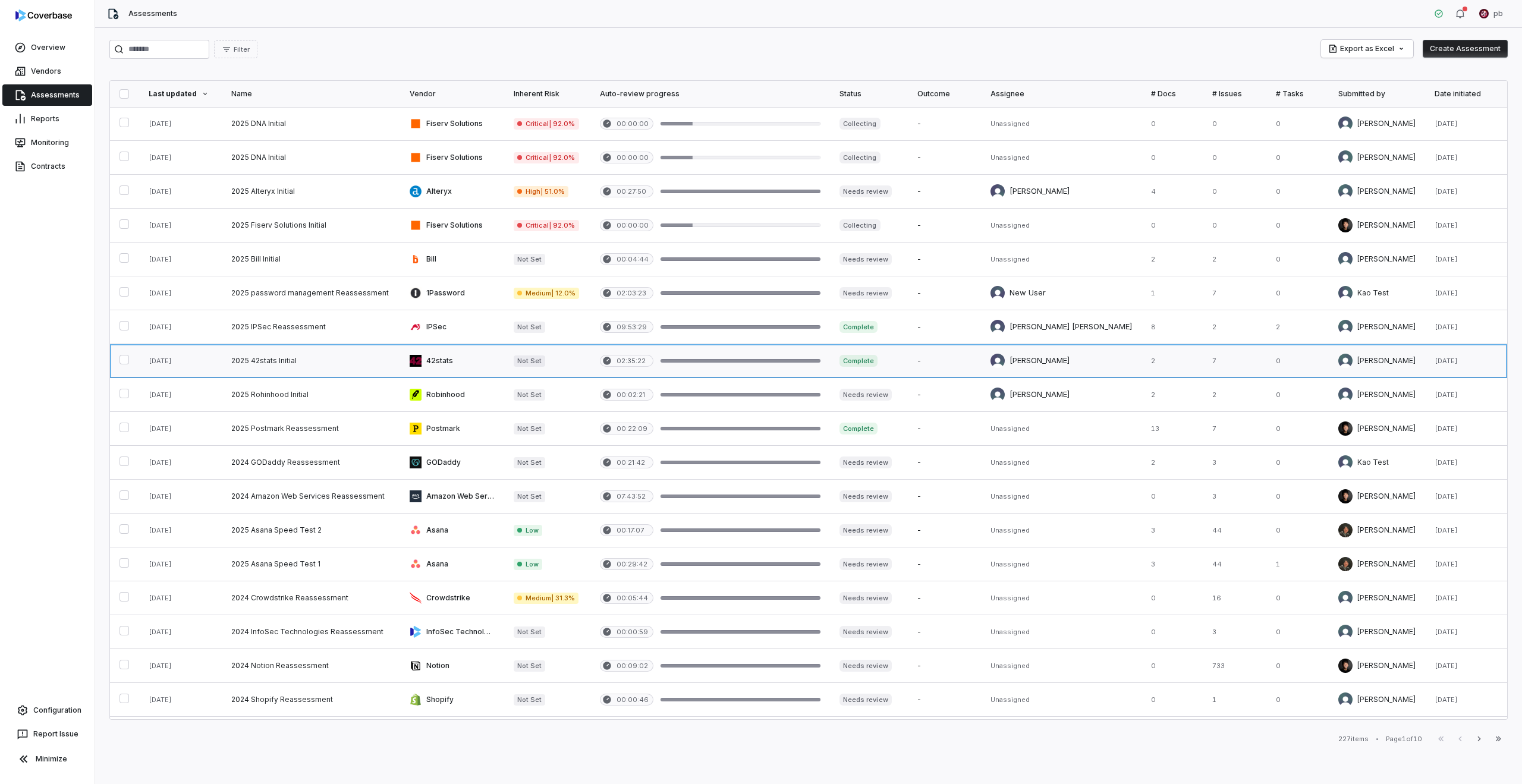
click at [234, 348] on link at bounding box center [311, 361] width 178 height 34
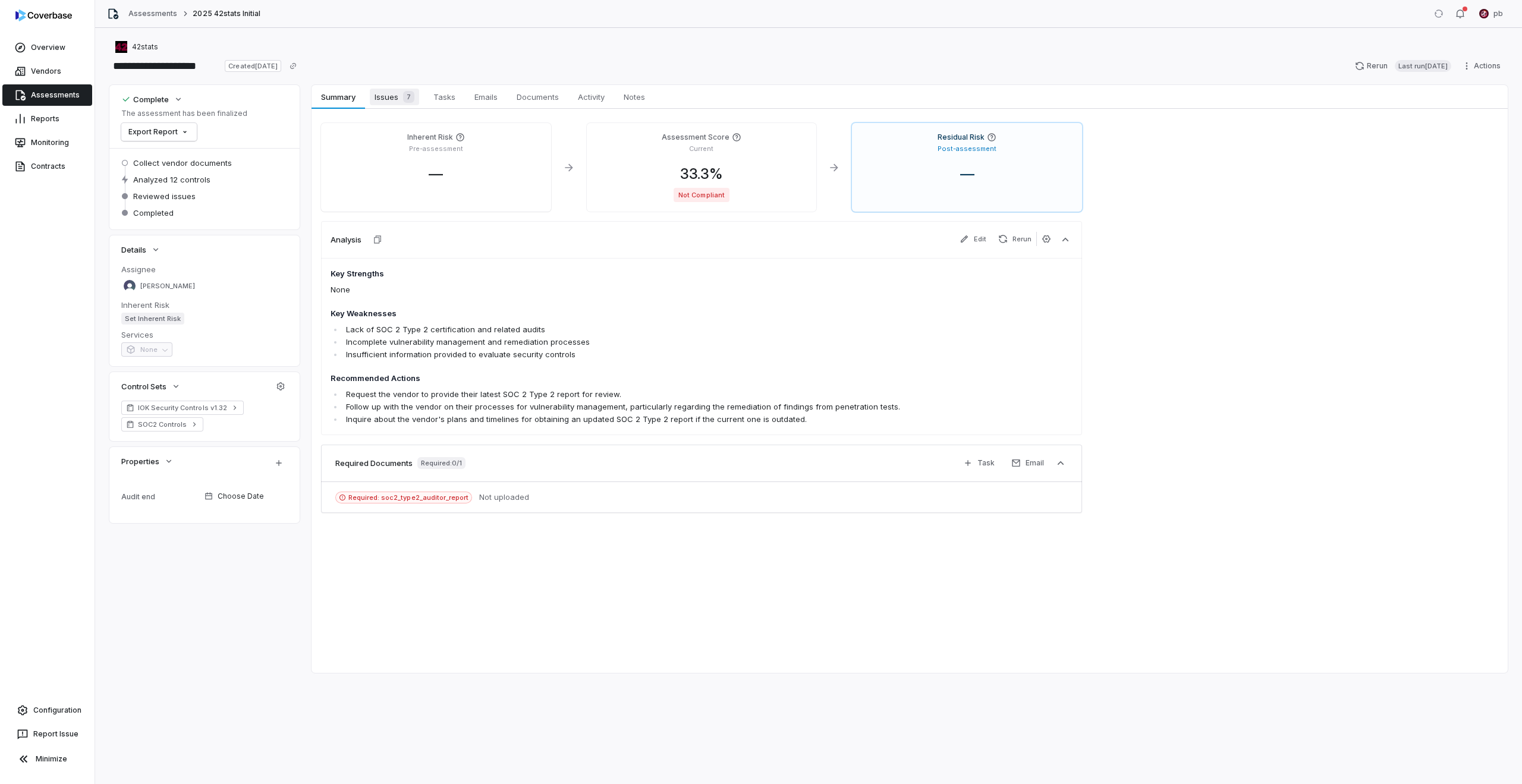
click at [379, 107] on link "Issues 7 Issues 7" at bounding box center [395, 97] width 59 height 24
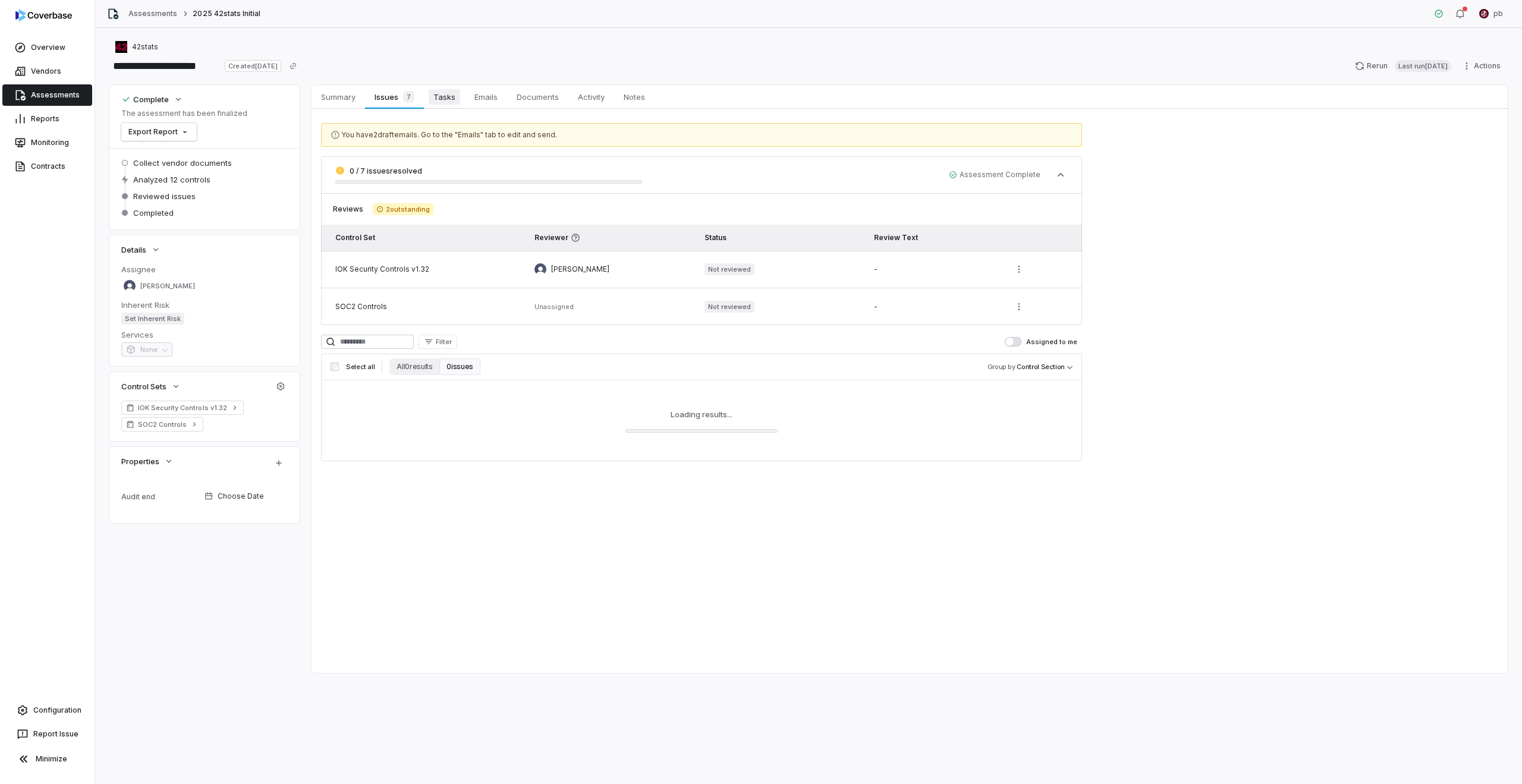
click at [434, 97] on span "Tasks" at bounding box center [443, 97] width 31 height 15
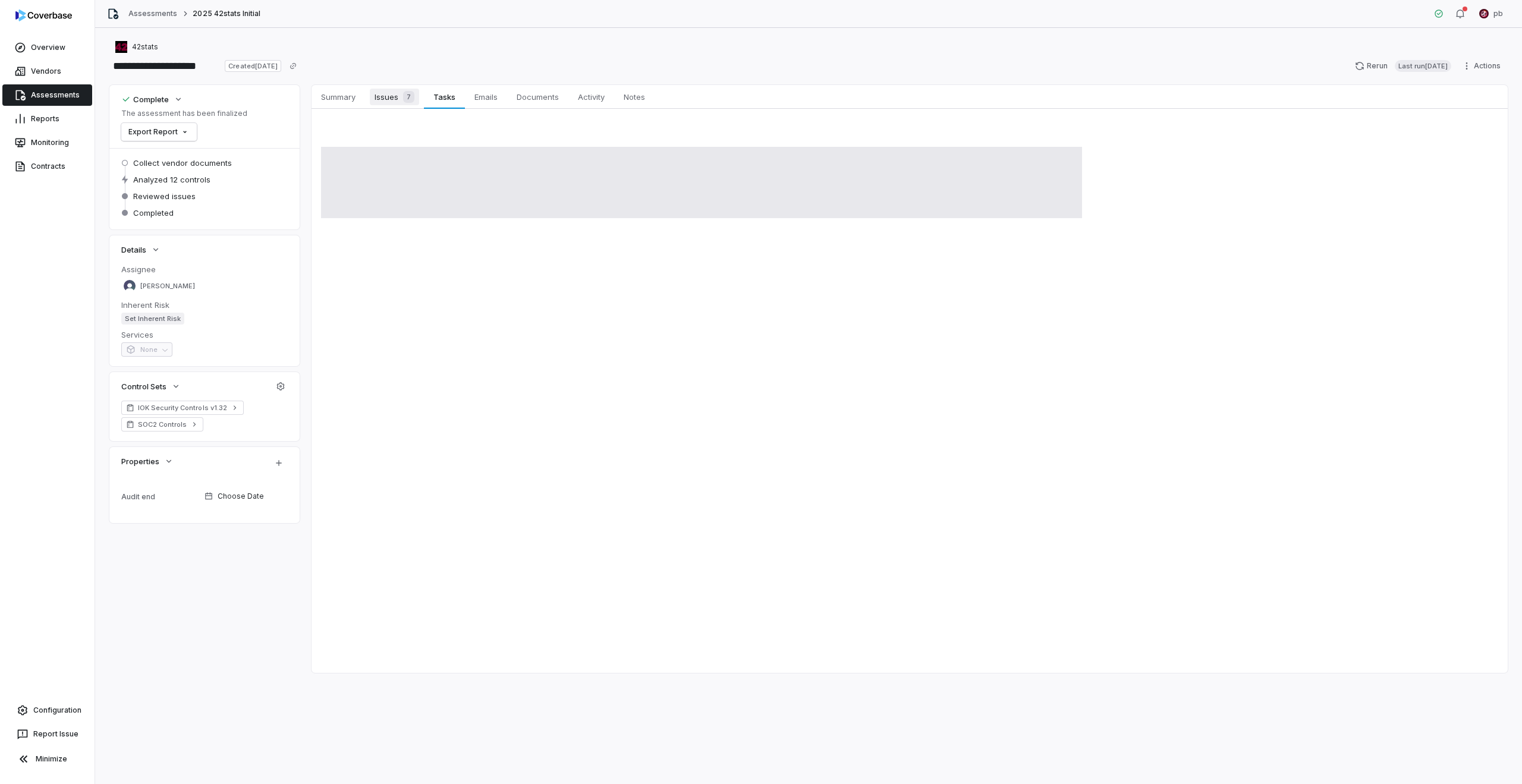
click at [406, 94] on span "7" at bounding box center [408, 97] width 11 height 12
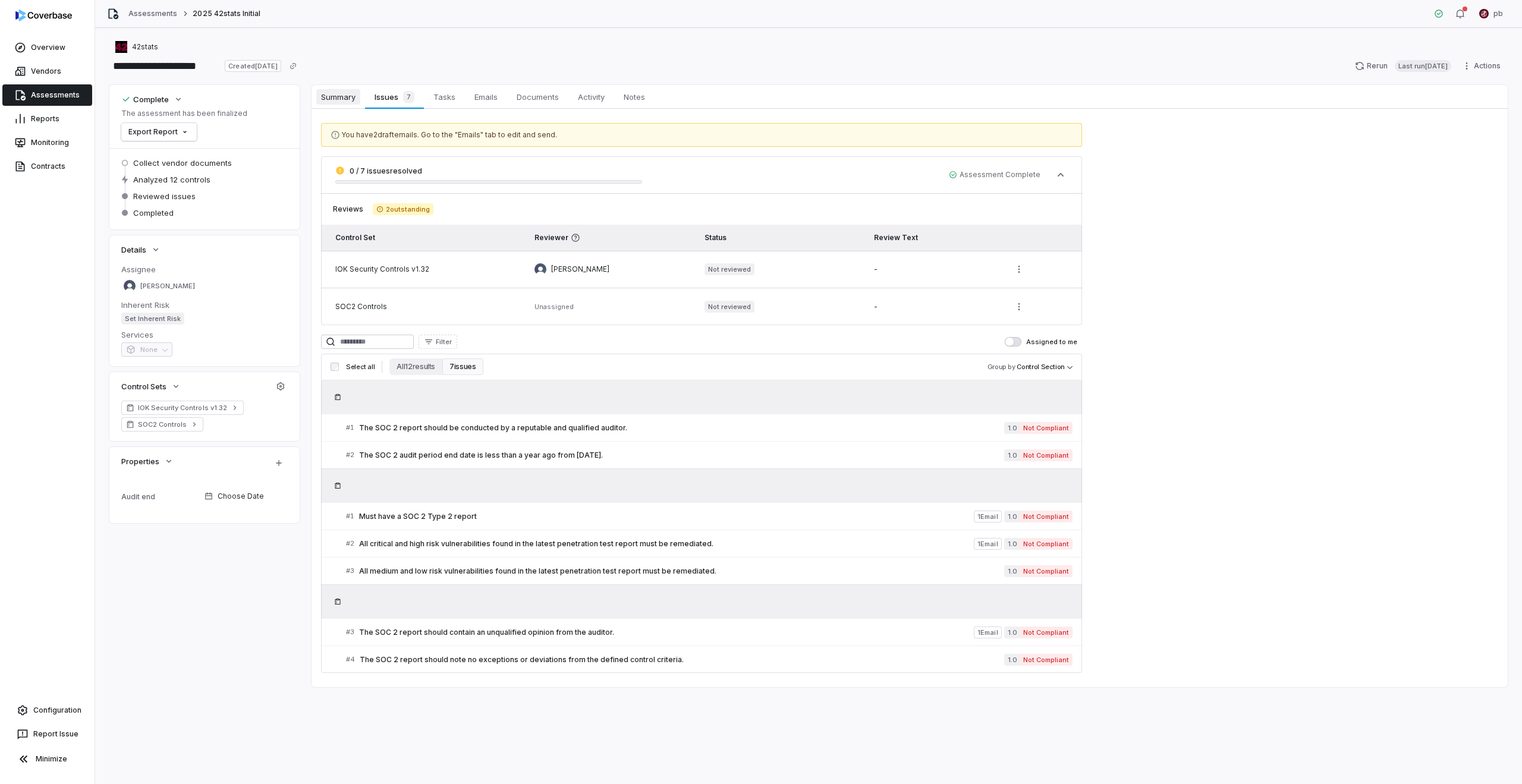
click at [337, 96] on span "Summary" at bounding box center [338, 97] width 44 height 15
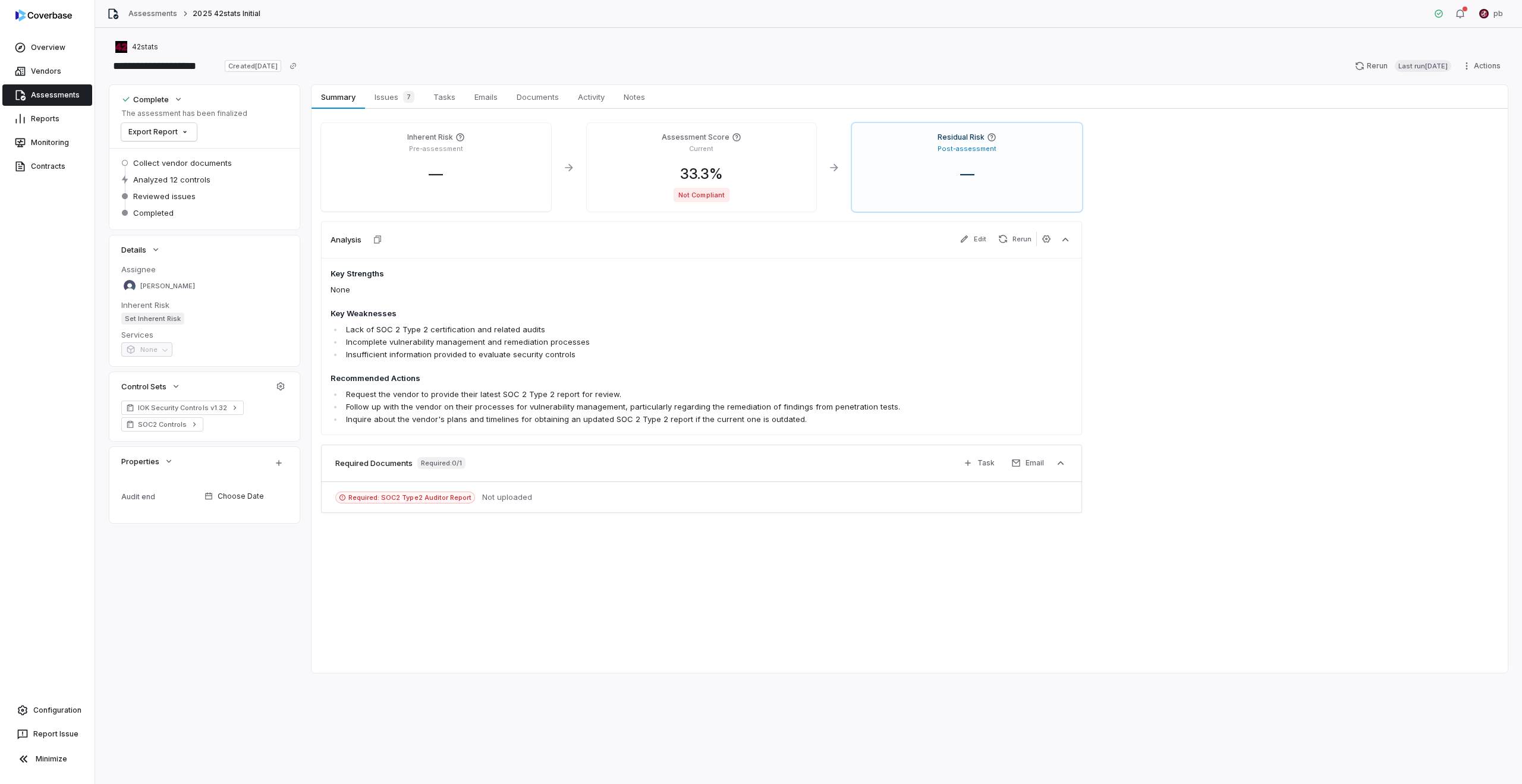
click at [87, 84] on link "Assessments" at bounding box center [47, 94] width 90 height 21
